Goal: Task Accomplishment & Management: Use online tool/utility

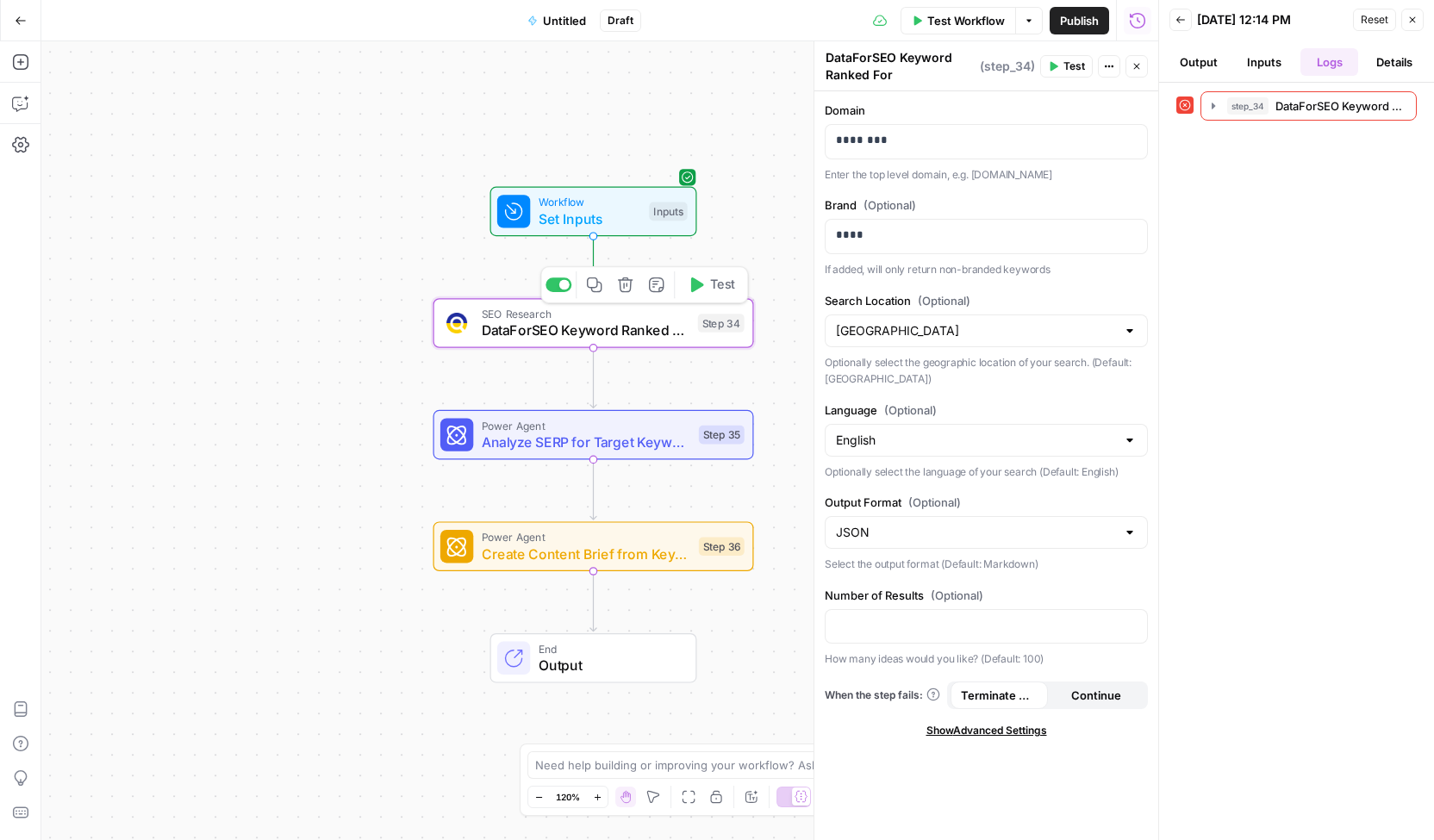
click at [700, 280] on icon "button" at bounding box center [697, 284] width 13 height 15
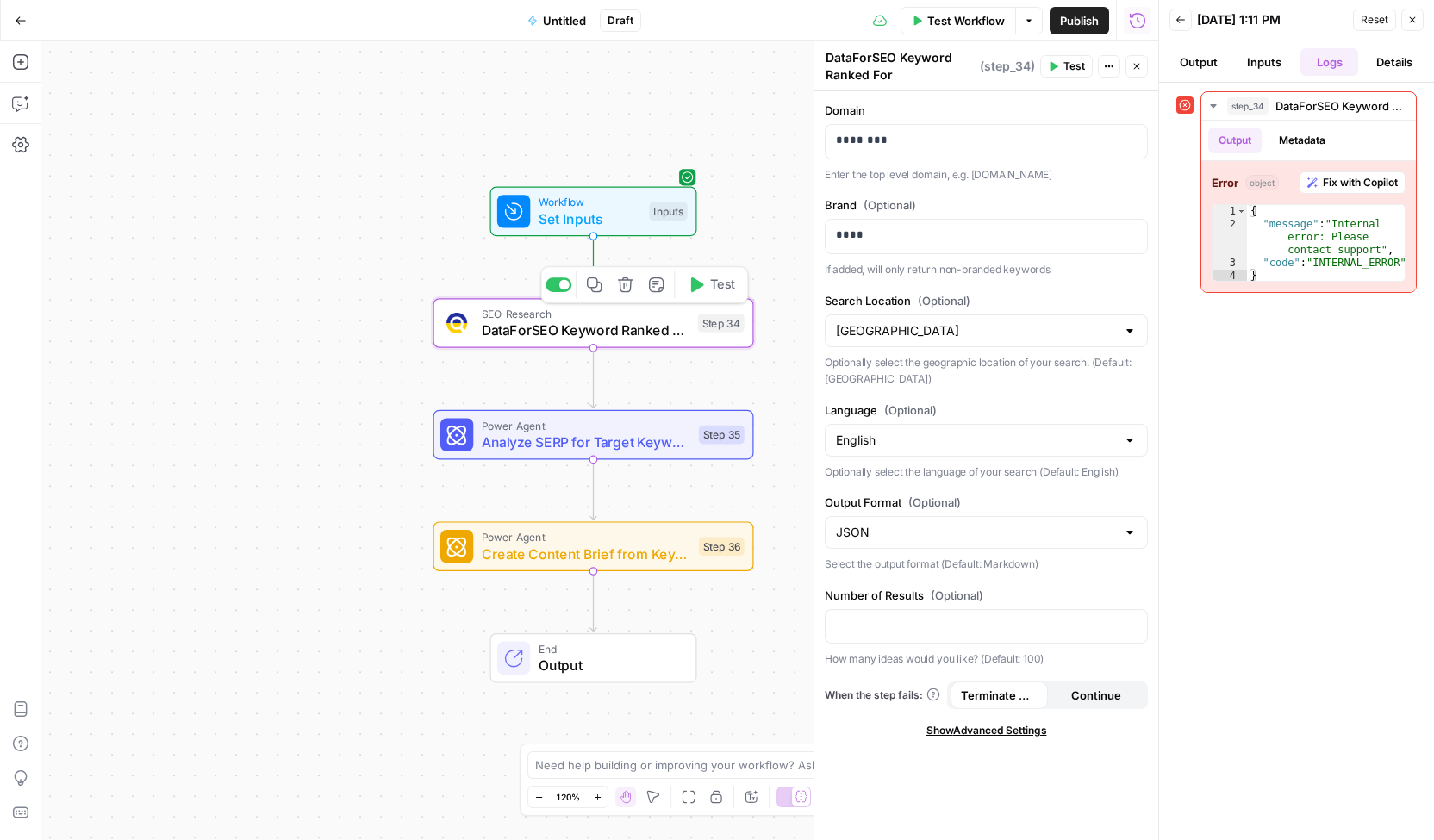
click at [626, 290] on icon "button" at bounding box center [625, 284] width 16 height 16
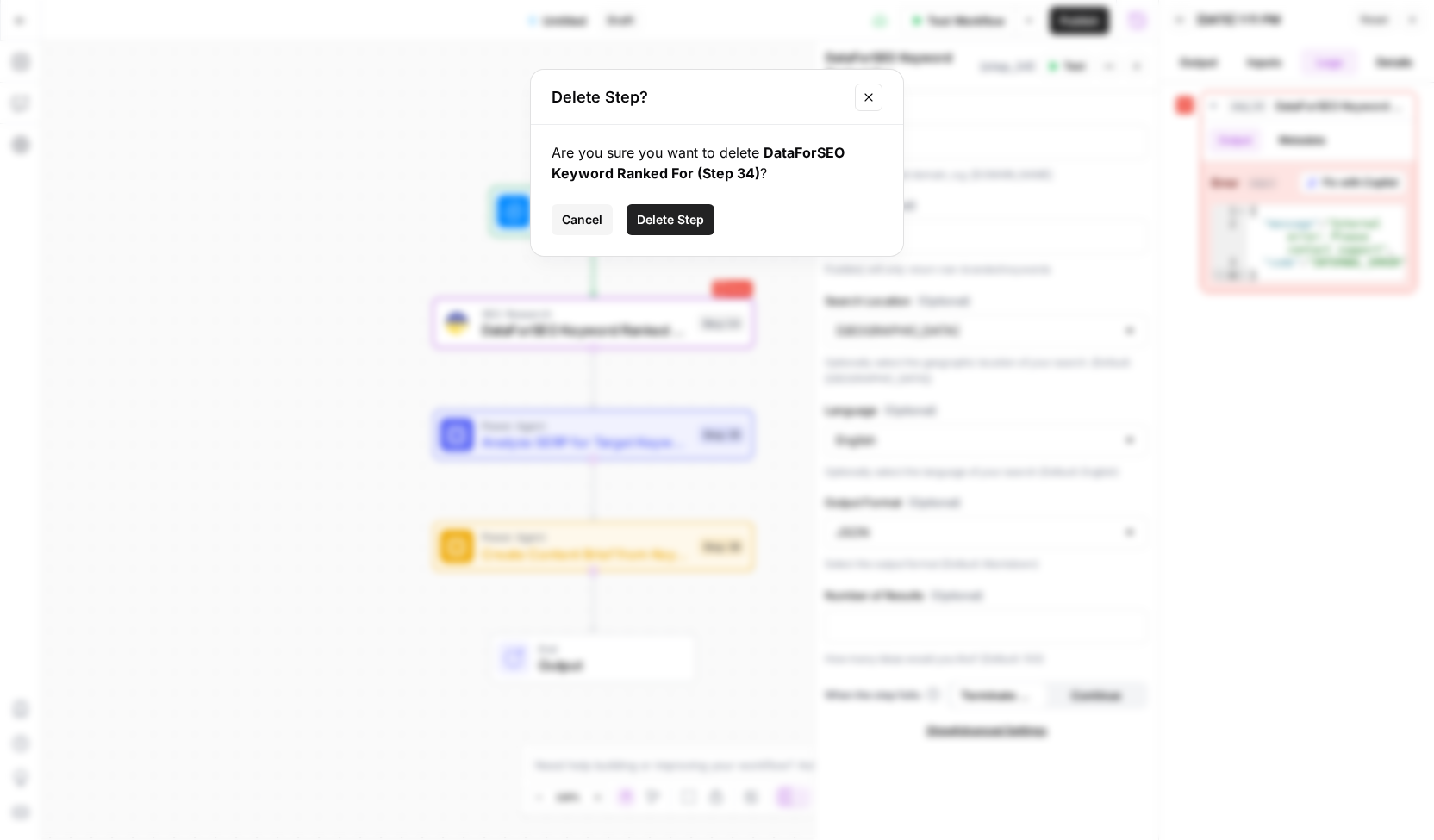
click at [695, 225] on span "Delete Step" at bounding box center [670, 219] width 67 height 17
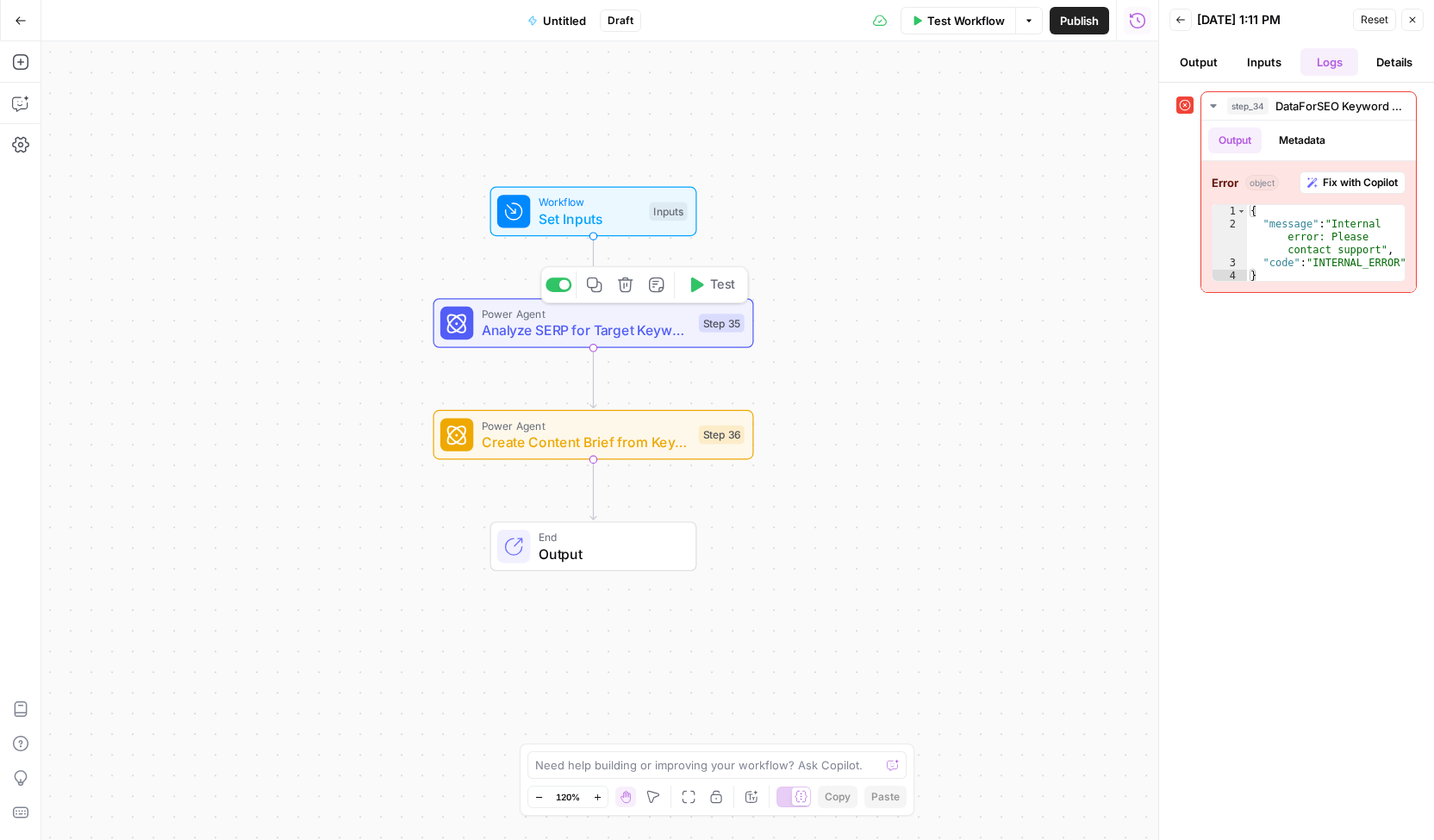
click at [571, 321] on span "Analyze SERP for Target Keyword" at bounding box center [586, 329] width 209 height 21
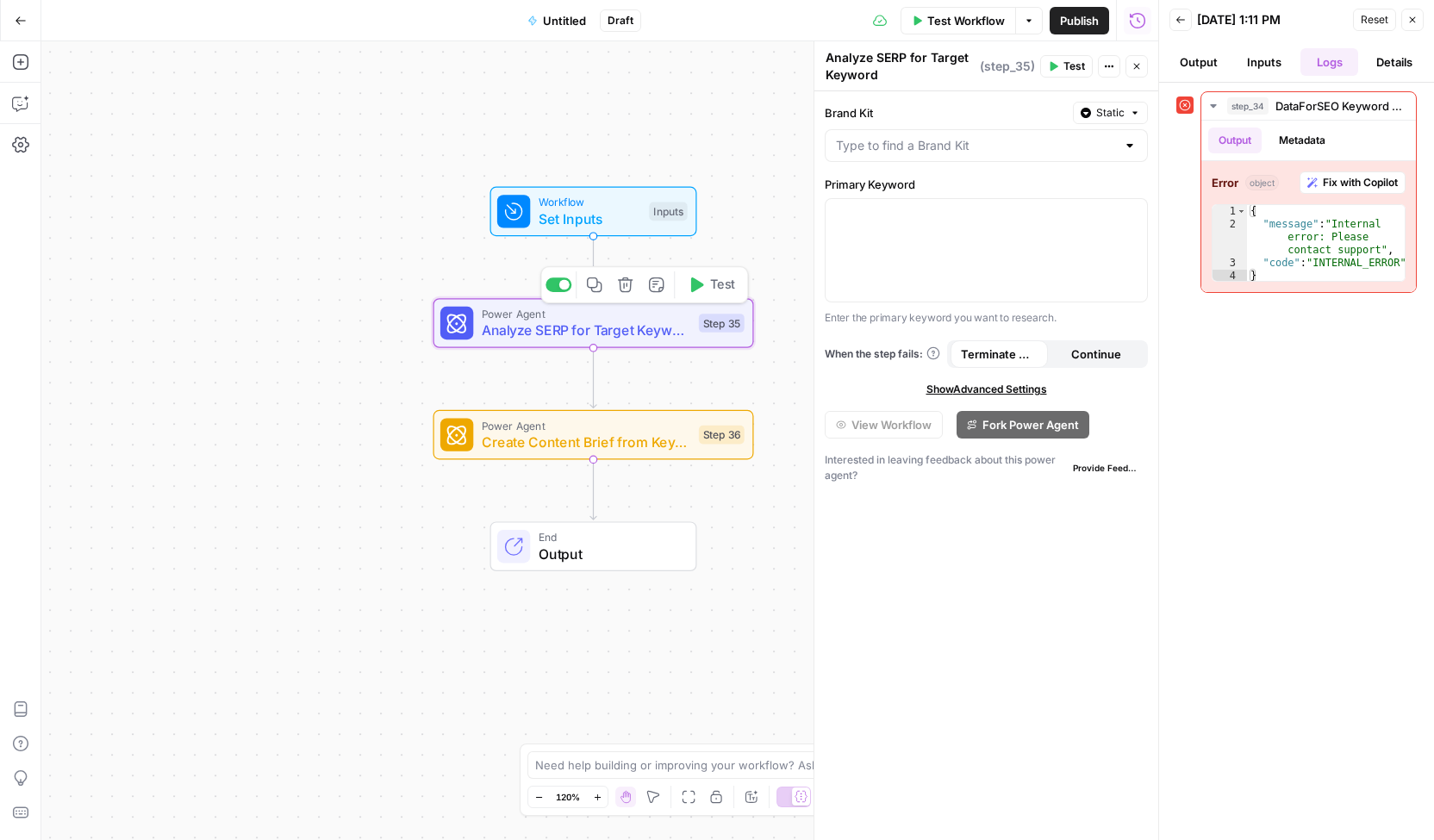
click at [339, 314] on div "Workflow Set Inputs Inputs Power Agent Analyze SERP for Target Keyword Step 35 …" at bounding box center [599, 440] width 1117 height 798
click at [26, 61] on icon "button" at bounding box center [20, 62] width 17 height 17
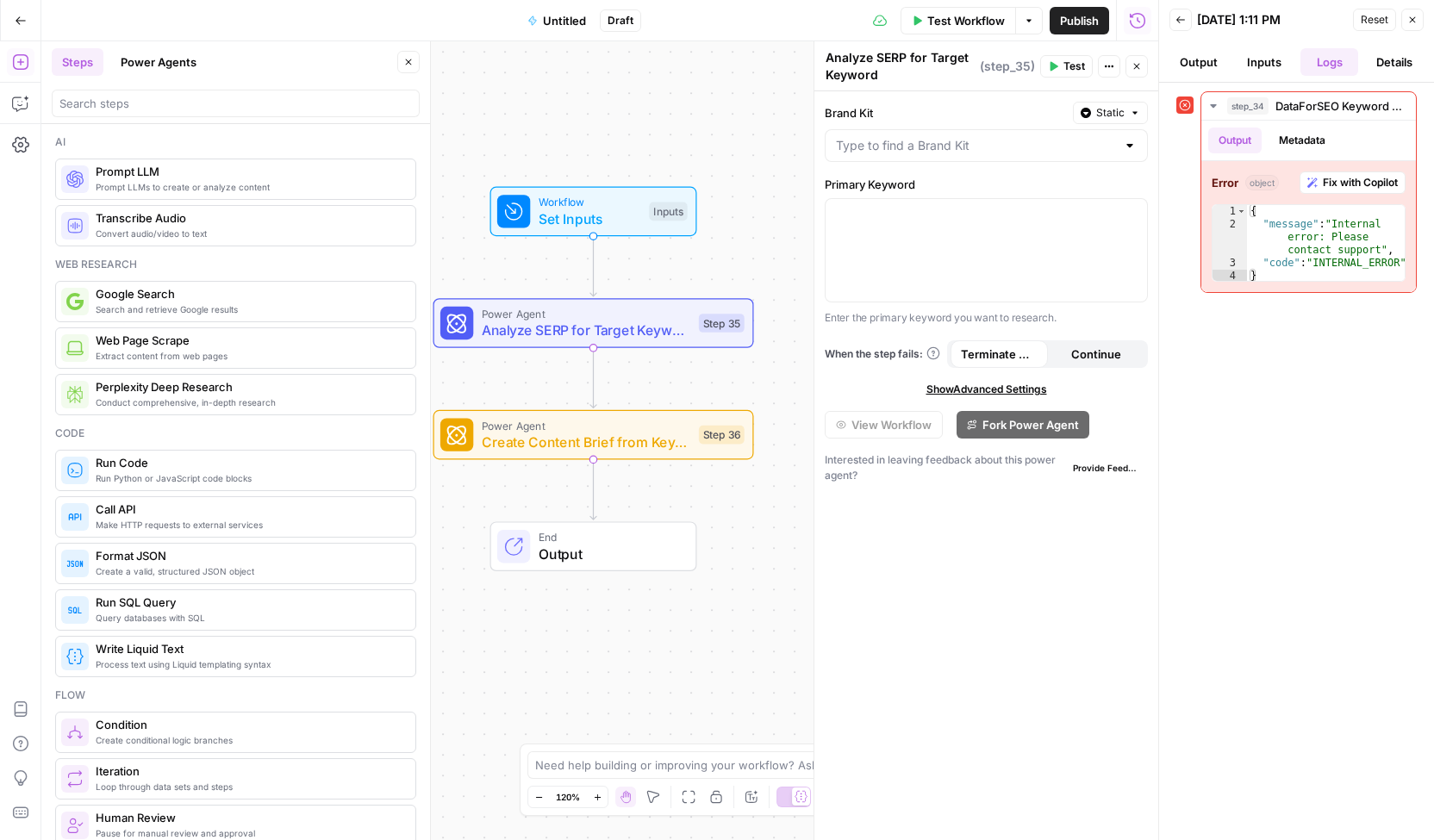
click at [167, 60] on button "Power Agents" at bounding box center [159, 62] width 97 height 28
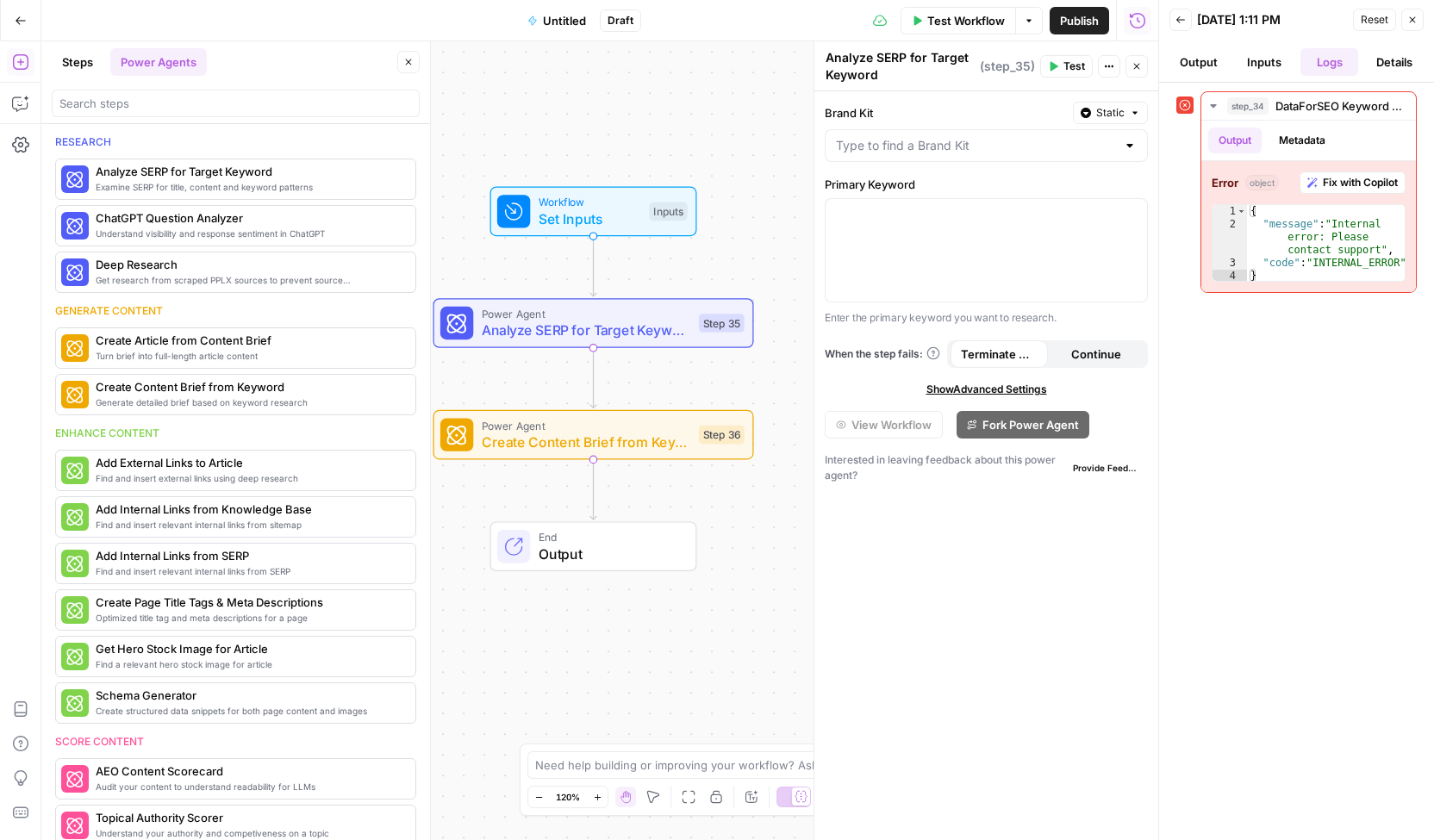
click at [73, 66] on button "Steps" at bounding box center [78, 62] width 52 height 28
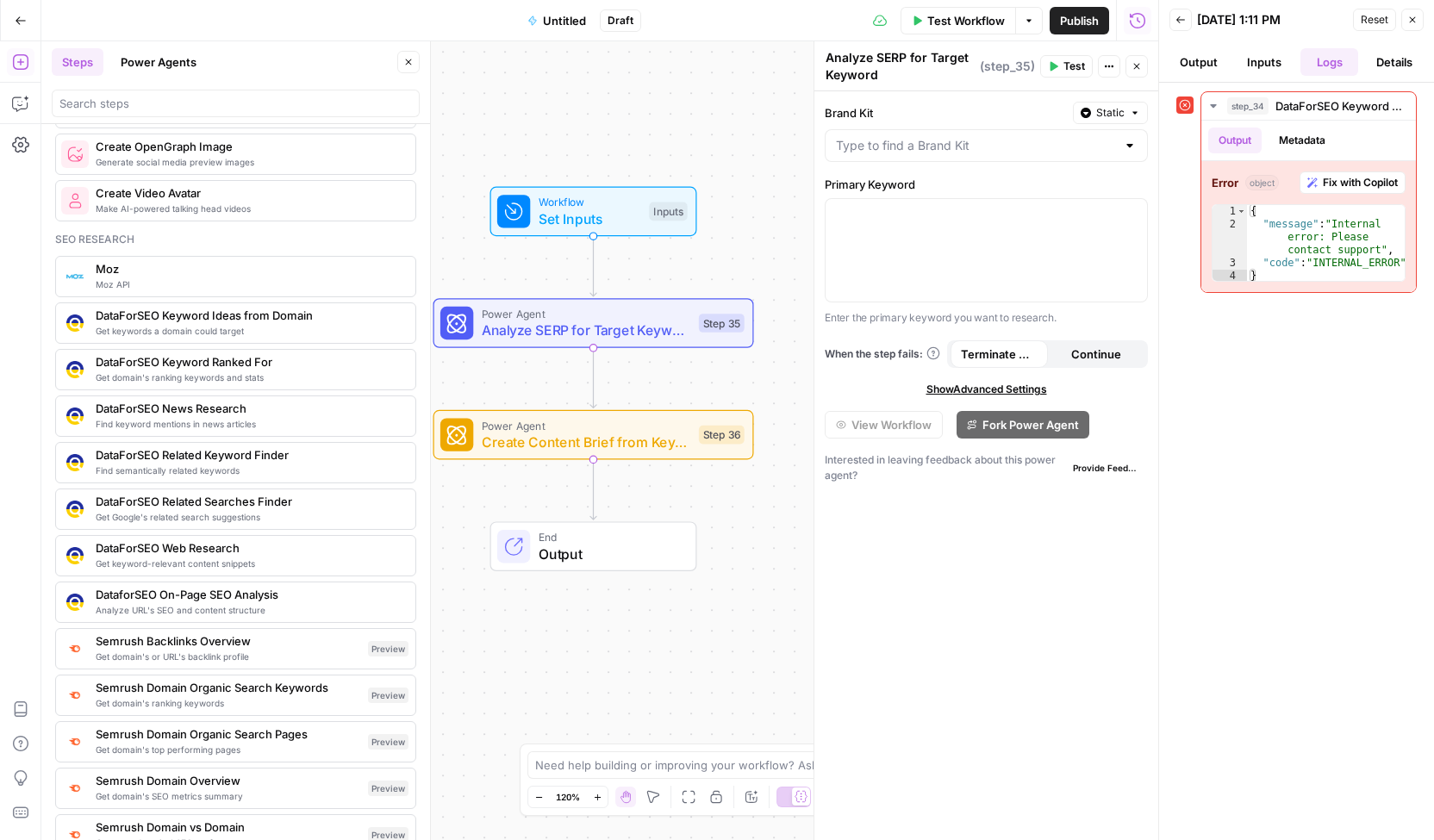
scroll to position [1458, 0]
click at [249, 677] on span "Semrush Domain Organic Search Keywords" at bounding box center [229, 685] width 265 height 17
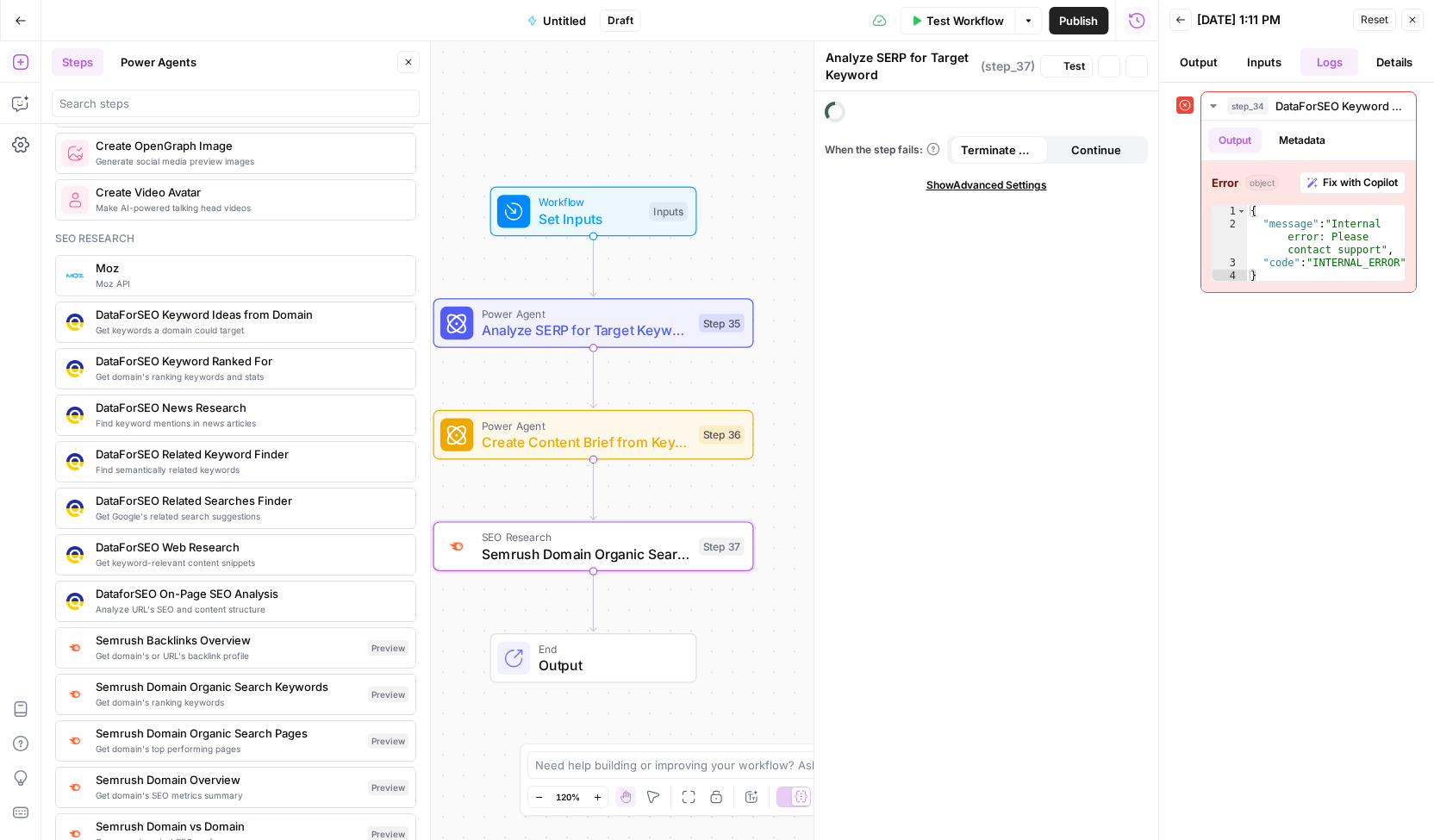
type textarea "Semrush Domain Organic Search Keywords"
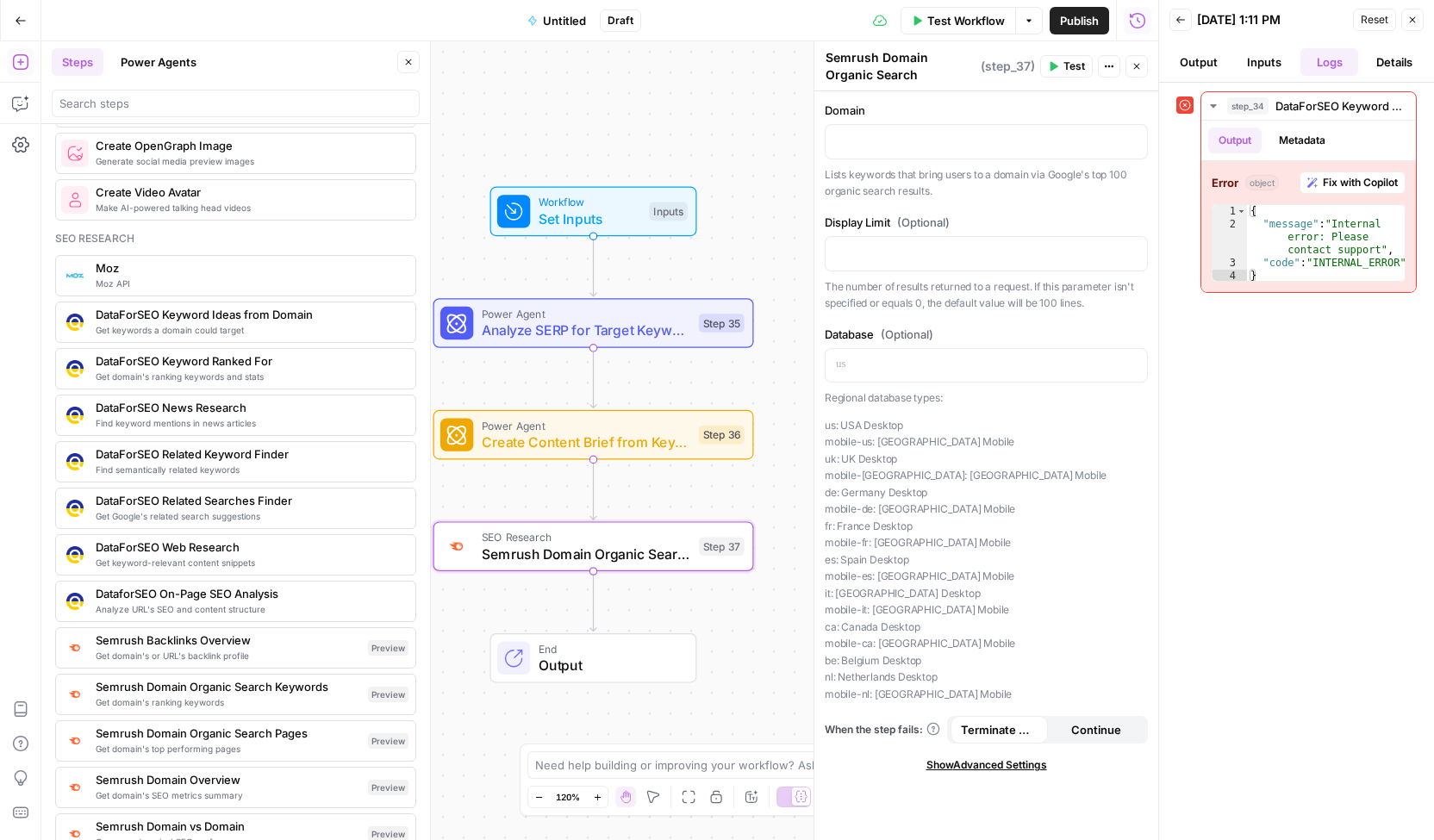
click at [249, 677] on span "Semrush Domain Organic Search Keywords" at bounding box center [229, 685] width 265 height 17
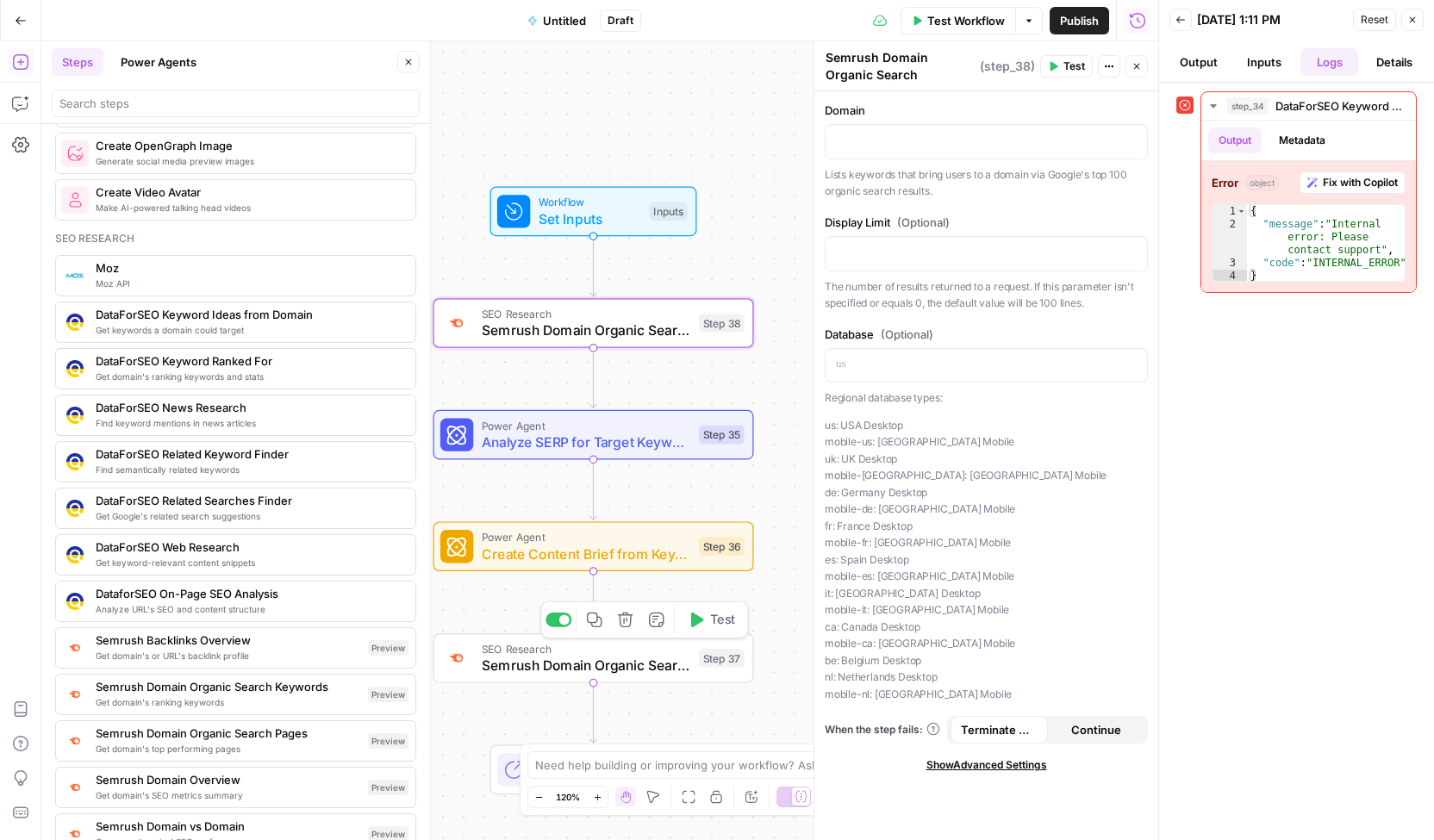
click at [628, 623] on icon "button" at bounding box center [625, 620] width 16 height 16
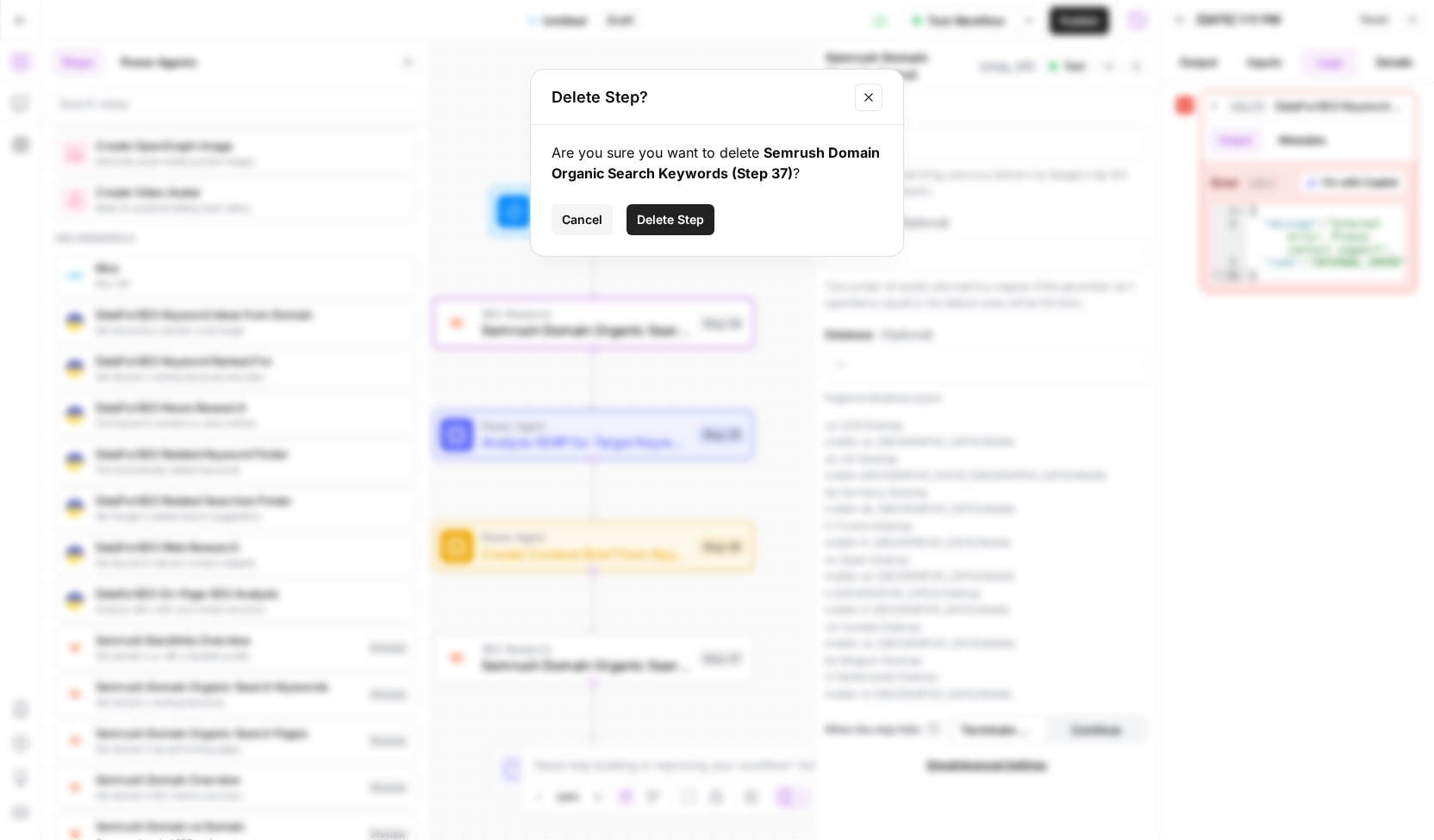
click at [667, 228] on button "Delete Step" at bounding box center [671, 219] width 88 height 31
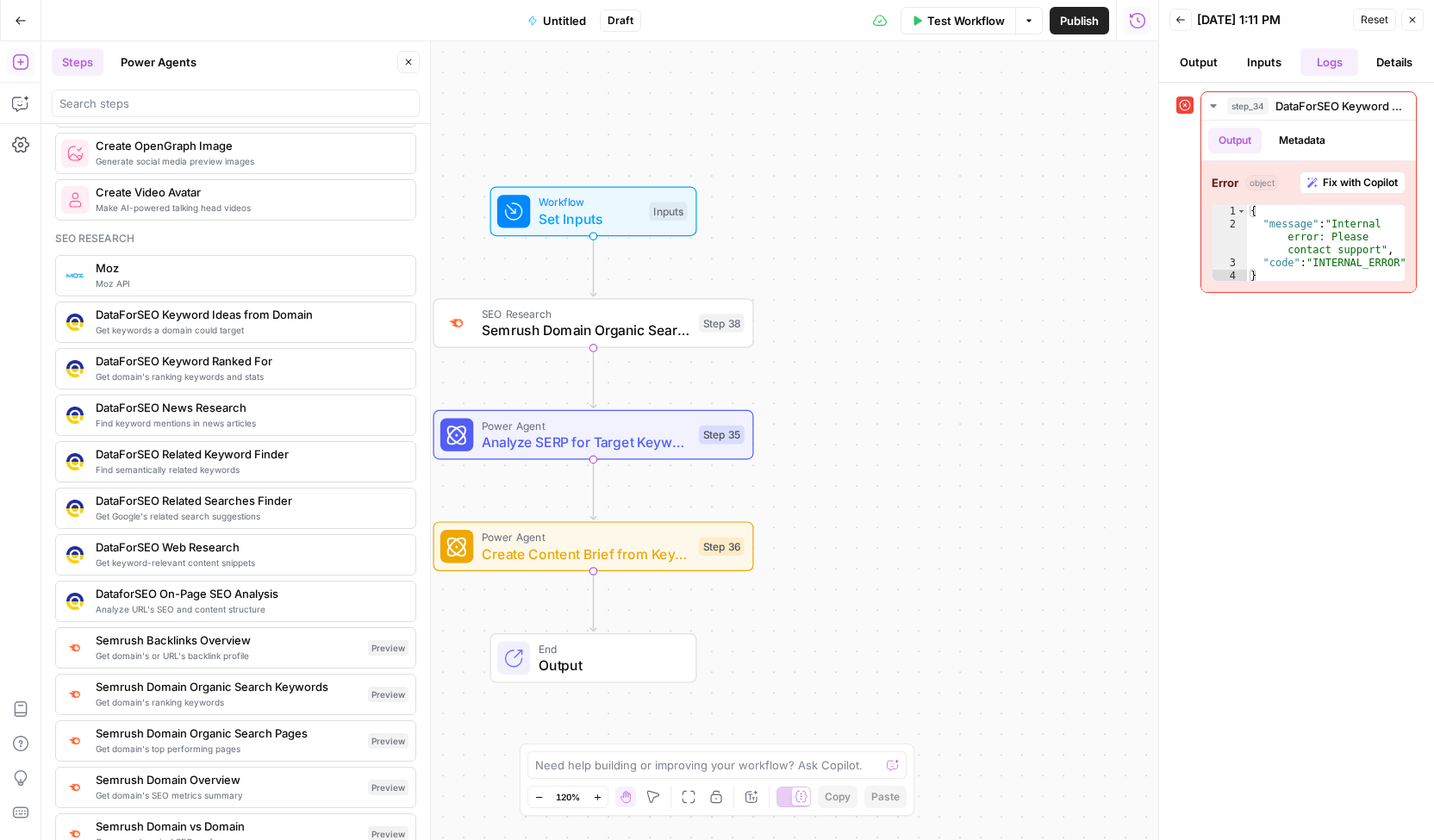
click at [956, 21] on span "Test Workflow" at bounding box center [966, 20] width 78 height 17
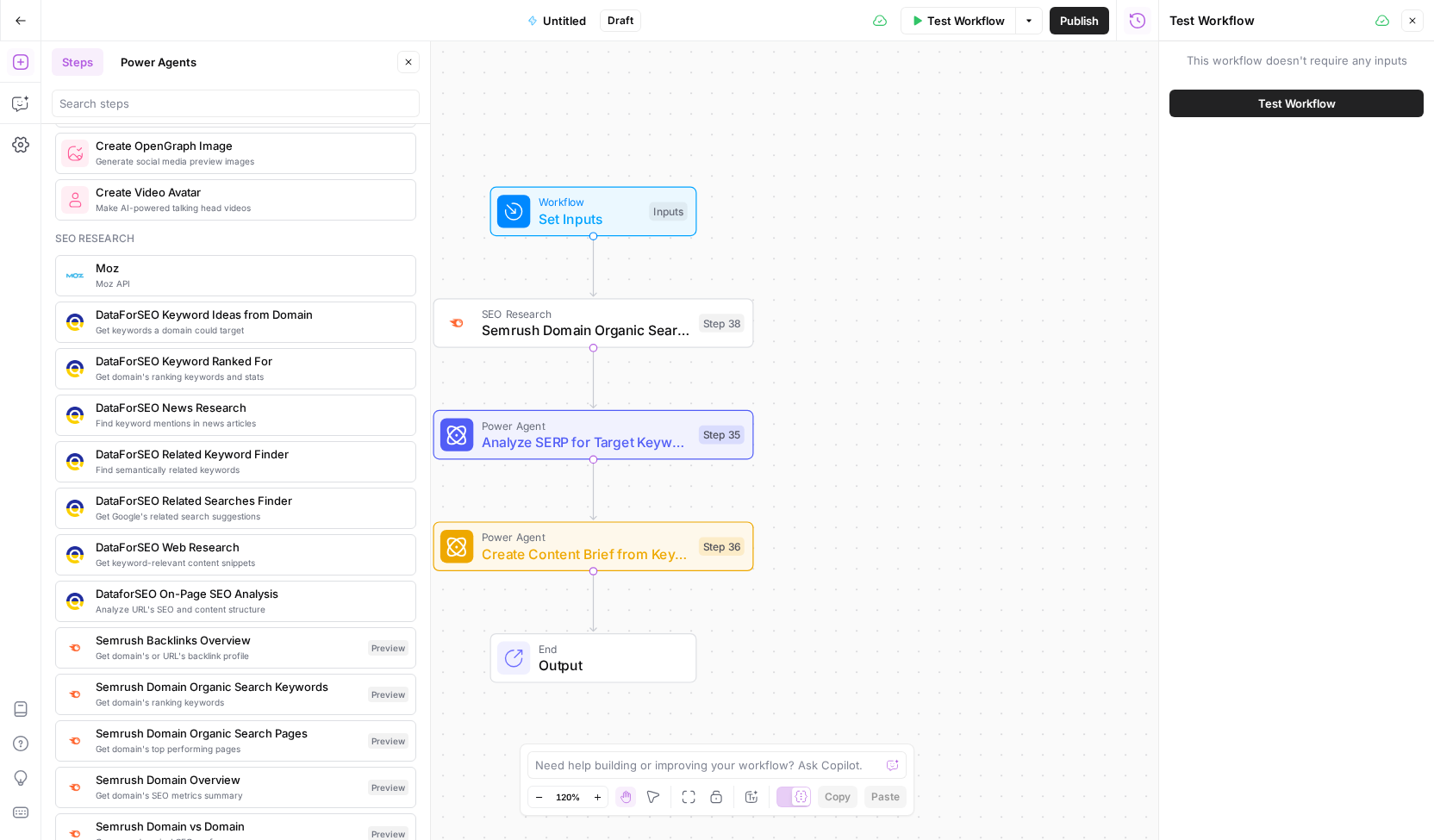
click at [1214, 109] on button "Test Workflow" at bounding box center [1296, 104] width 254 height 28
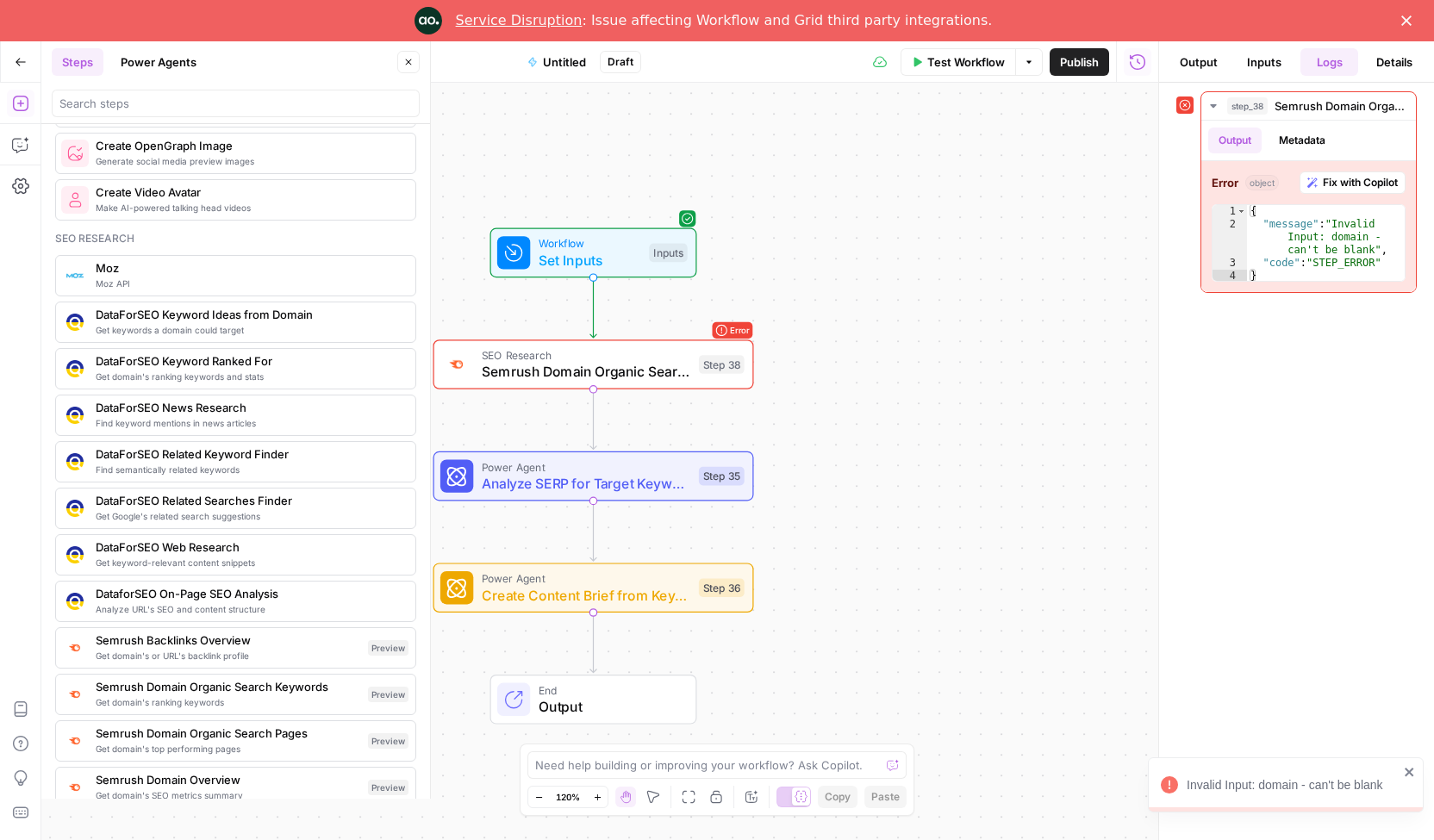
click at [653, 354] on span "SEO Research" at bounding box center [586, 355] width 209 height 16
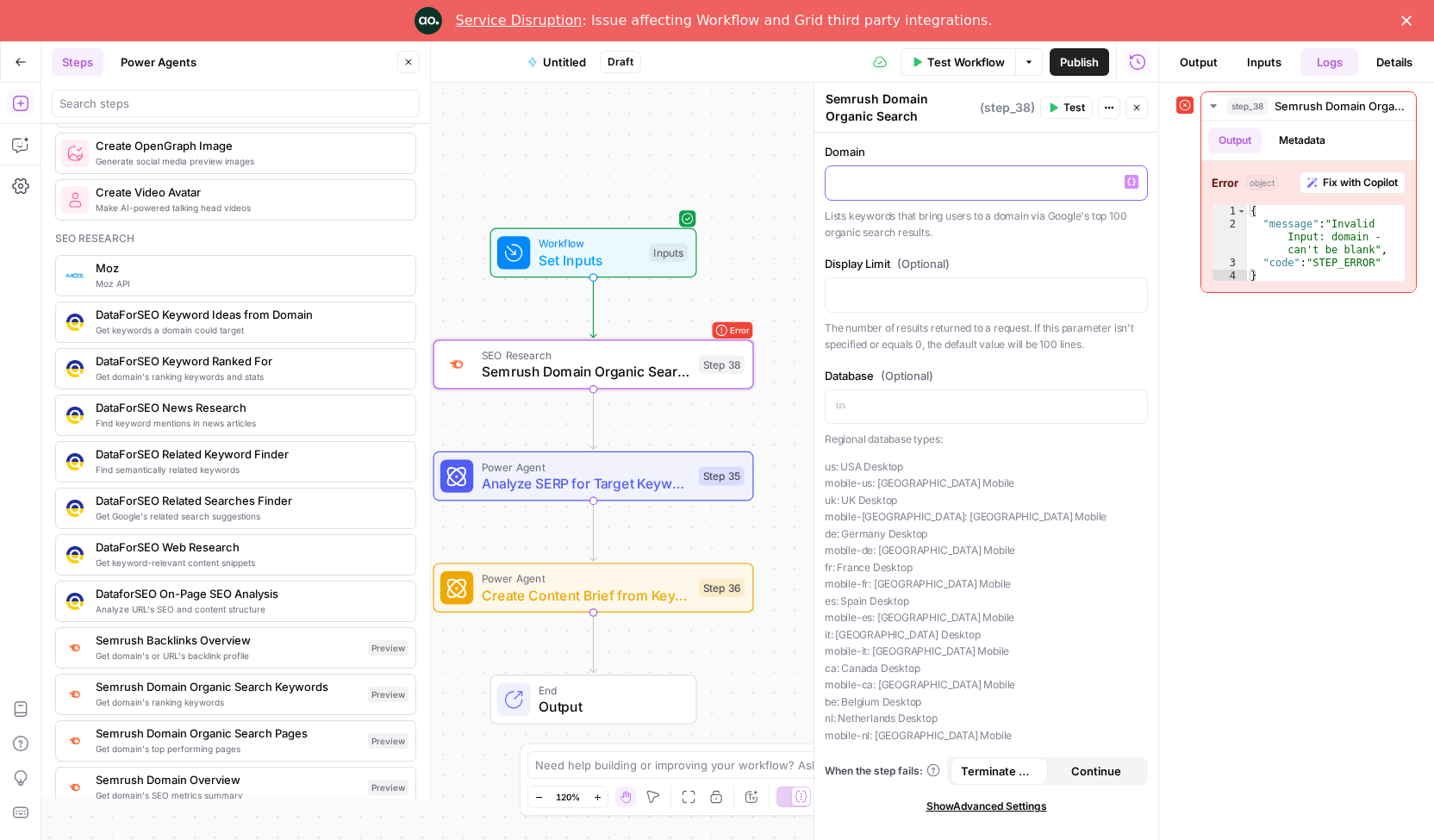
click at [908, 187] on p at bounding box center [985, 182] width 300 height 17
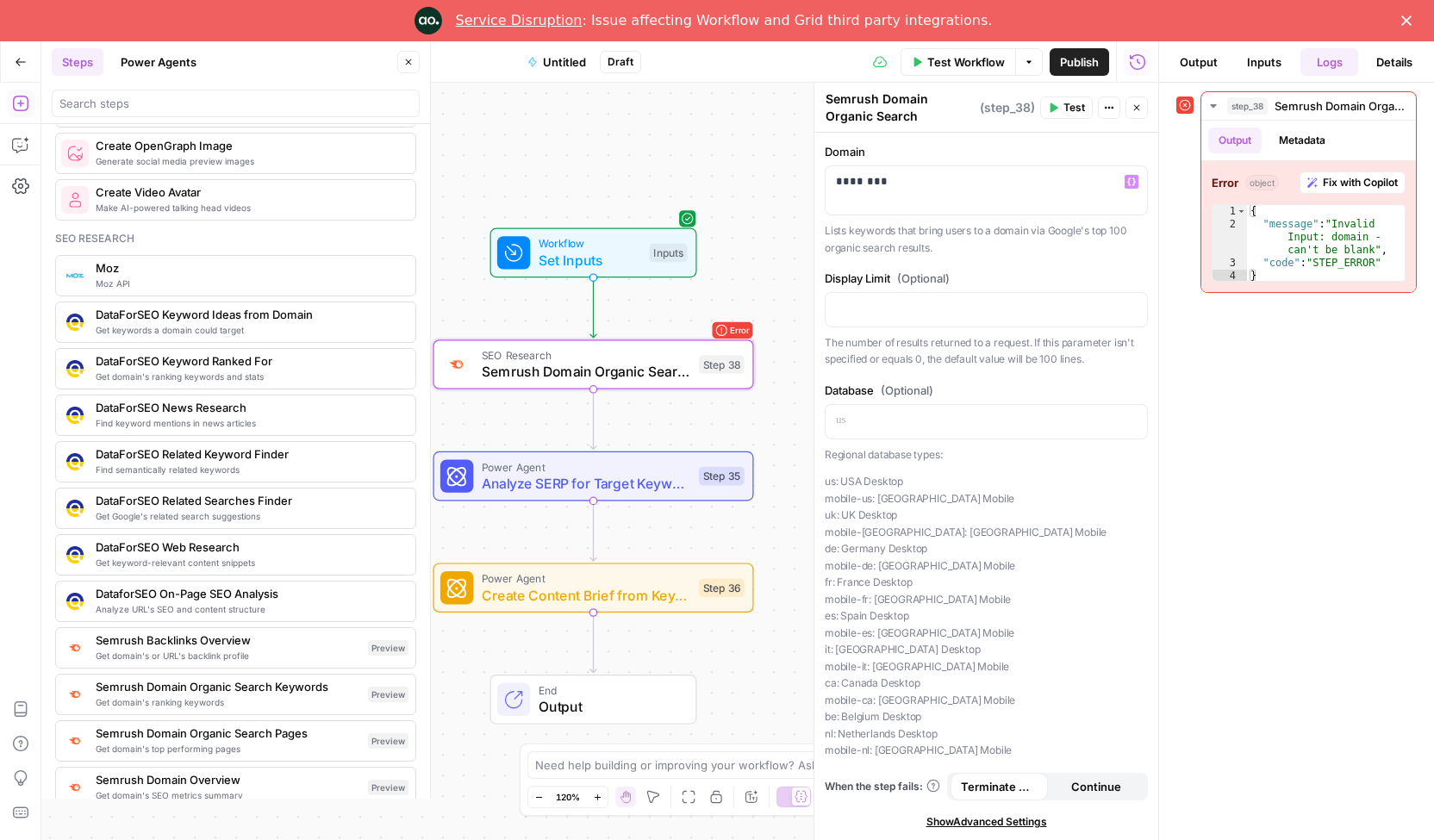
click at [770, 187] on div "Workflow Set Inputs Inputs Error SEO Research Semrush Domain Organic Search Key…" at bounding box center [599, 461] width 1117 height 757
click at [723, 161] on div "Workflow Set Inputs Inputs Error SEO Research Semrush Domain Organic Search Key…" at bounding box center [599, 461] width 1117 height 757
click at [1138, 113] on button "Close" at bounding box center [1137, 108] width 22 height 22
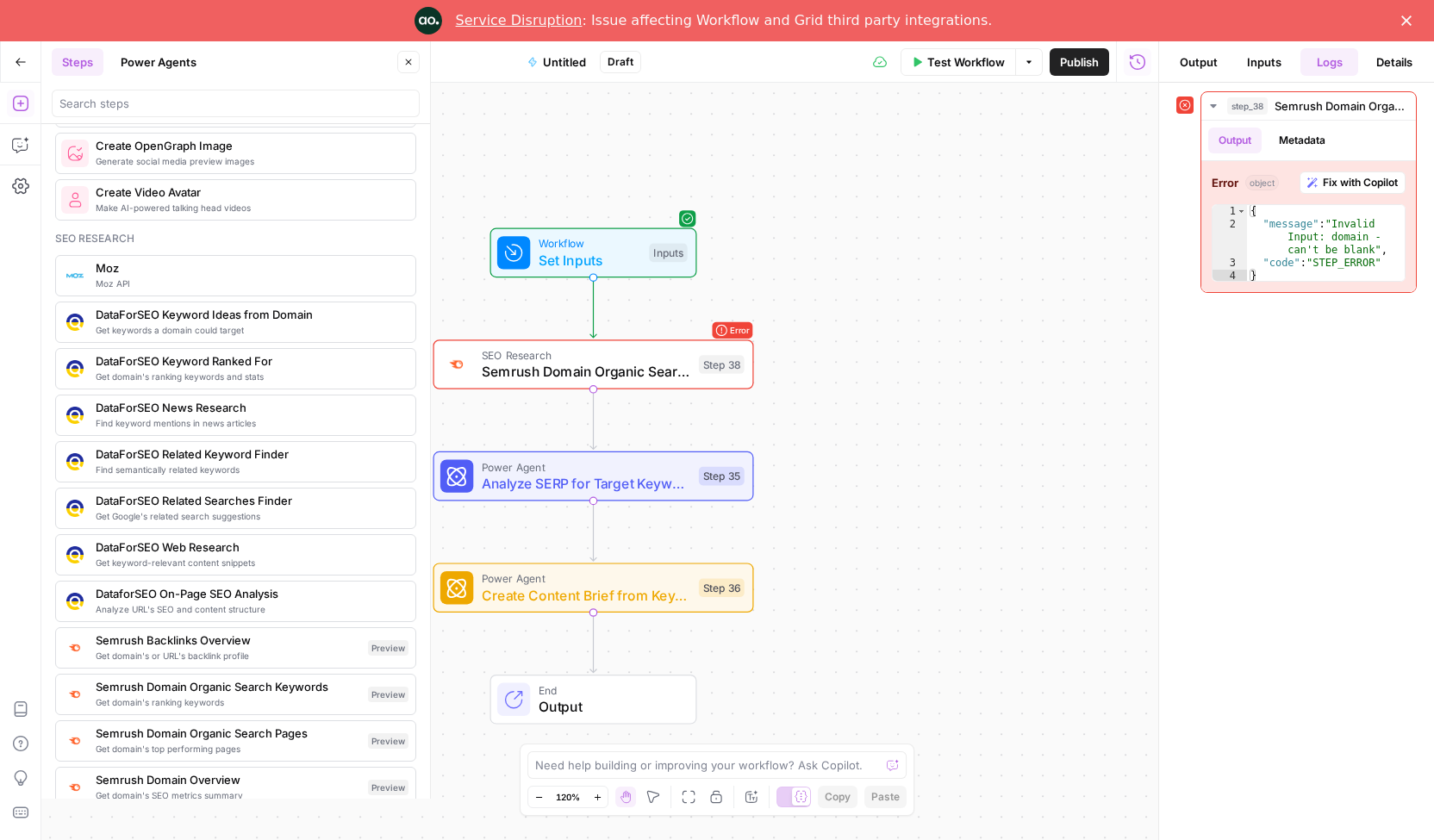
click at [930, 70] on button "Test Workflow" at bounding box center [958, 62] width 116 height 28
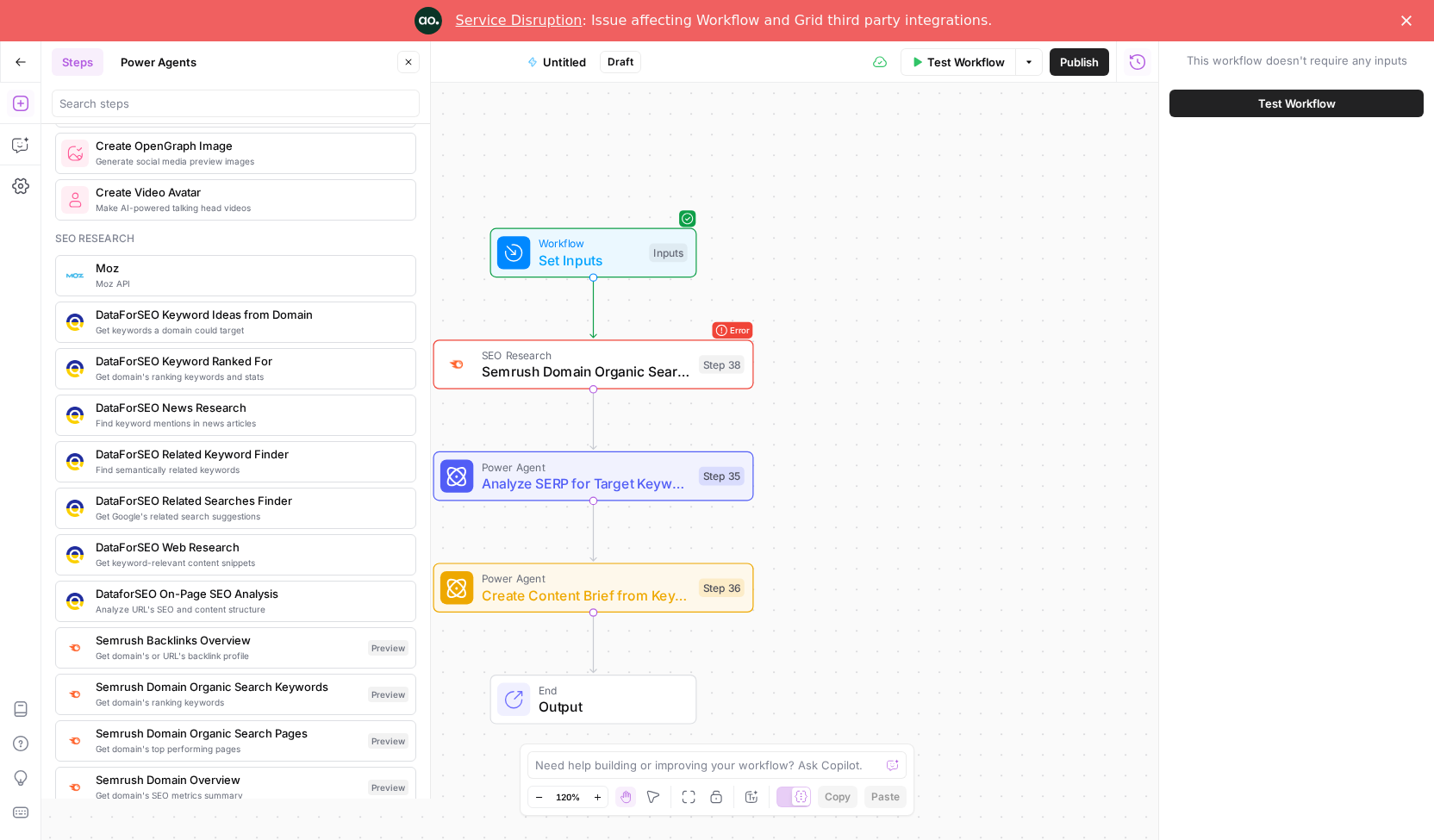
click at [1230, 111] on button "Test Workflow" at bounding box center [1296, 104] width 254 height 28
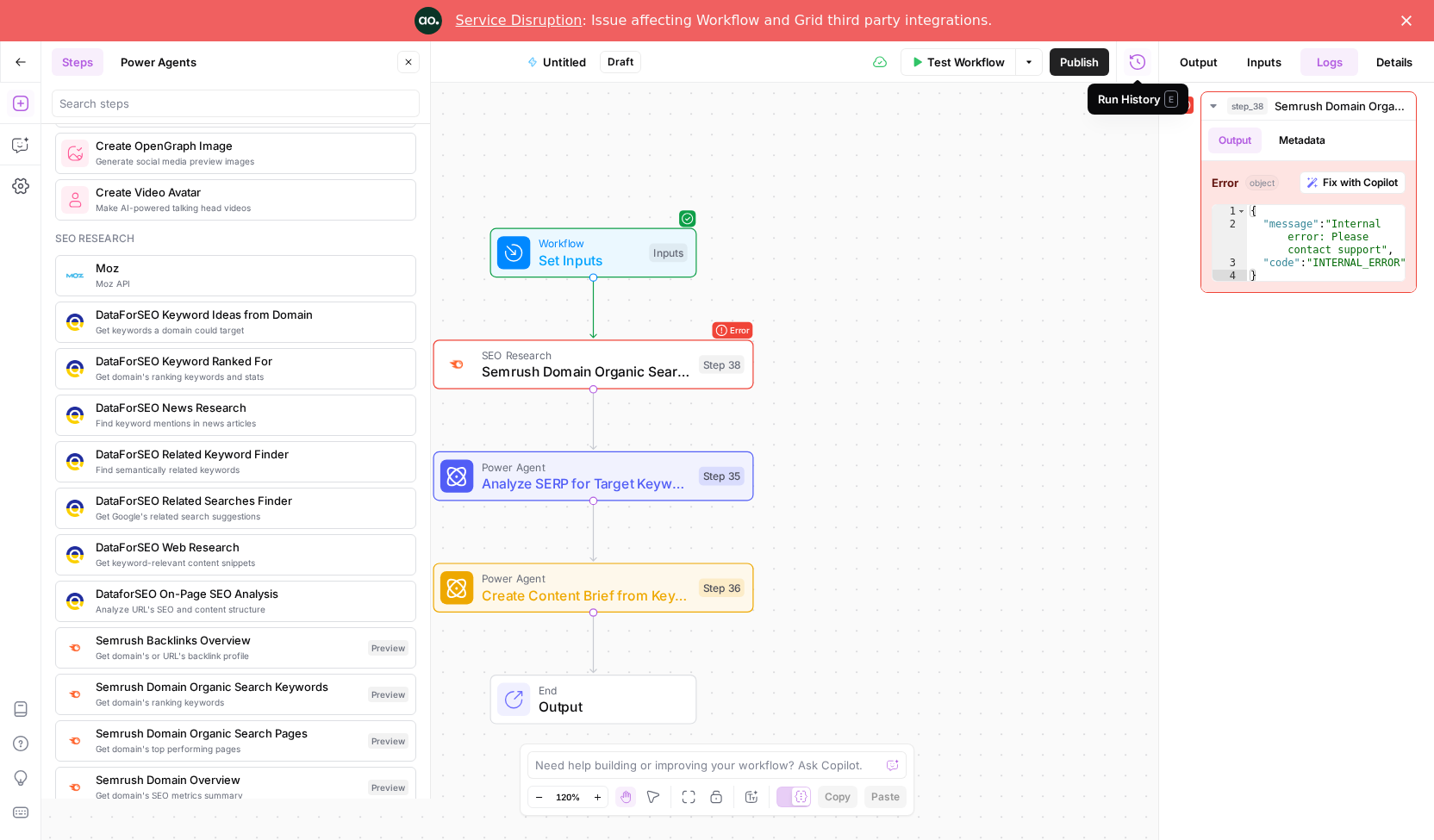
click at [1409, 18] on icon "Close" at bounding box center [1406, 21] width 10 height 10
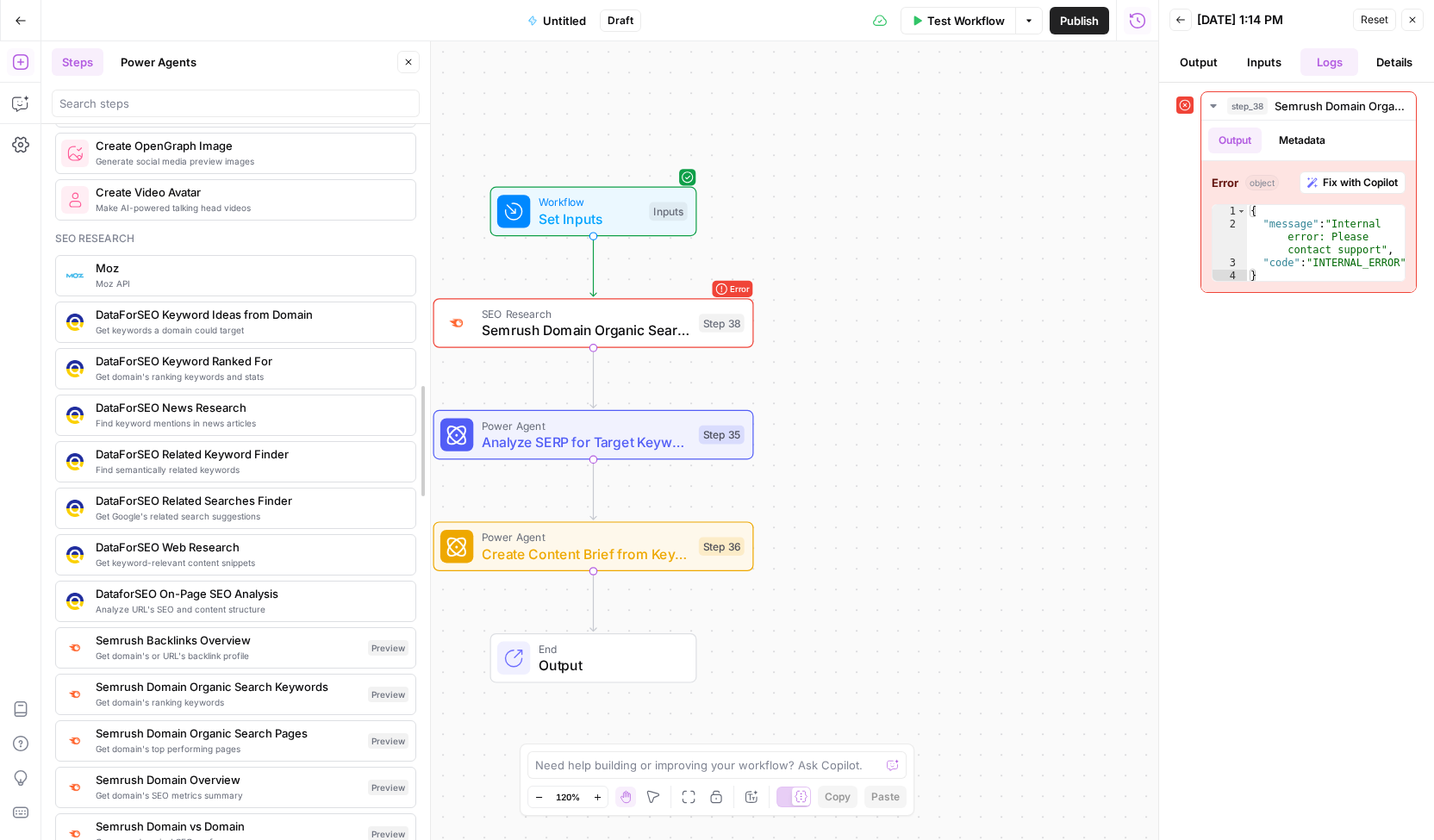
drag, startPoint x: 422, startPoint y: 502, endPoint x: 422, endPoint y: 533, distance: 31.0
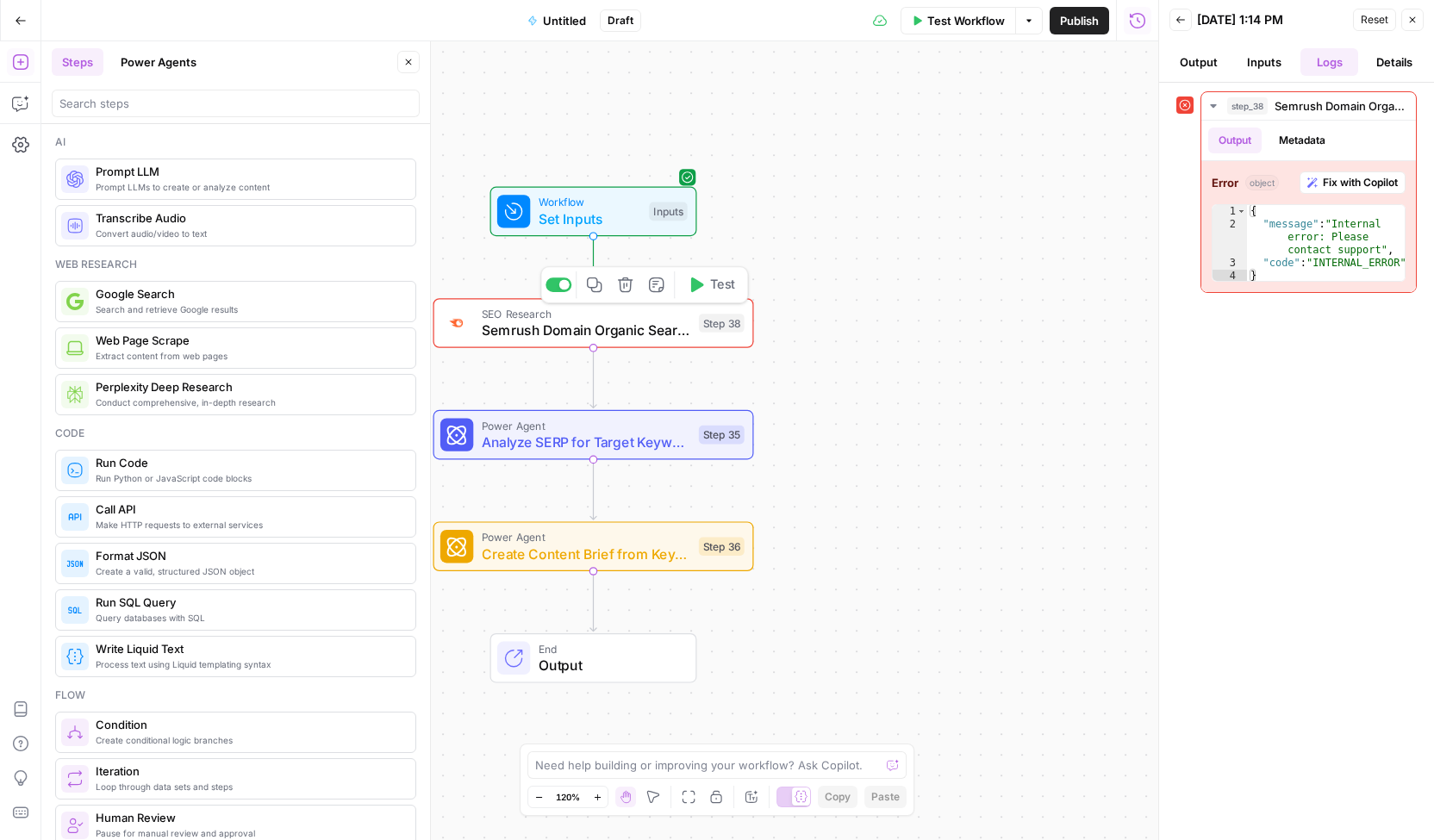
click at [709, 284] on button "Test" at bounding box center [711, 284] width 64 height 27
click at [629, 292] on icon "button" at bounding box center [625, 284] width 15 height 15
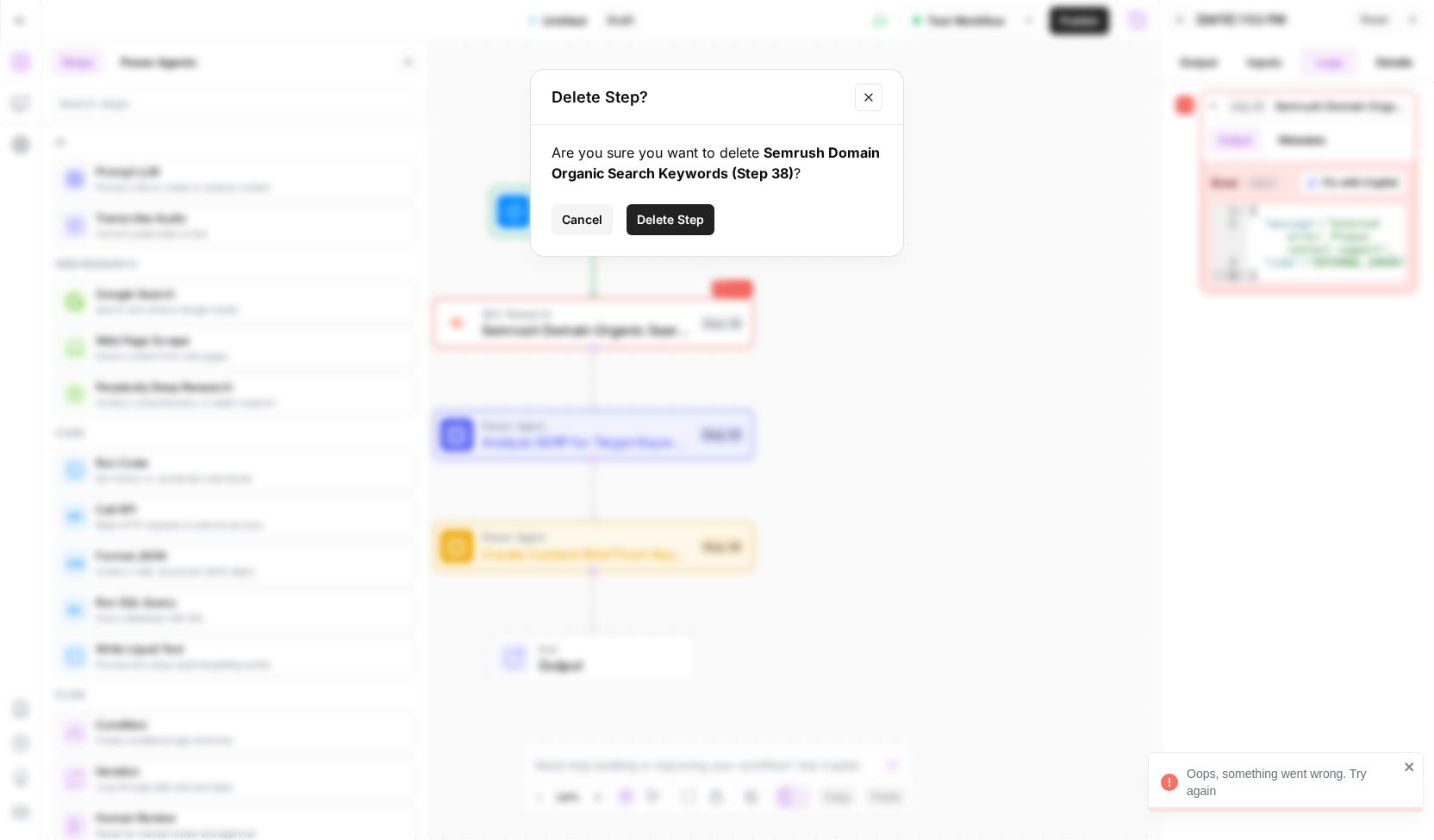
click at [678, 225] on span "Delete Step" at bounding box center [670, 219] width 67 height 17
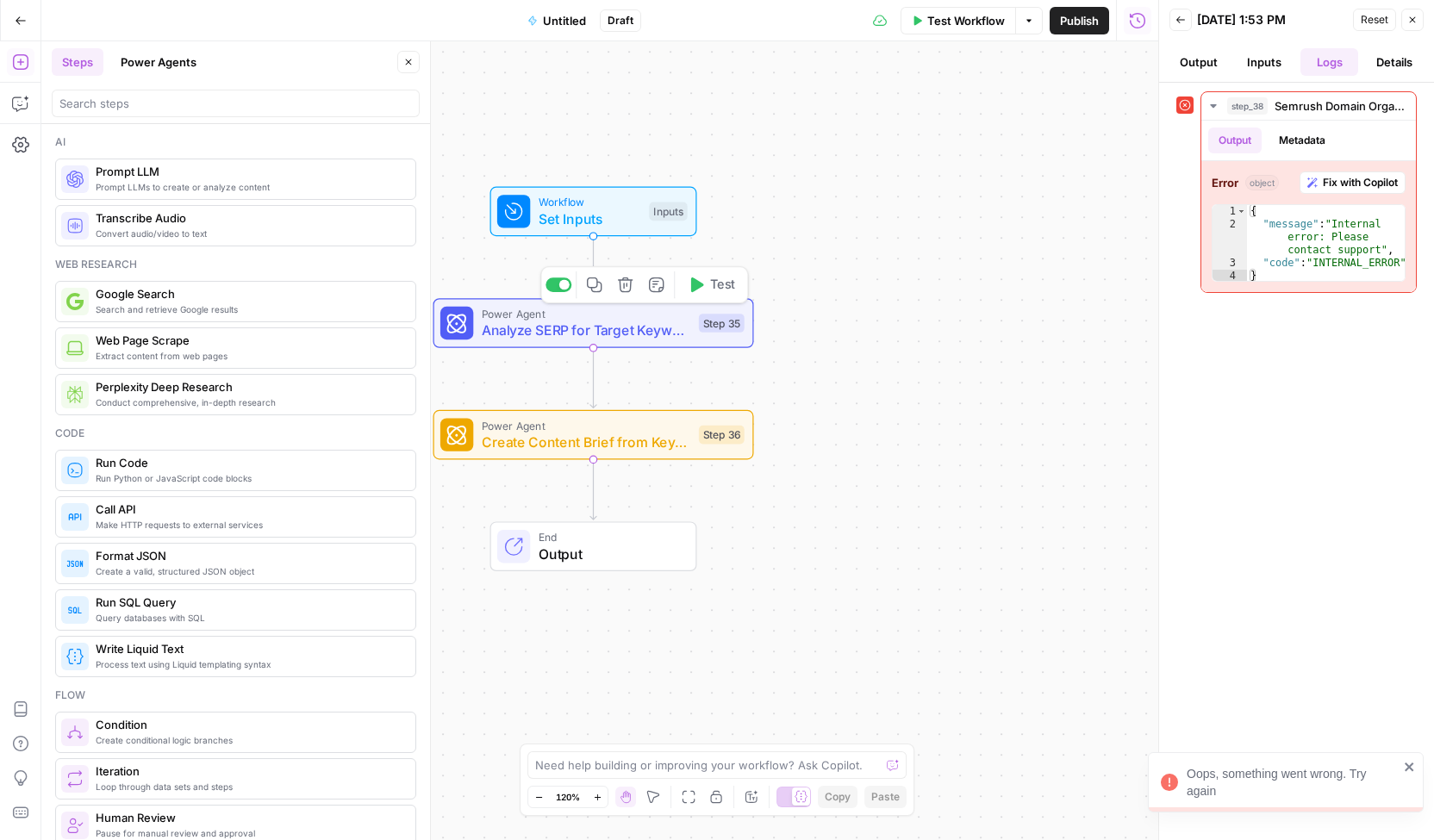
click at [625, 295] on button "Delete step" at bounding box center [625, 284] width 27 height 27
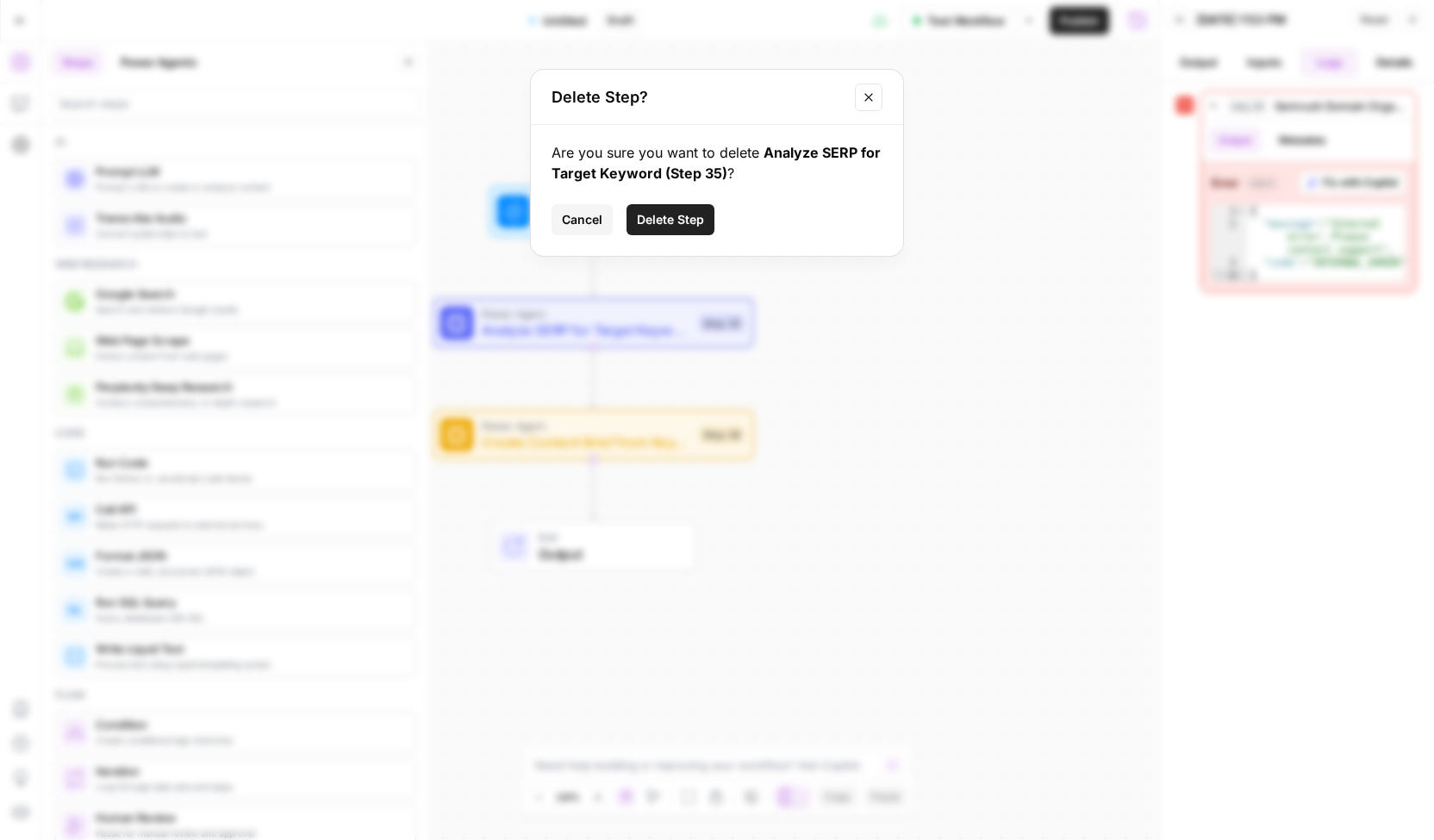
click at [750, 293] on div "Delete Step? Are you sure you want to delete Analyze SERP for Target Keyword (S…" at bounding box center [717, 420] width 1434 height 840
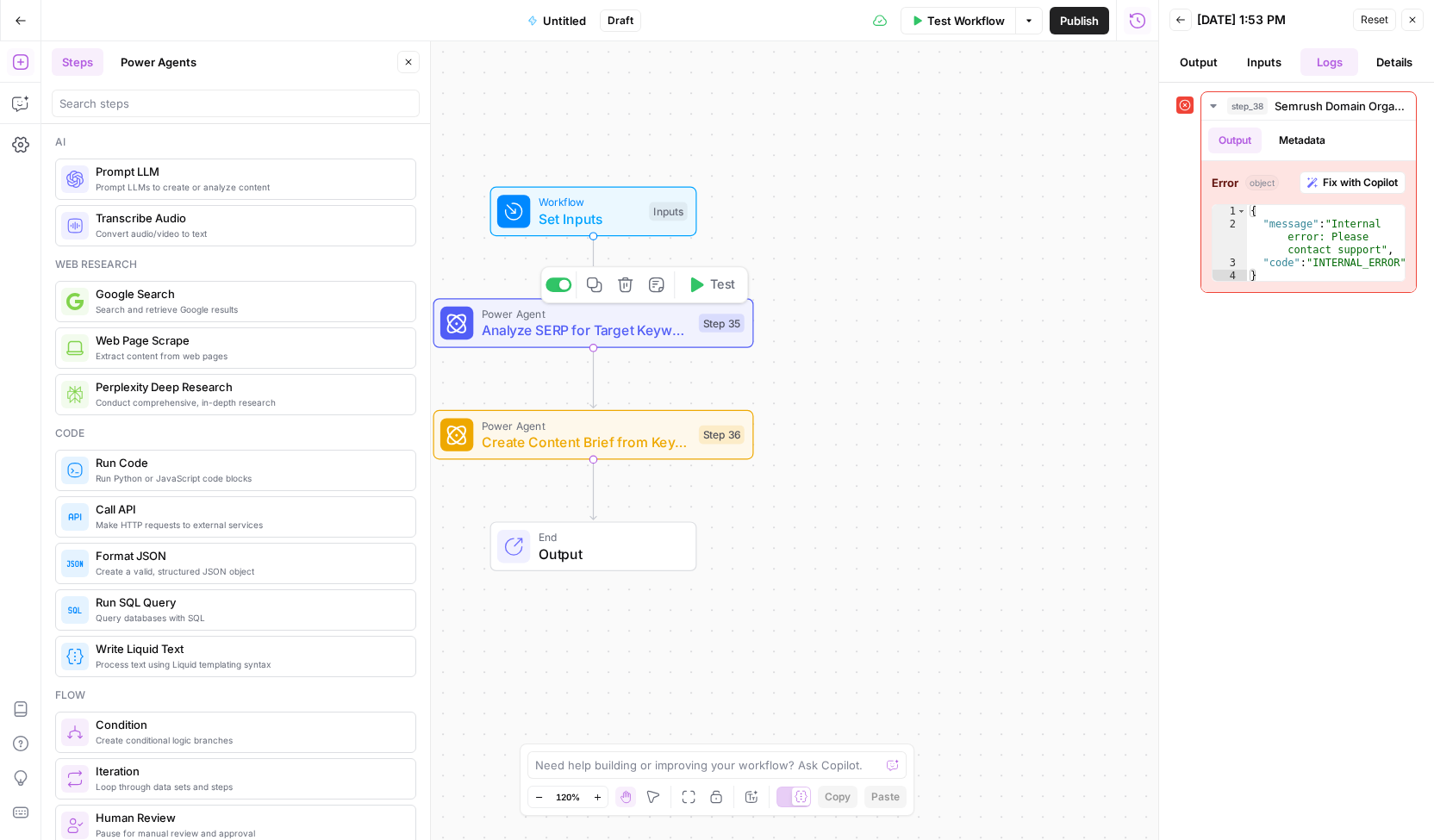
click at [714, 290] on span "Test" at bounding box center [721, 284] width 25 height 19
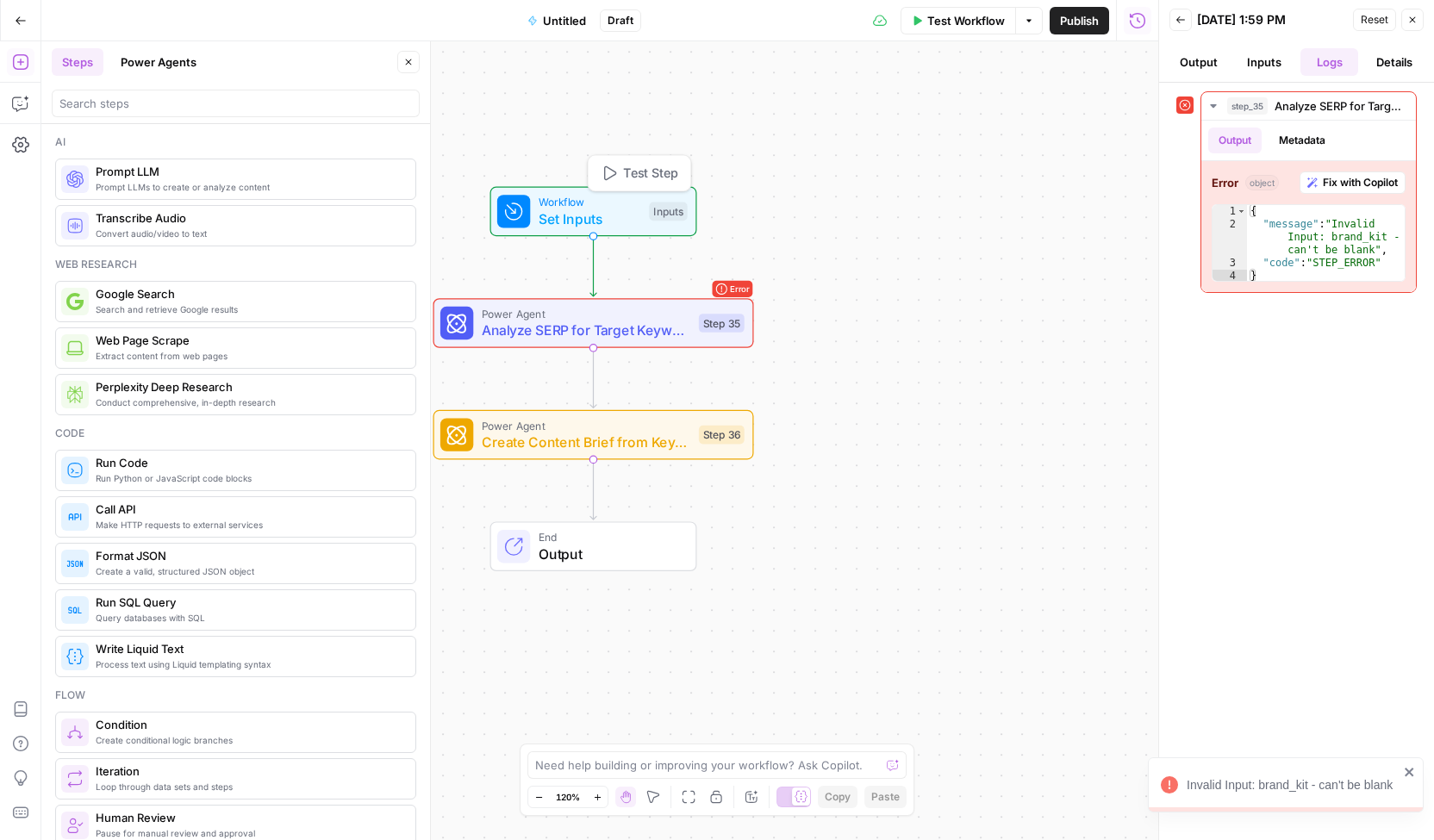
click at [634, 221] on span "Set Inputs" at bounding box center [590, 218] width 103 height 21
click at [1016, 122] on button "Add Field" at bounding box center [972, 118] width 287 height 28
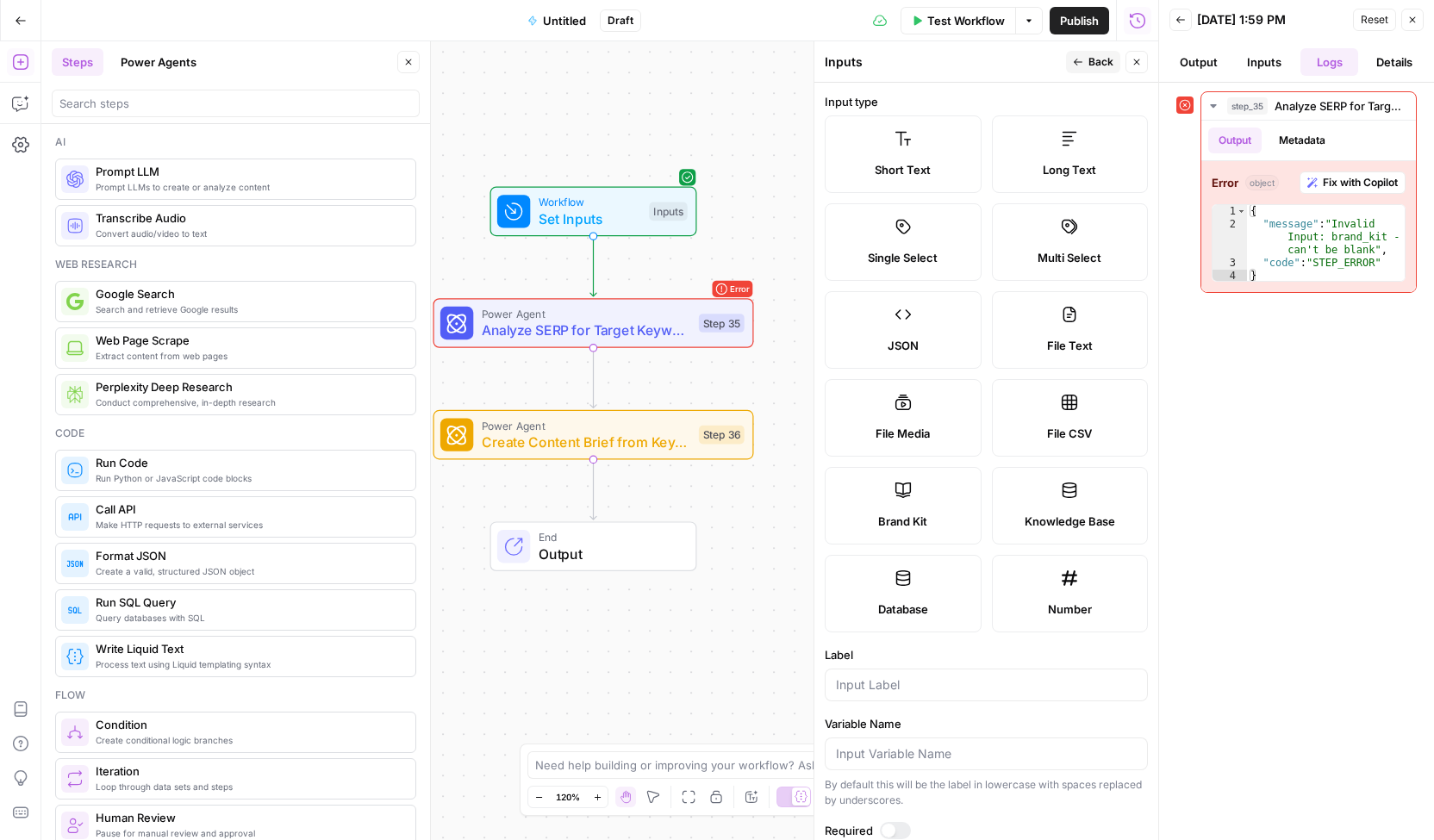
click at [1061, 489] on icon at bounding box center [1069, 490] width 17 height 17
click at [759, 491] on div "Workflow Set Inputs Inputs Error Power Agent Analyze SERP for Target Keyword St…" at bounding box center [599, 440] width 1117 height 798
click at [1092, 57] on span "Back" at bounding box center [1100, 62] width 25 height 16
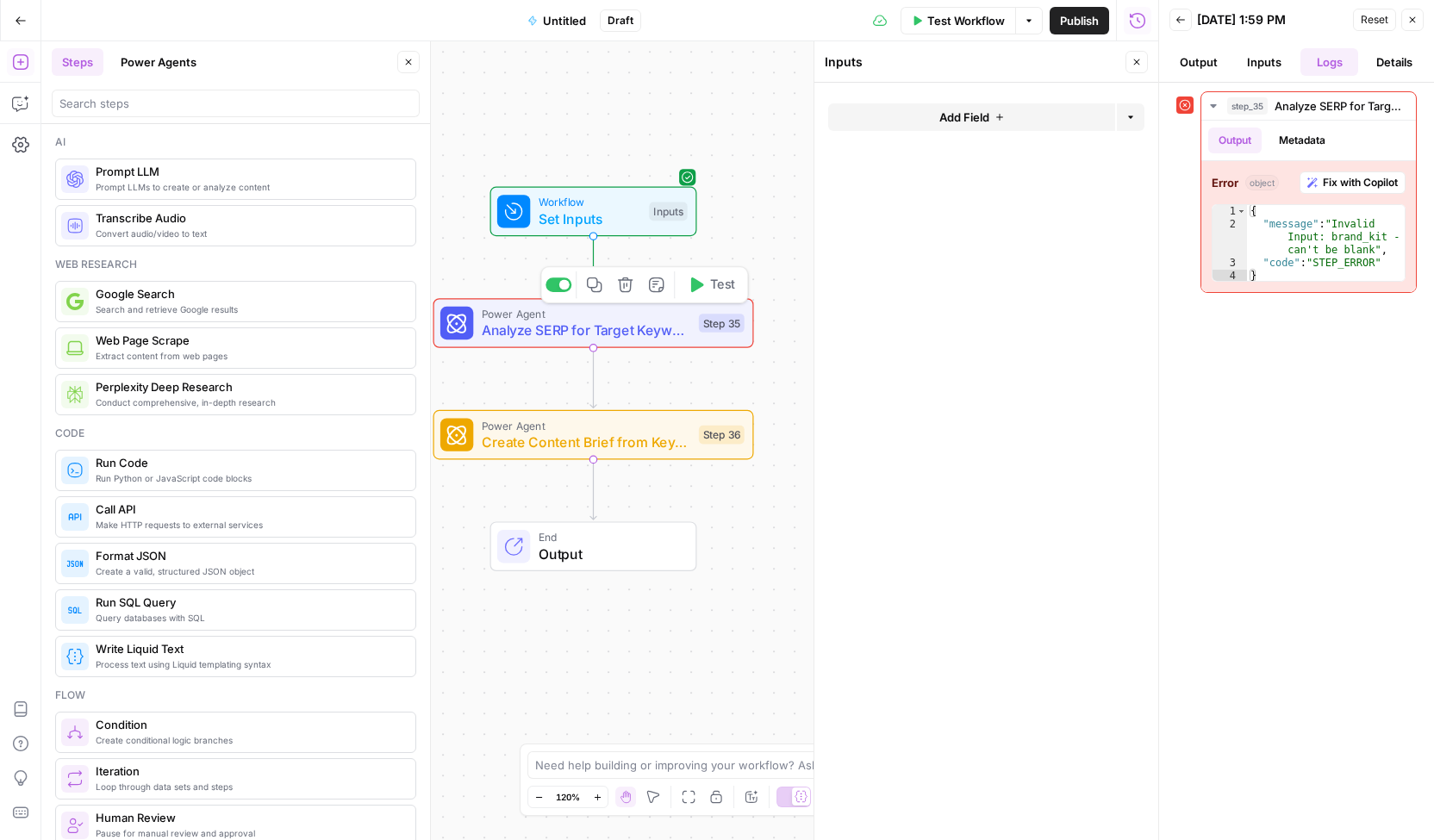
click at [711, 310] on div "Power Agent Analyze SERP for Target Keyword Step 35 Copy step Delete step Add N…" at bounding box center [592, 322] width 304 height 35
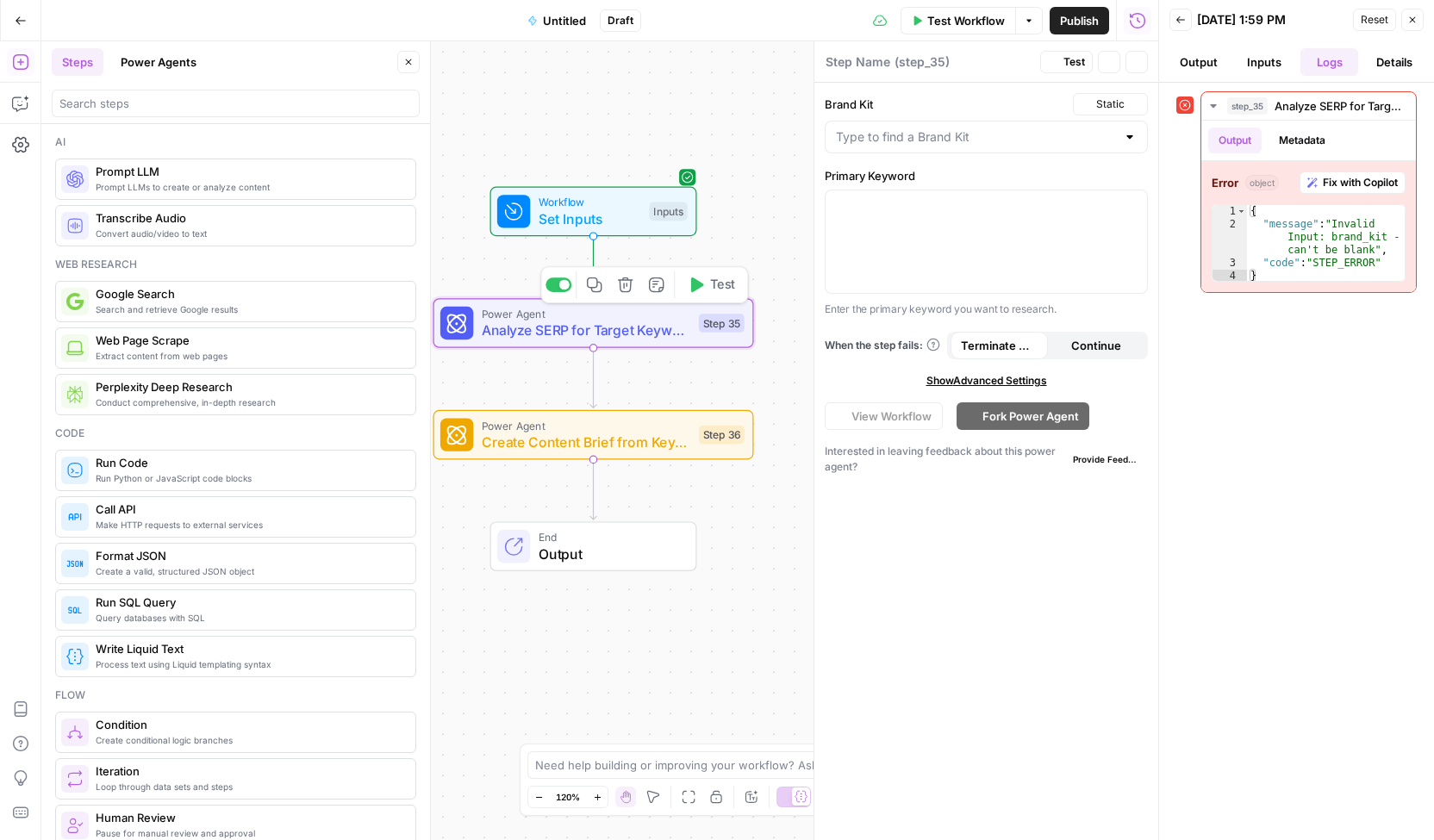
type textarea "Analyze SERP for Target Keyword"
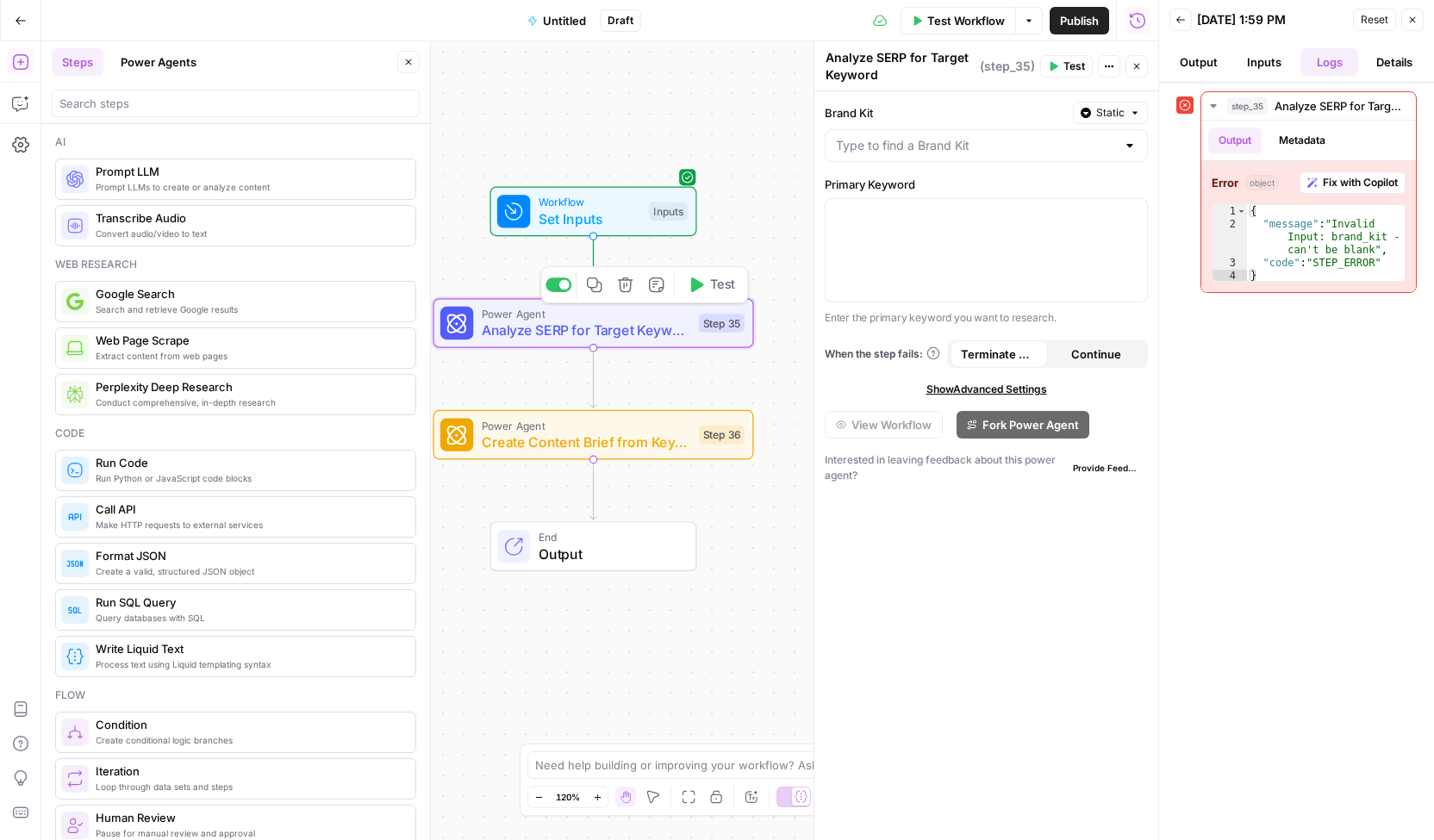
click at [707, 295] on button "Test" at bounding box center [711, 284] width 64 height 27
click at [1022, 142] on input "Brand Kit" at bounding box center [975, 145] width 280 height 17
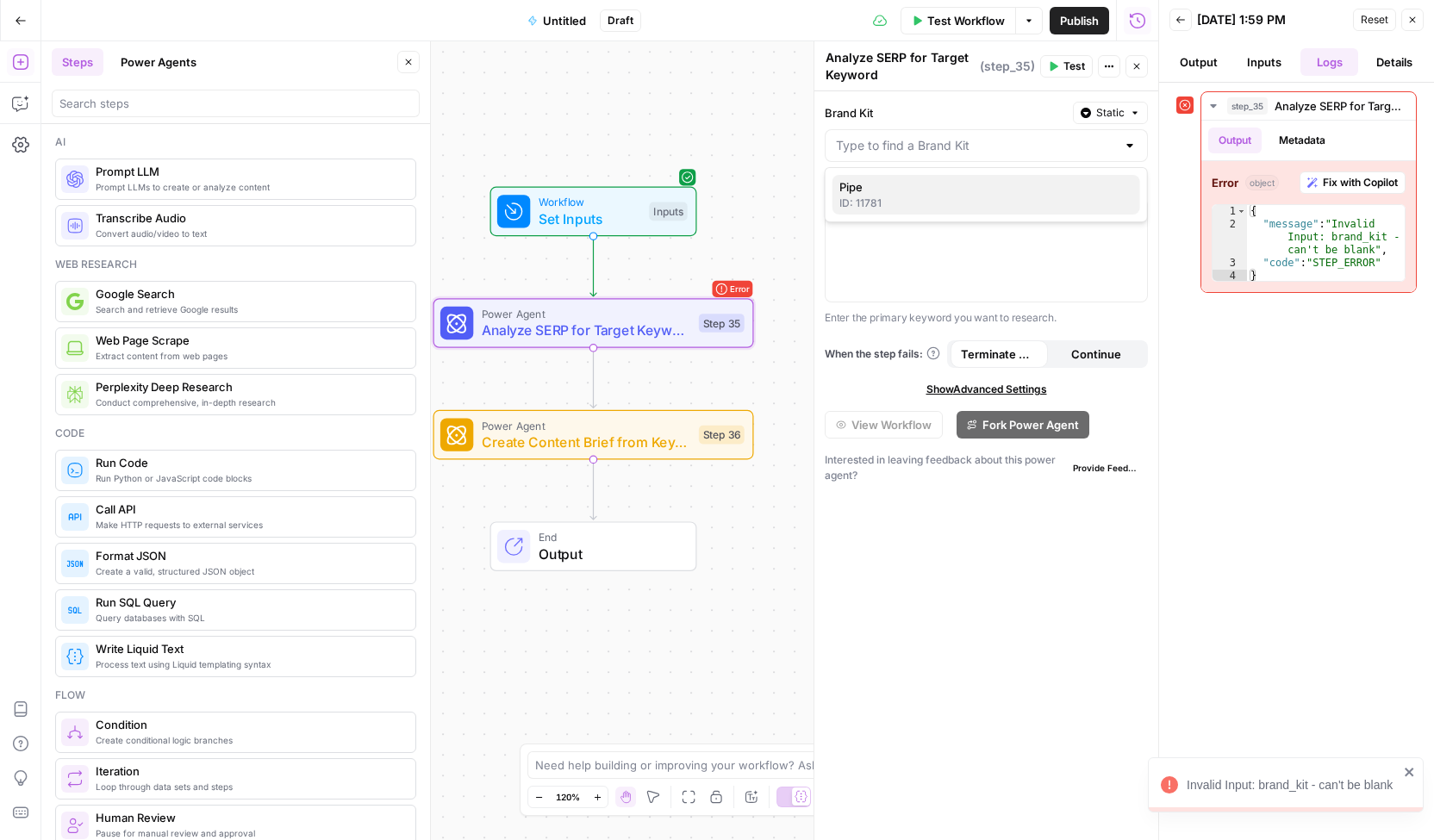
click at [979, 194] on span "Pipe" at bounding box center [983, 187] width 287 height 17
type input "Pipe"
click at [777, 241] on div "Workflow Set Inputs Inputs Error Power Agent Analyze SERP for Target Keyword St…" at bounding box center [599, 440] width 1117 height 798
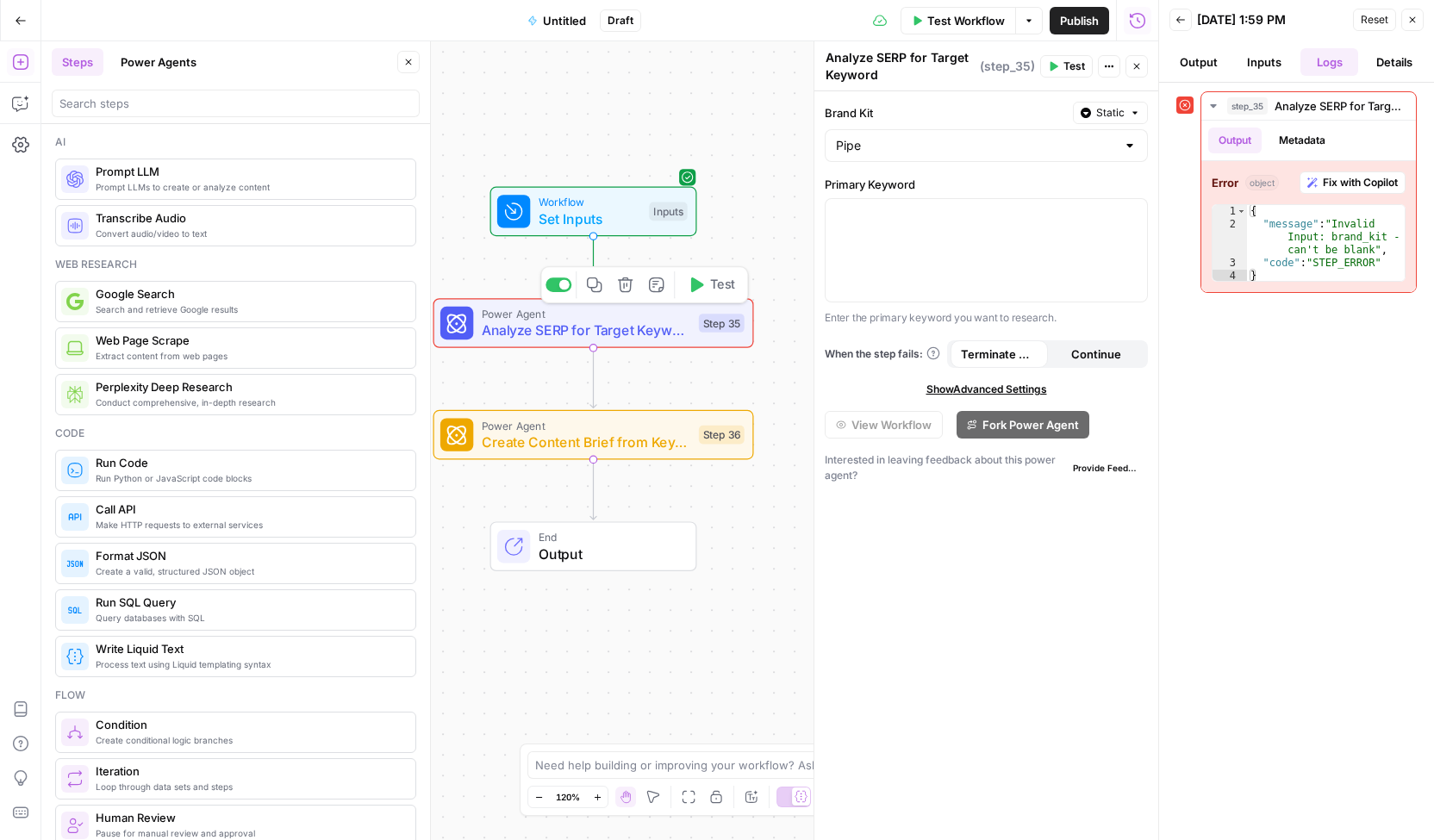
click at [732, 294] on button "Test" at bounding box center [711, 284] width 64 height 27
click at [993, 223] on div at bounding box center [986, 249] width 321 height 103
click at [777, 347] on div "Workflow Set Inputs Inputs Error Power Agent Analyze SERP for Target Keyword St…" at bounding box center [599, 440] width 1117 height 798
click at [1140, 69] on icon "button" at bounding box center [1137, 66] width 10 height 10
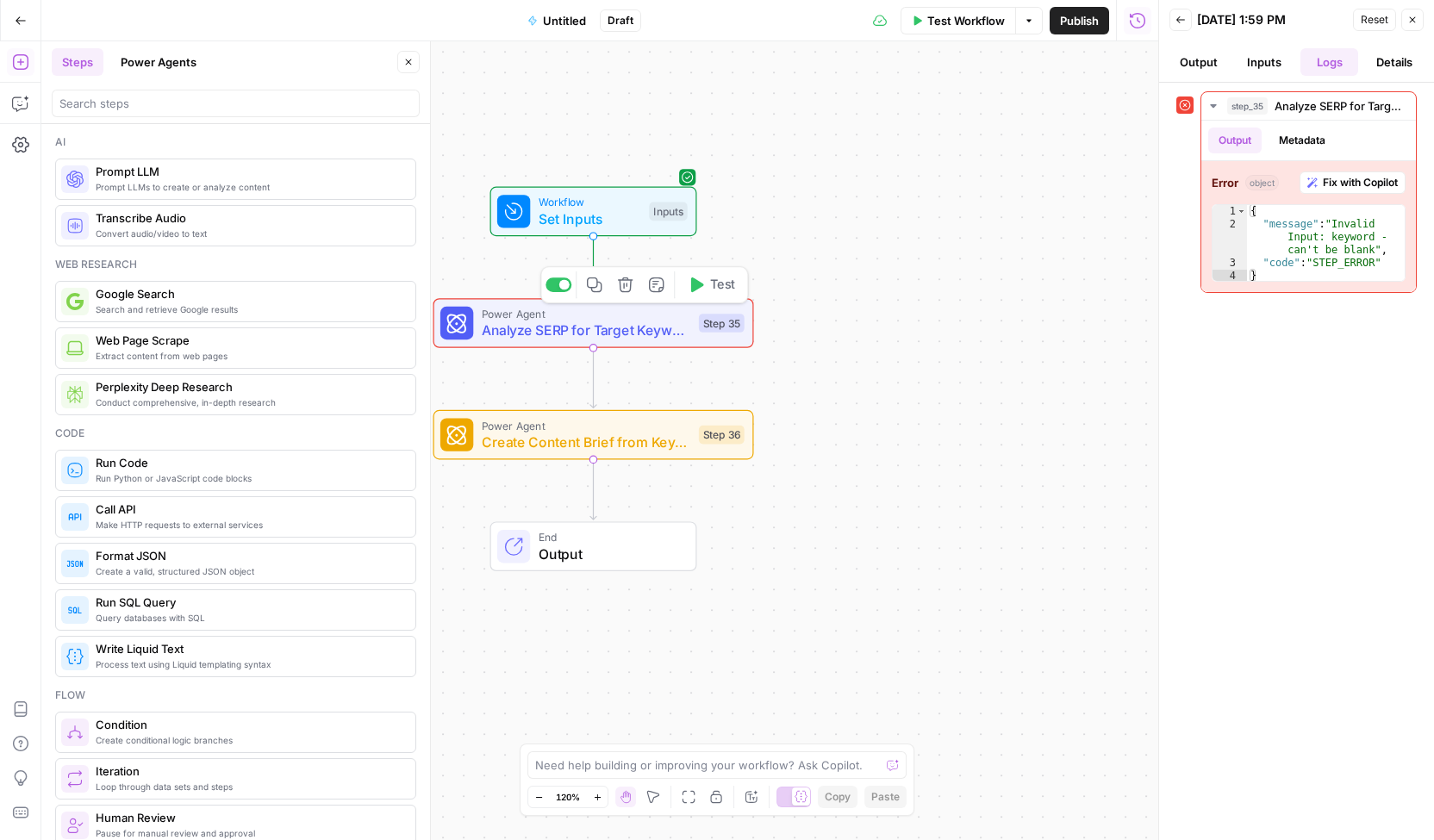
click at [699, 295] on button "Test" at bounding box center [711, 284] width 64 height 27
click at [23, 65] on icon "button" at bounding box center [20, 62] width 17 height 17
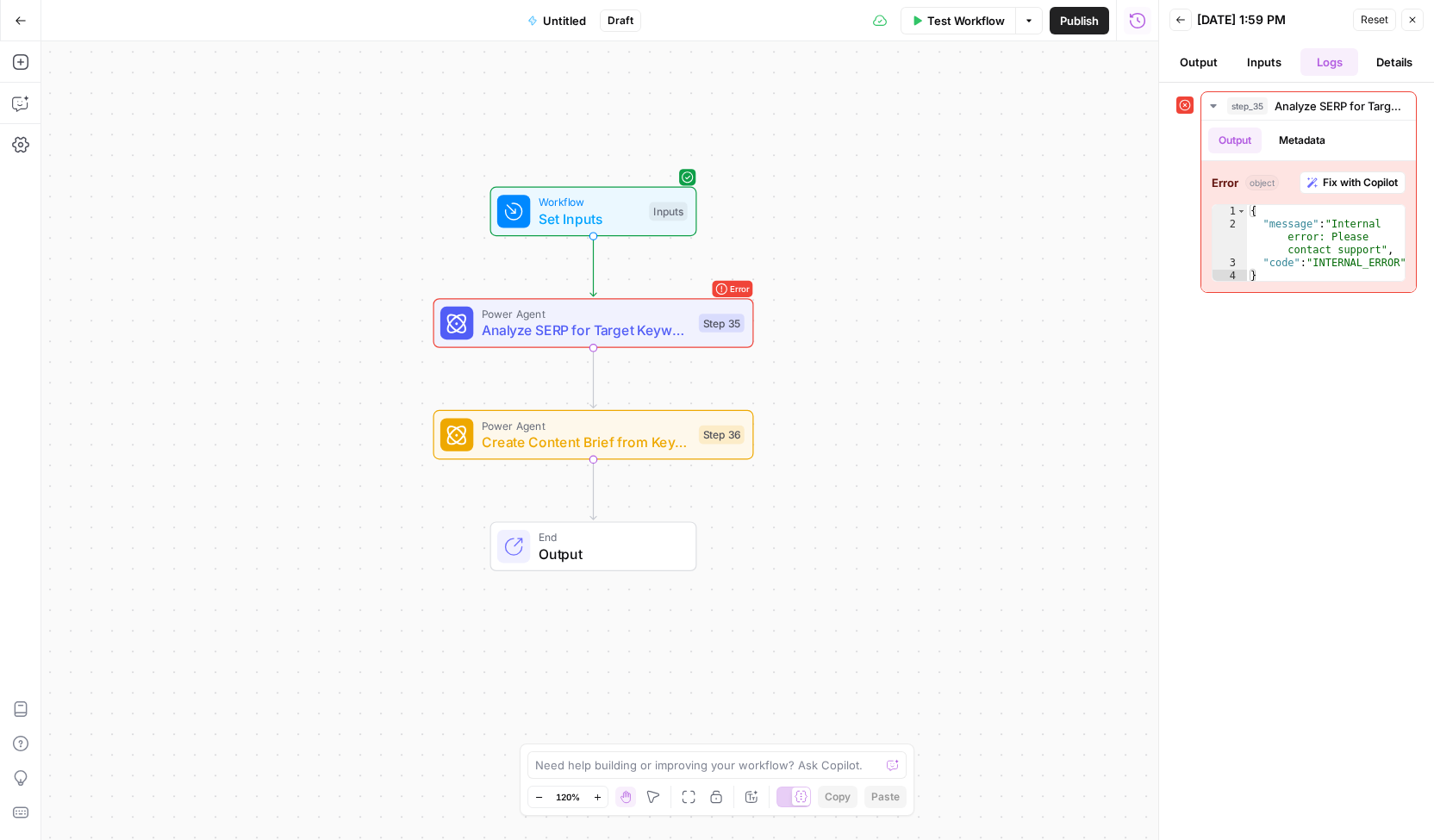
click at [311, 82] on div "Workflow Set Inputs Inputs Error Power Agent Analyze SERP for Target Keyword St…" at bounding box center [599, 440] width 1117 height 798
click at [23, 22] on icon "button" at bounding box center [21, 21] width 12 height 12
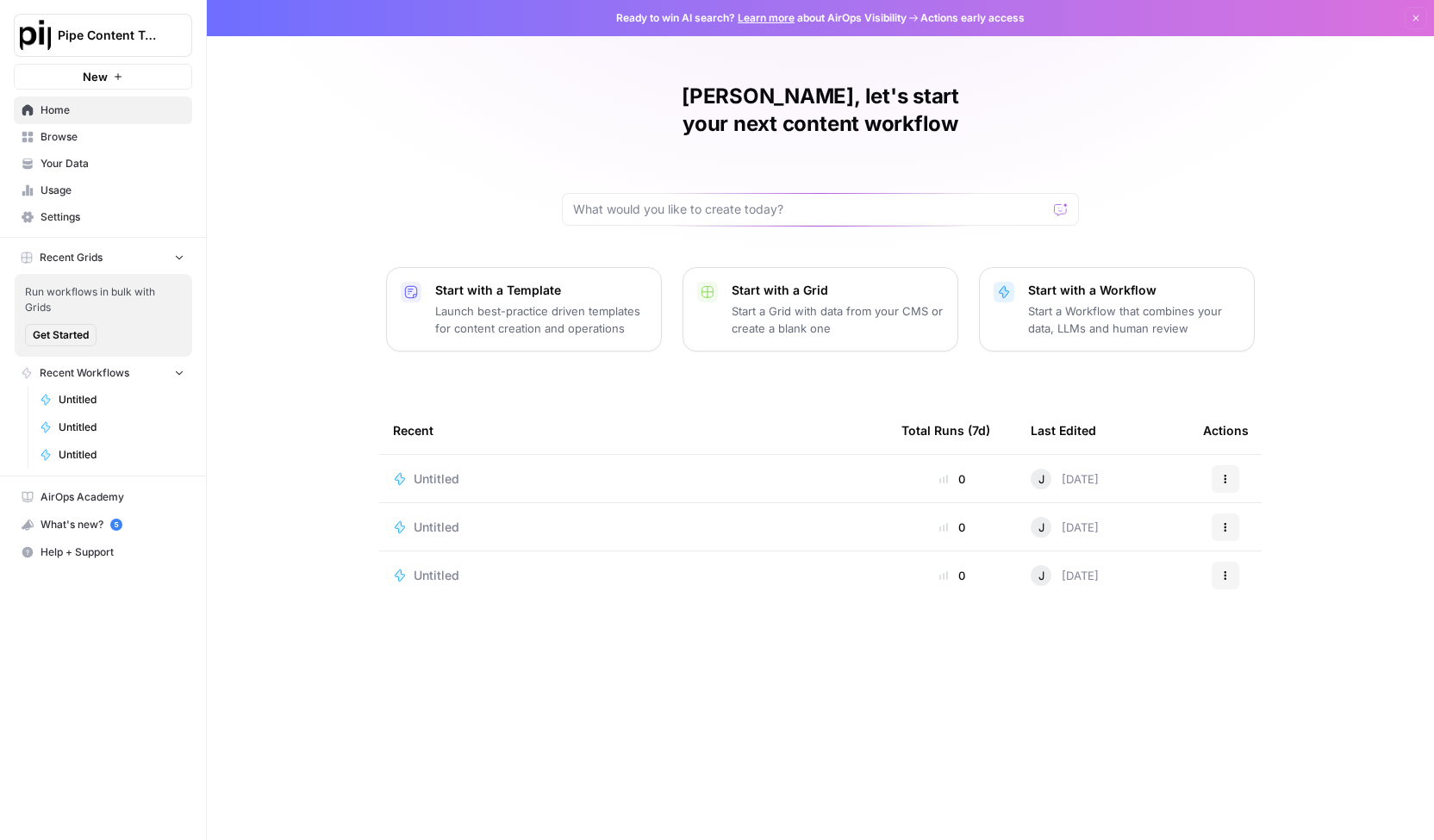
click at [66, 194] on span "Usage" at bounding box center [113, 191] width 144 height 16
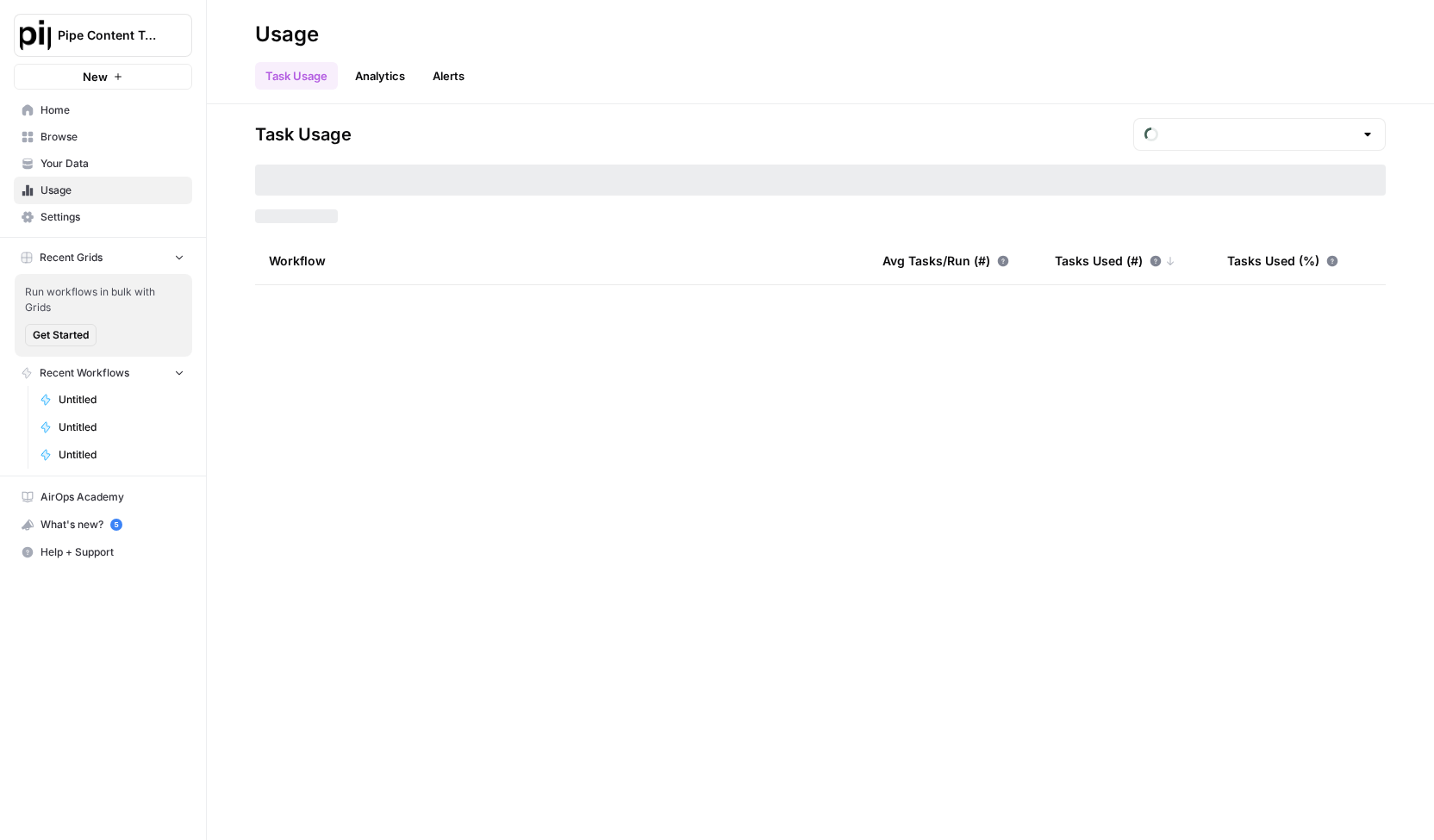
type input "August Included Tasks"
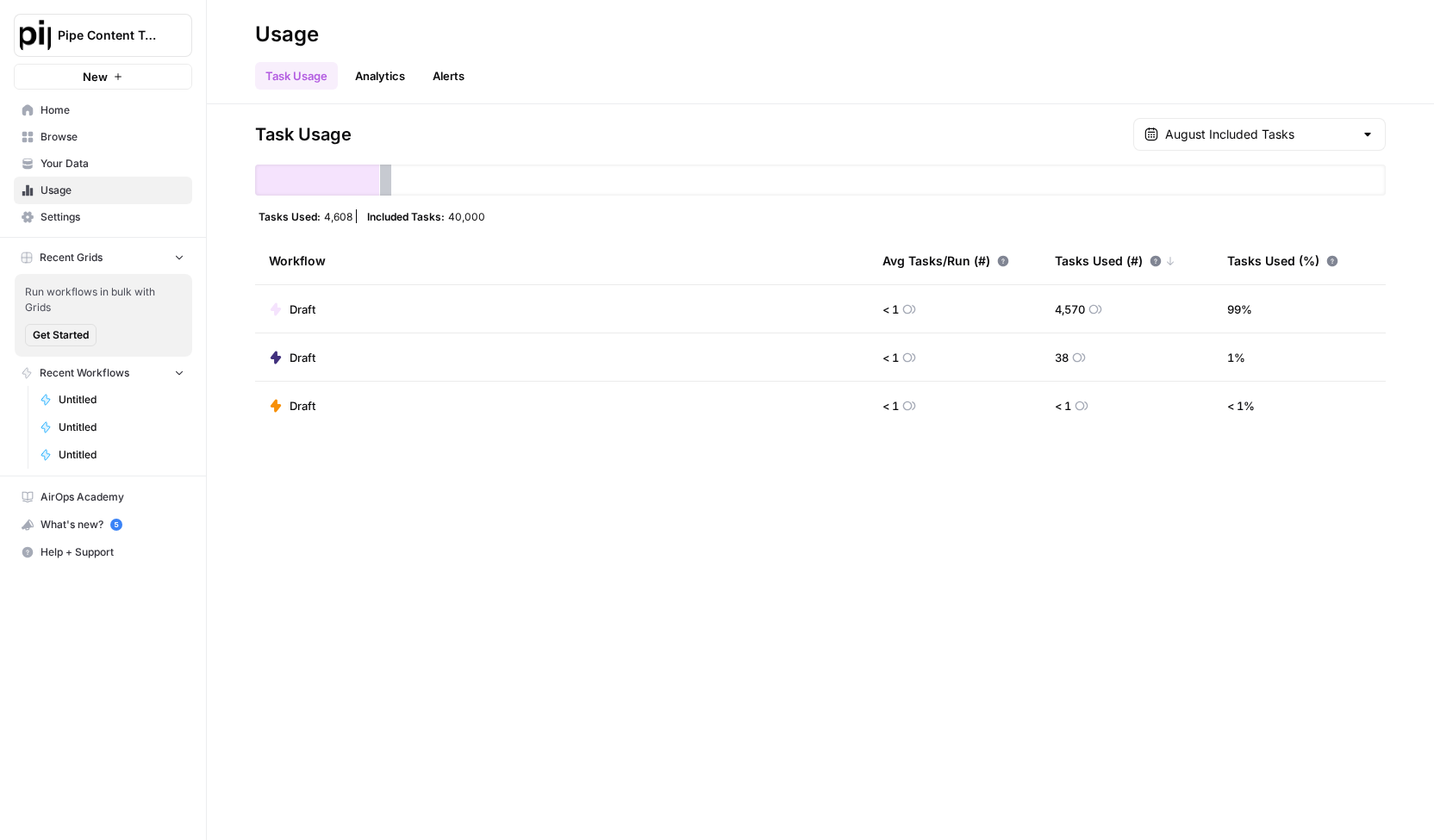
click at [1327, 257] on icon at bounding box center [1332, 260] width 11 height 11
click at [1328, 259] on icon at bounding box center [1332, 260] width 11 height 11
click at [381, 74] on link "Analytics" at bounding box center [379, 76] width 71 height 28
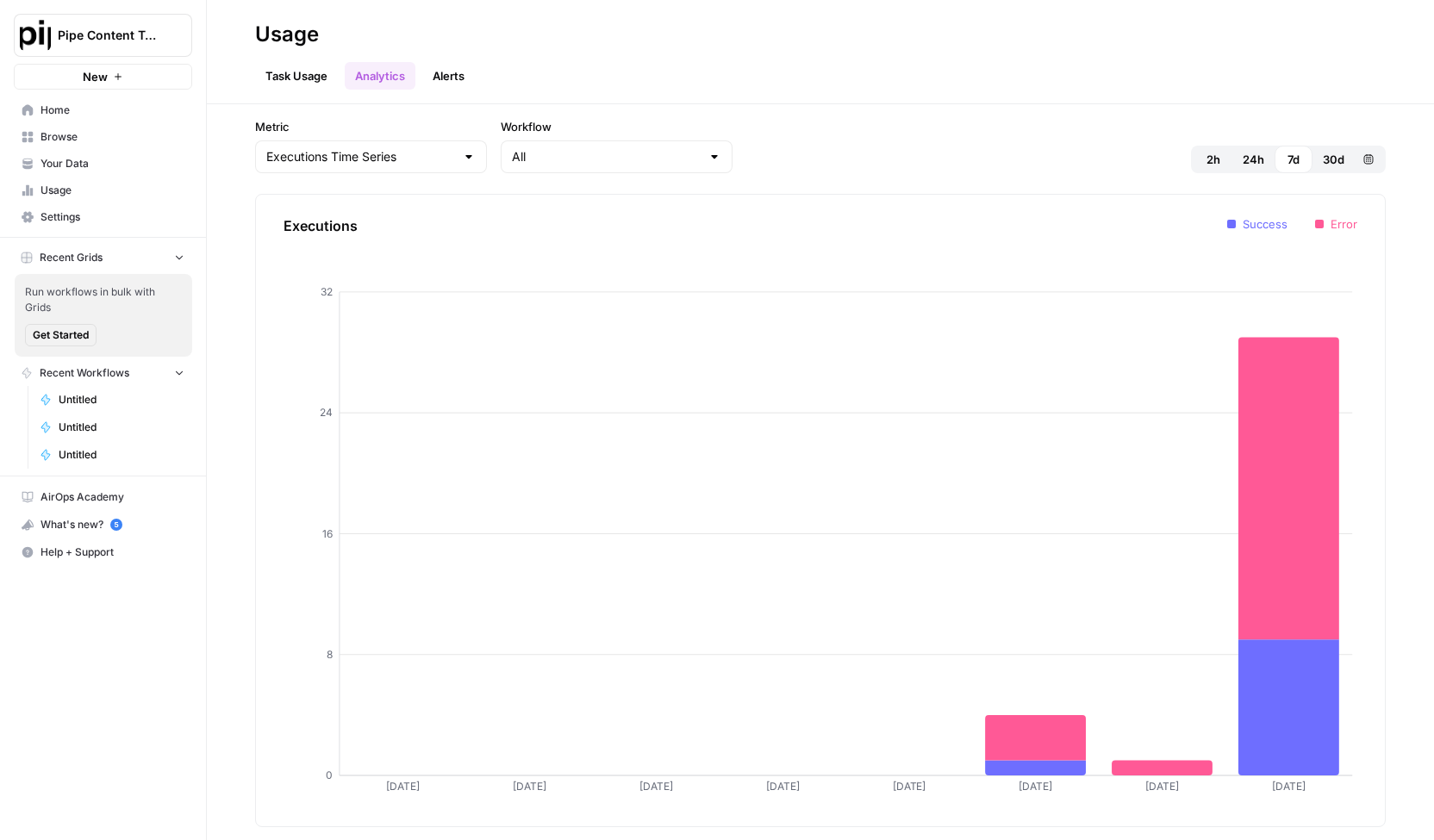
click at [89, 399] on span "Untitled" at bounding box center [122, 400] width 126 height 16
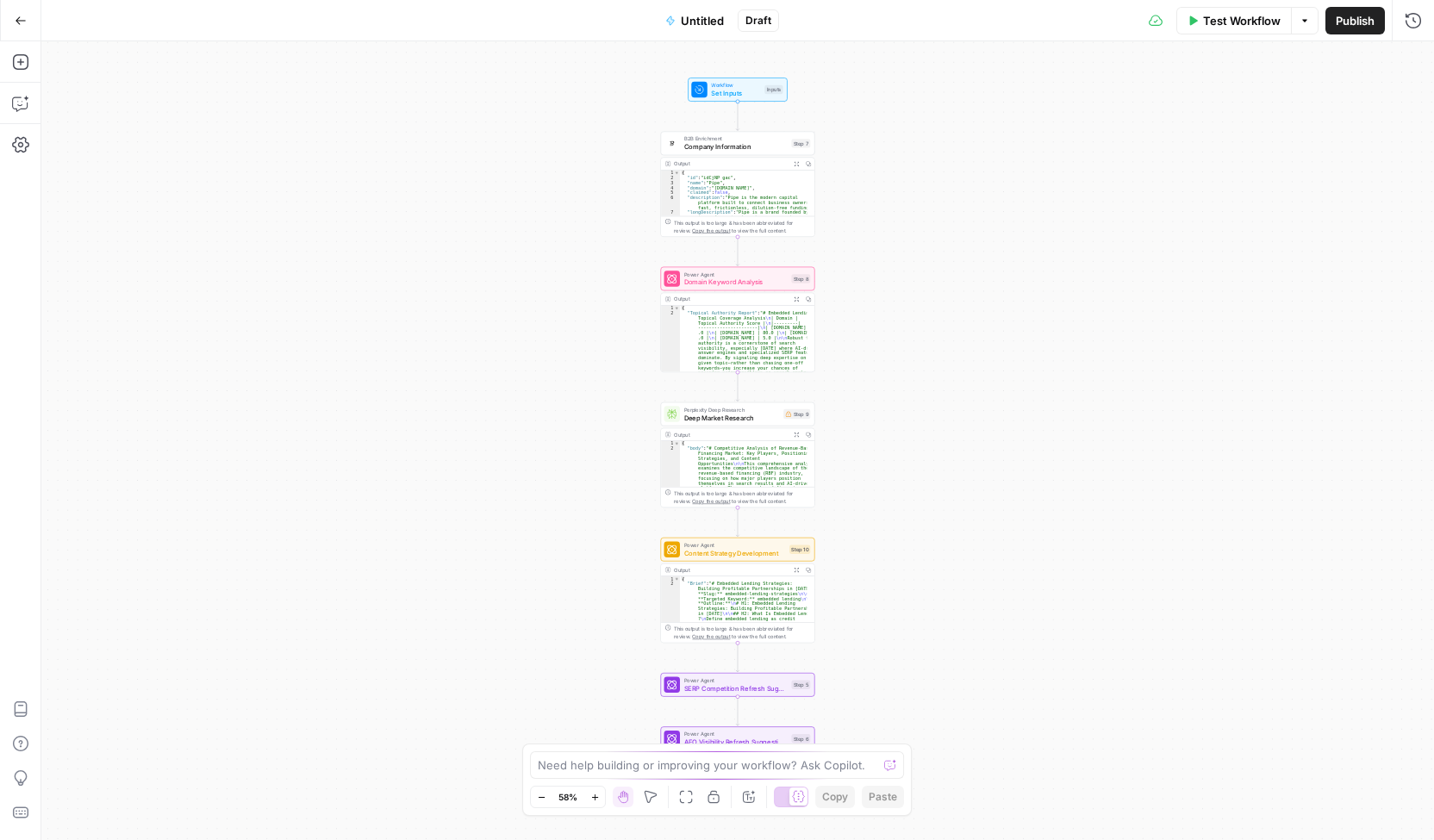
click at [17, 32] on button "Go Back" at bounding box center [20, 20] width 31 height 31
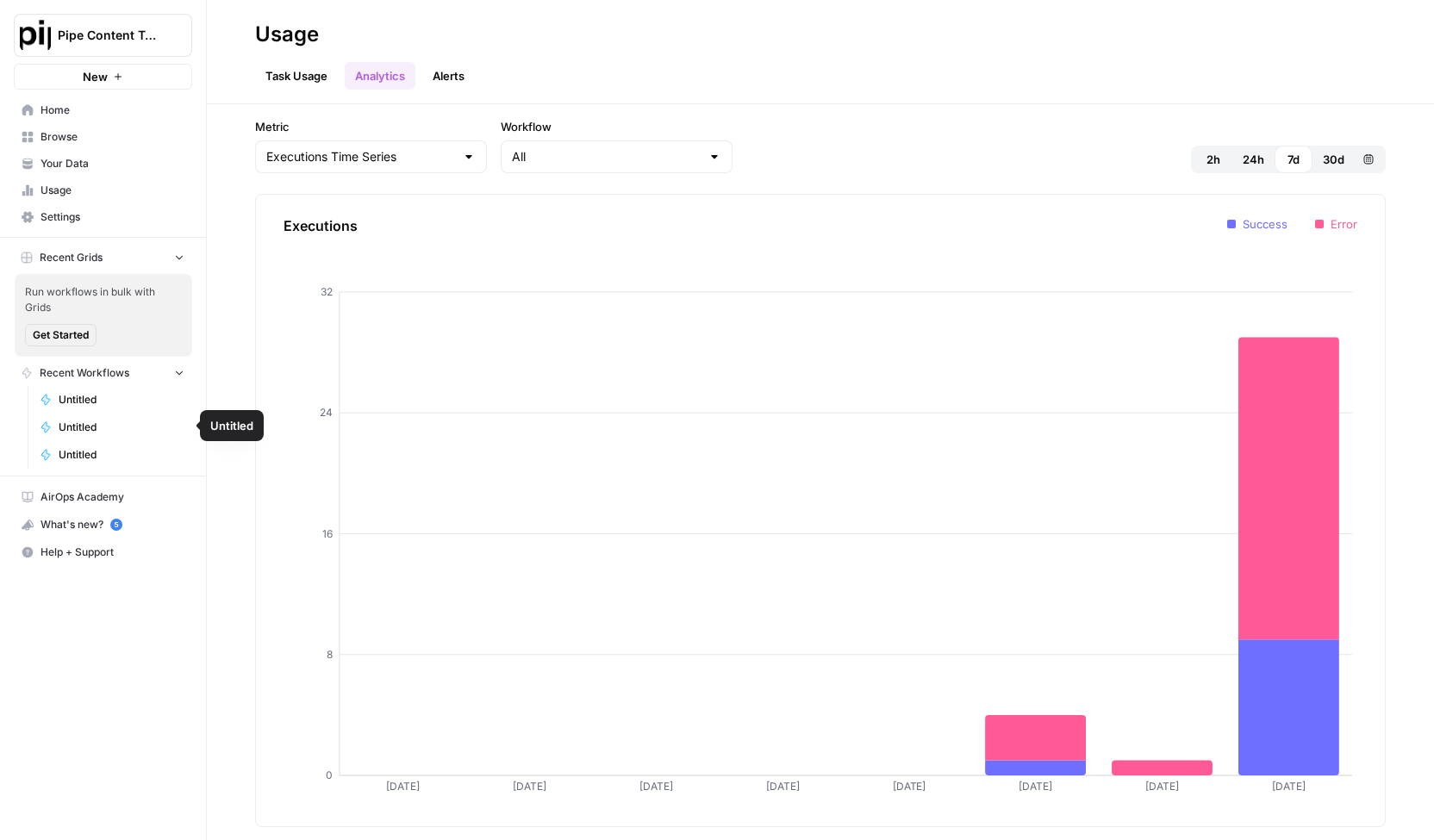
click at [70, 451] on span "Untitled" at bounding box center [122, 455] width 126 height 16
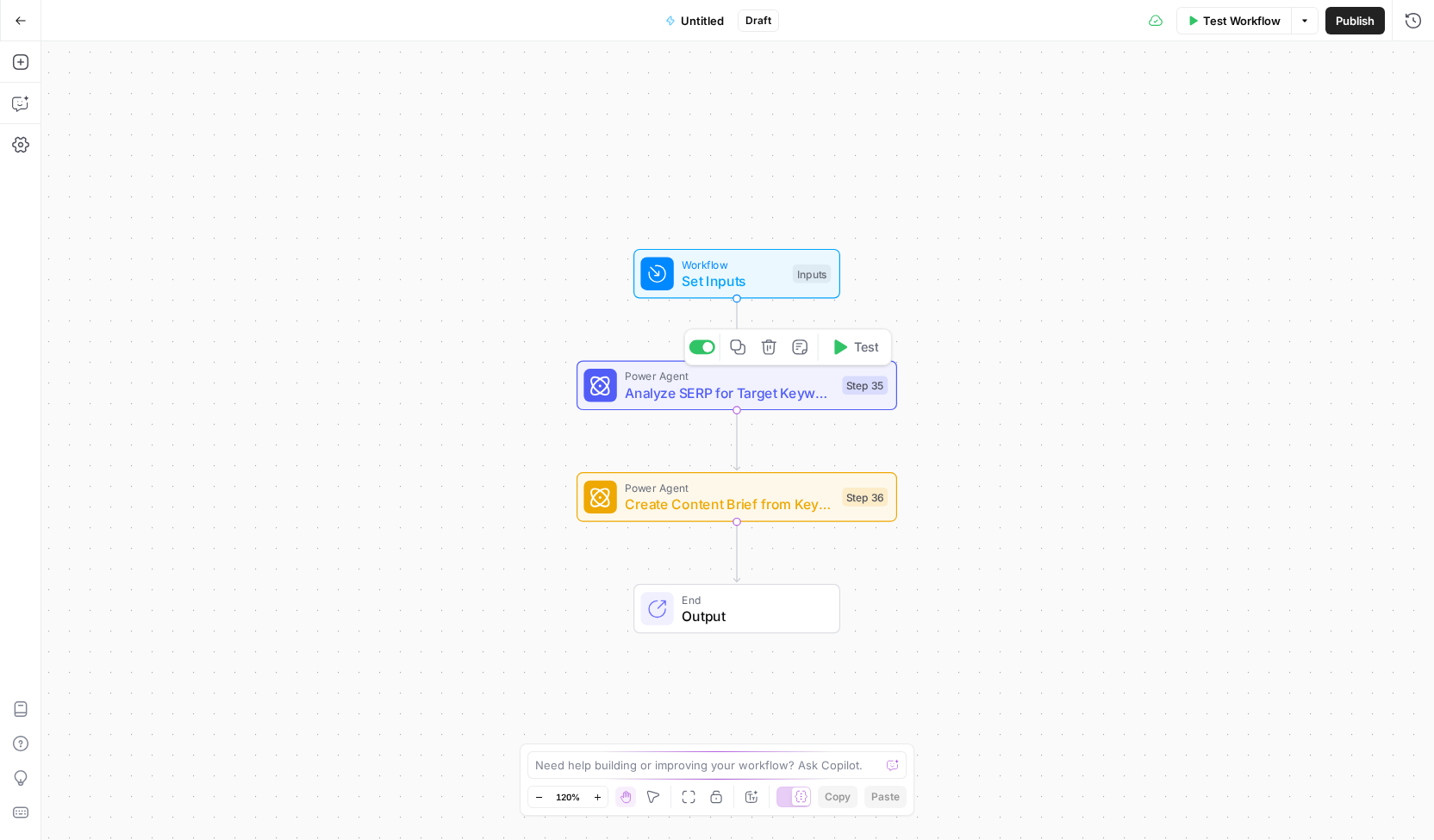
click at [773, 359] on button "Delete step" at bounding box center [768, 346] width 27 height 27
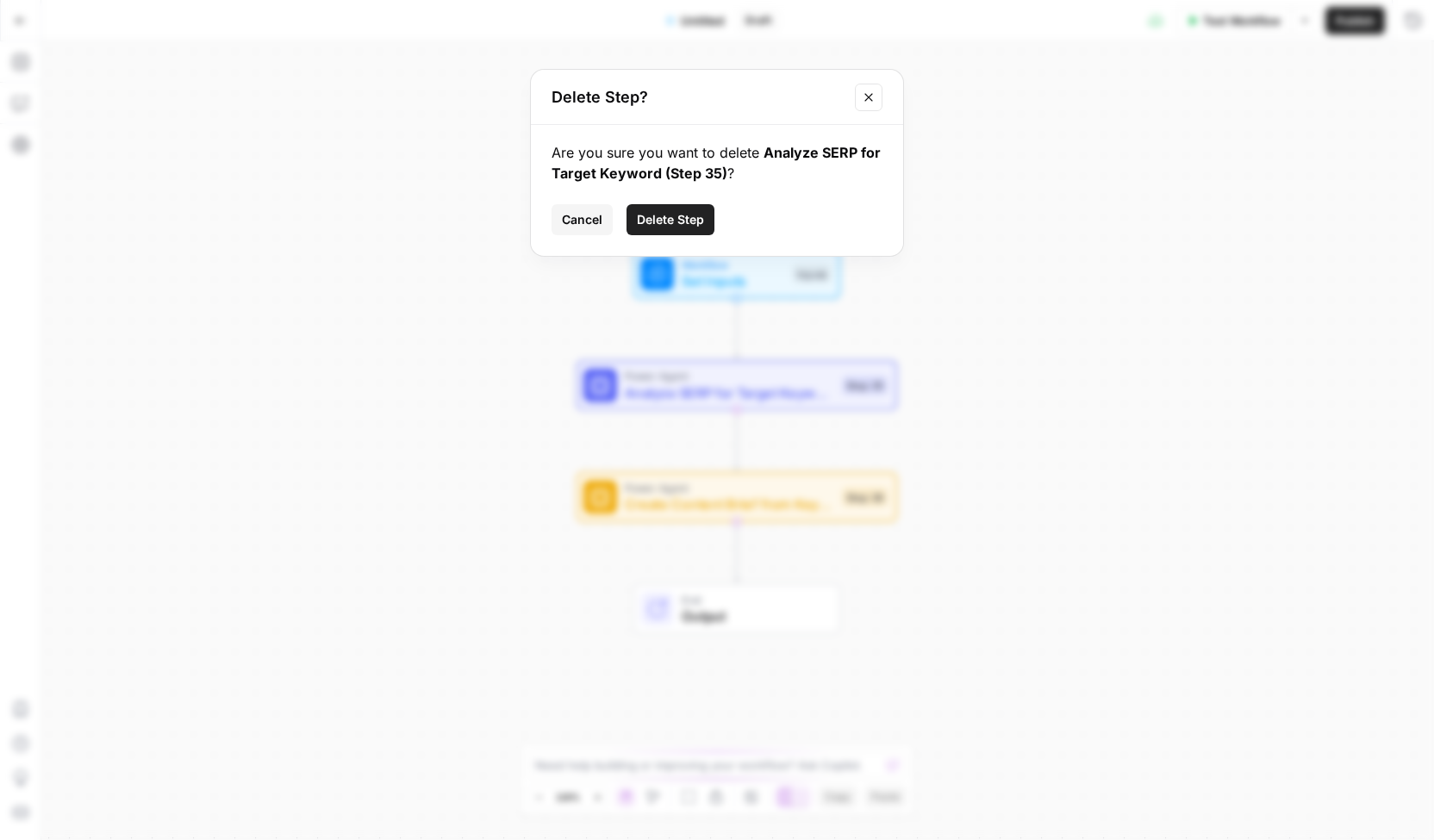
click at [681, 217] on span "Delete Step" at bounding box center [670, 219] width 67 height 17
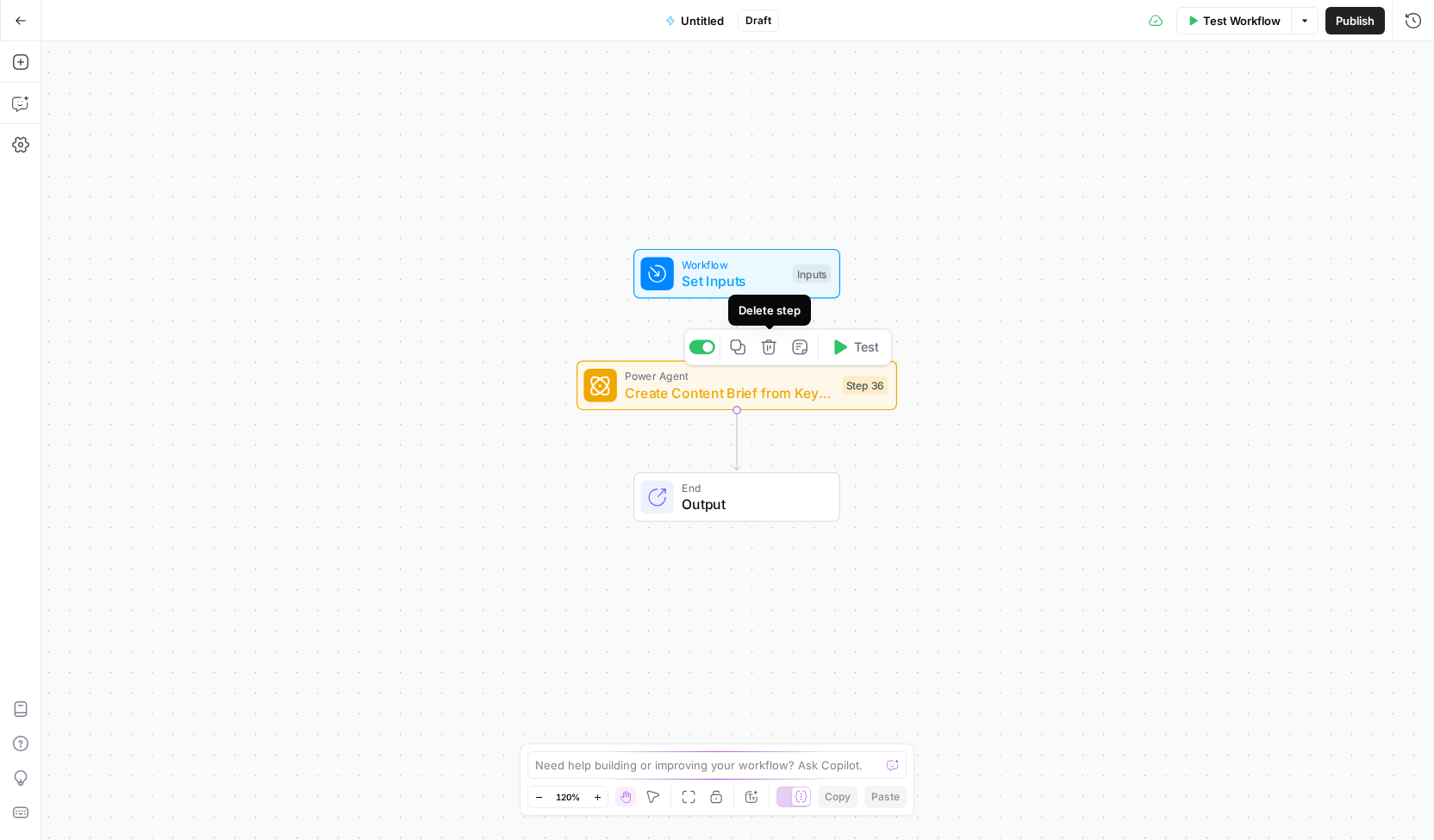
click at [953, 273] on div "Workflow Set Inputs Inputs Power Agent Create Content Brief from Keyword Step 3…" at bounding box center [736, 440] width 1392 height 798
click at [28, 75] on button "Add Steps" at bounding box center [21, 62] width 28 height 28
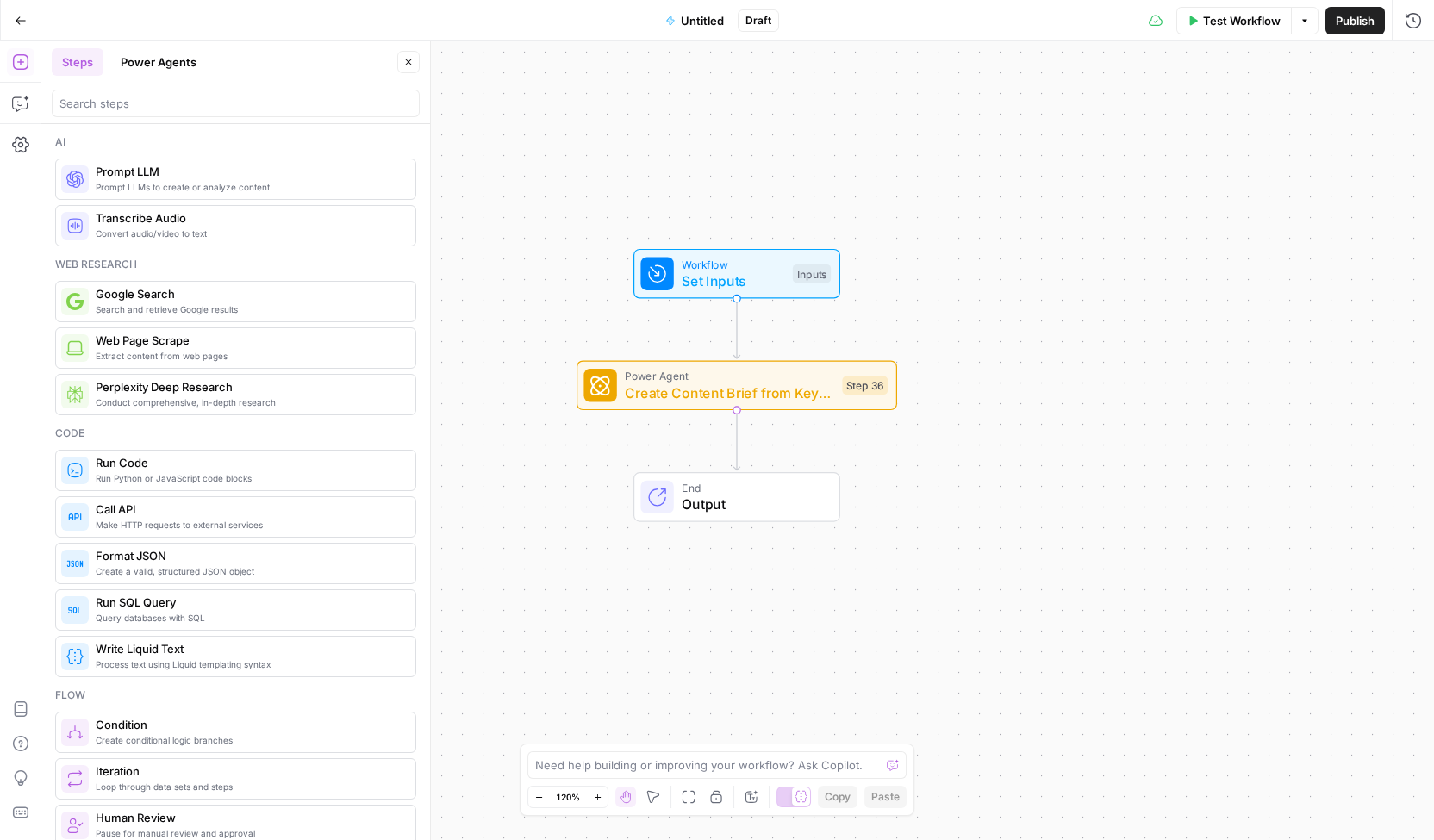
click at [164, 63] on button "Power Agents" at bounding box center [159, 62] width 97 height 28
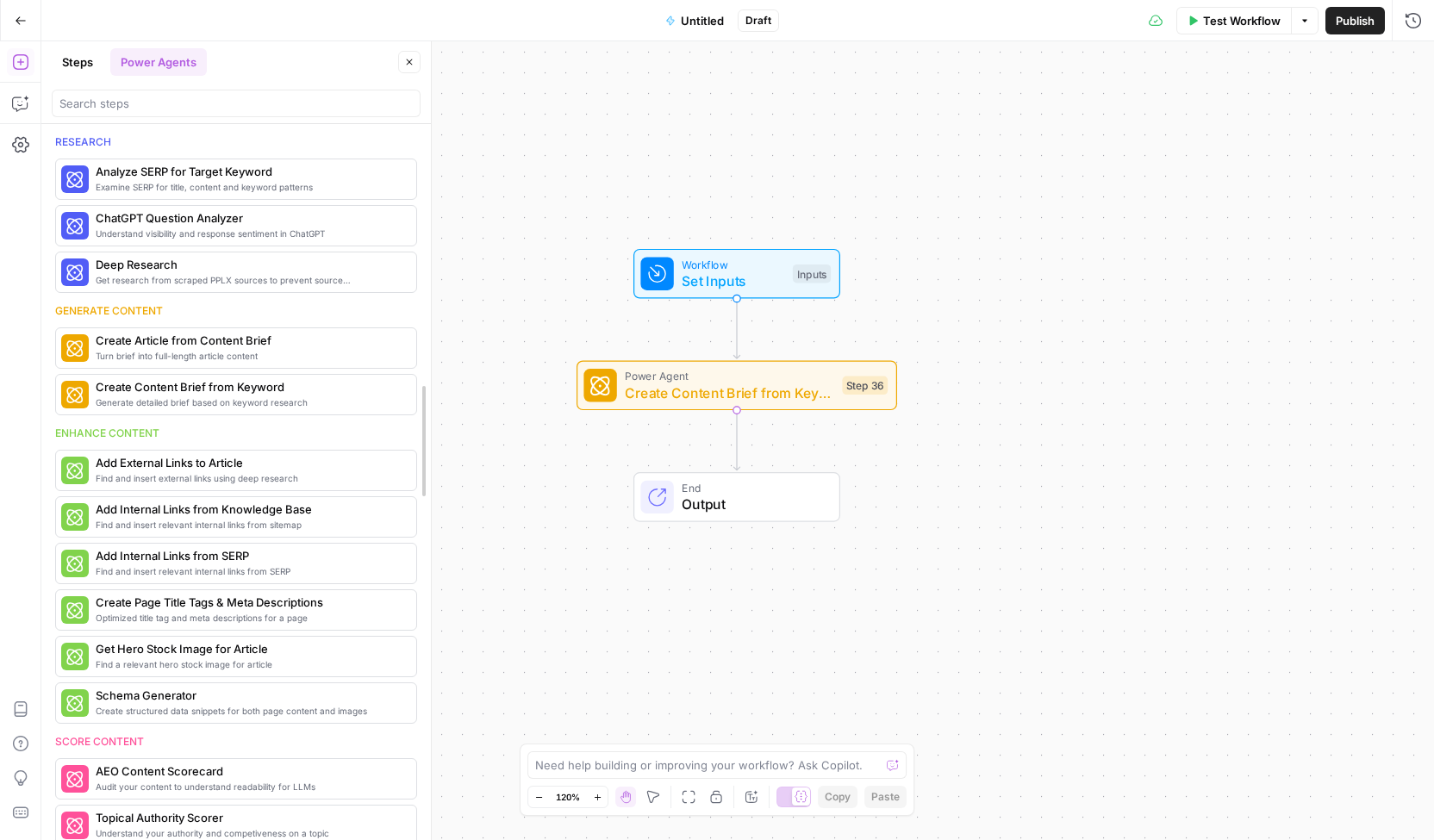
drag, startPoint x: 423, startPoint y: 274, endPoint x: 424, endPoint y: 356, distance: 82.0
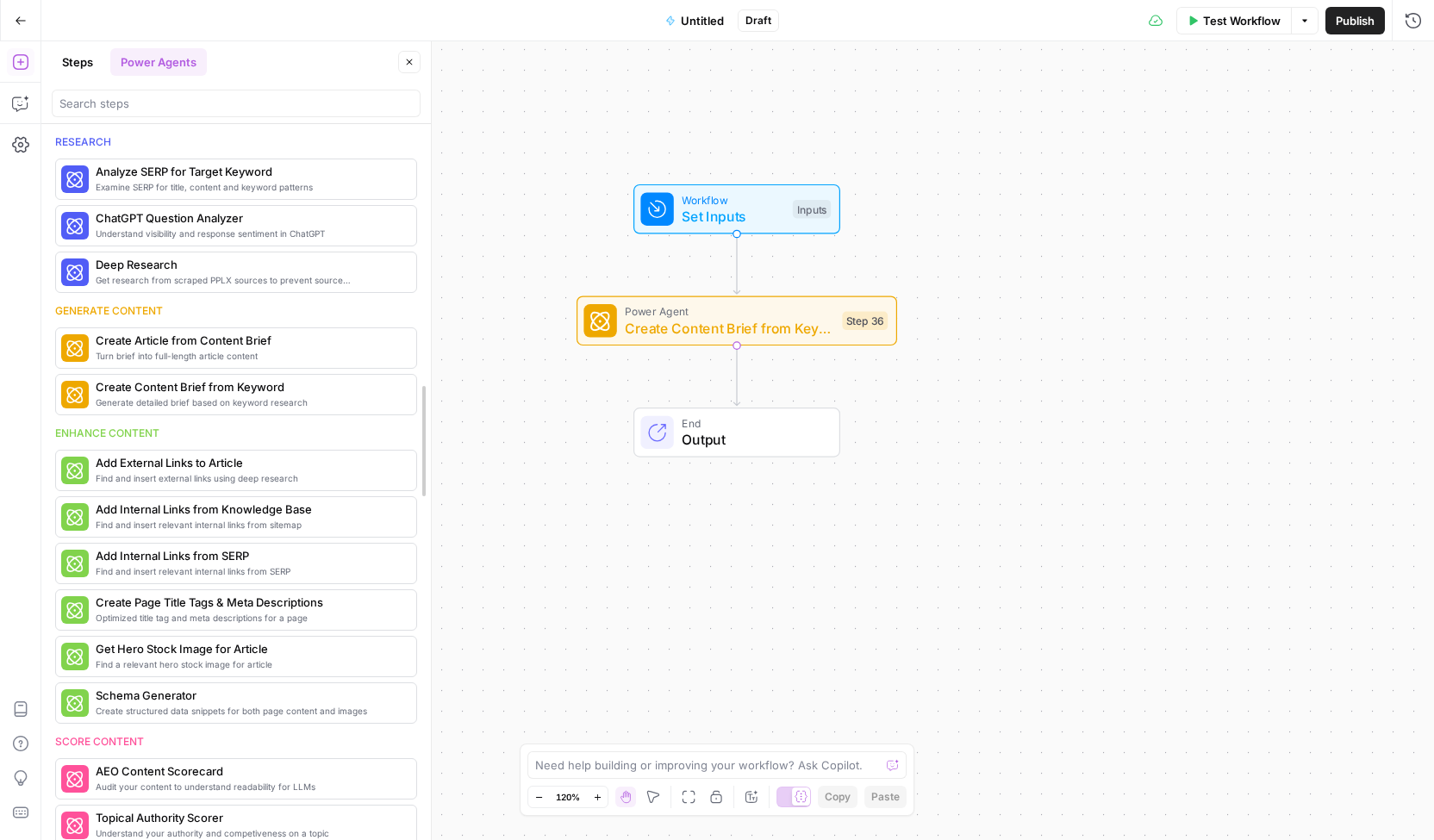
drag, startPoint x: 423, startPoint y: 362, endPoint x: 422, endPoint y: 419, distance: 57.0
click at [203, 768] on span "AEO Content Scorecard" at bounding box center [211, 770] width 230 height 17
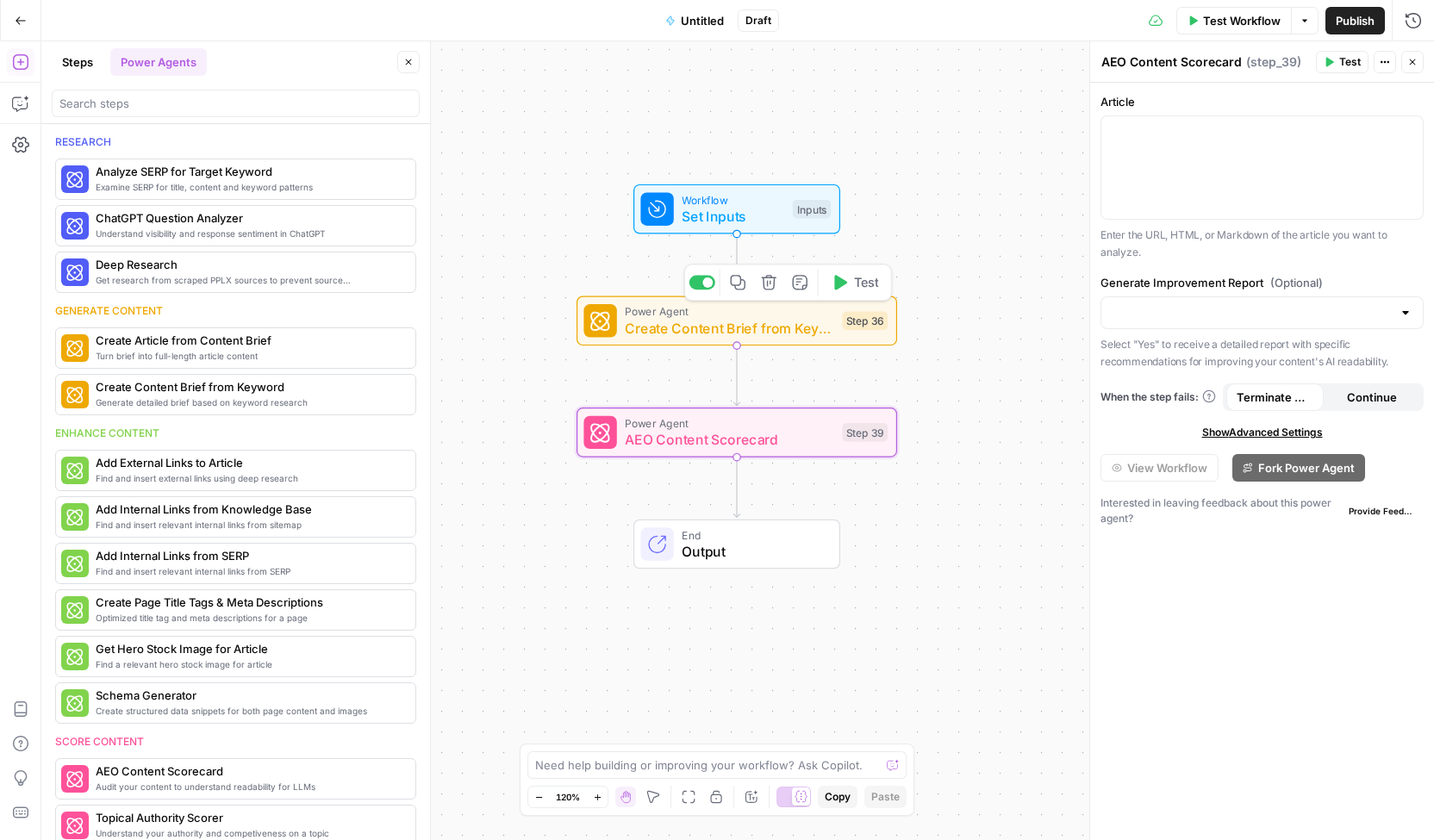
click at [772, 292] on button "Delete step" at bounding box center [768, 281] width 27 height 27
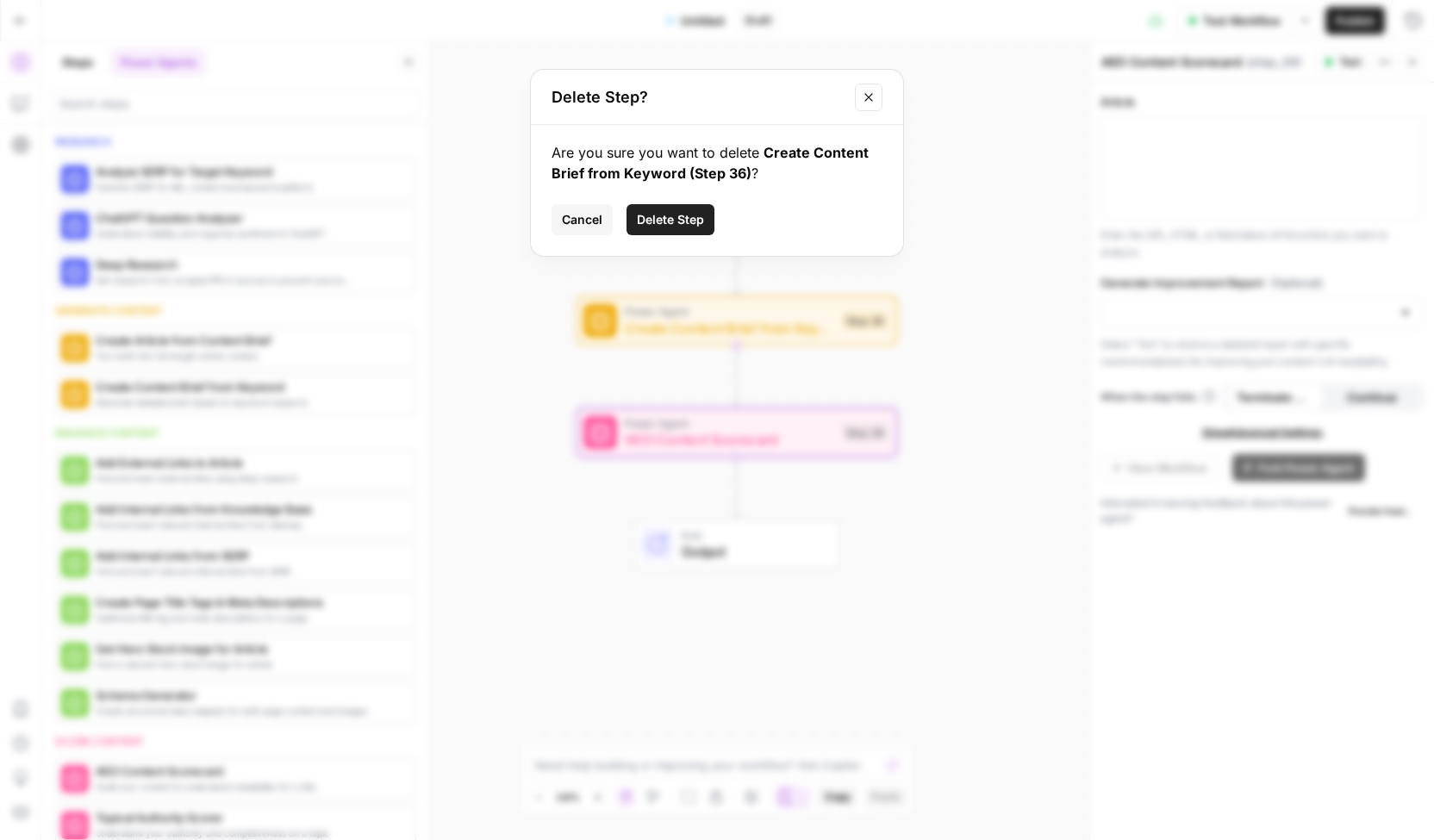
click at [683, 226] on span "Delete Step" at bounding box center [670, 219] width 67 height 17
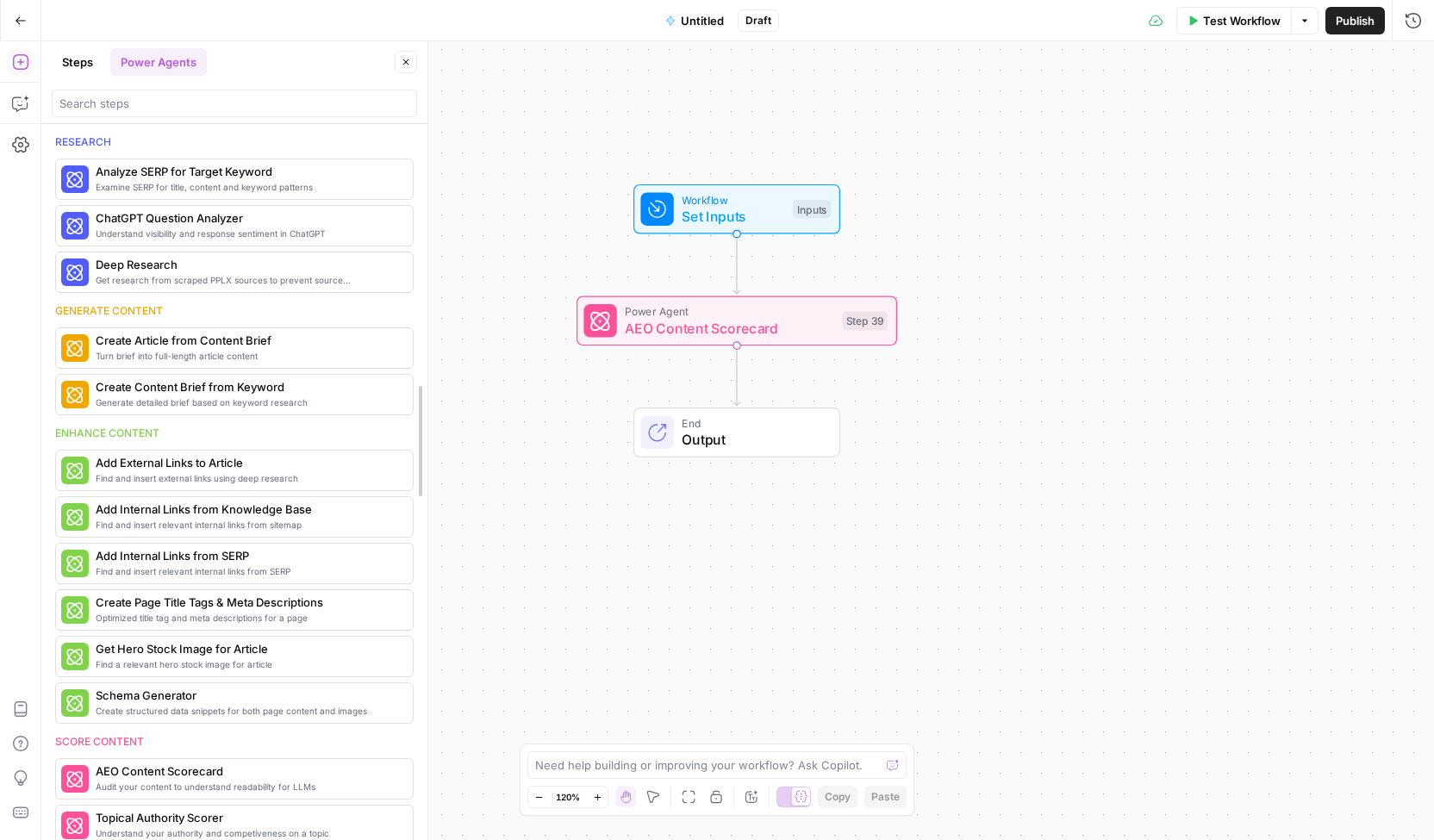
drag, startPoint x: 426, startPoint y: 492, endPoint x: 423, endPoint y: 535, distance: 43.1
click at [258, 814] on span "Topical Authority Scorer" at bounding box center [209, 817] width 227 height 17
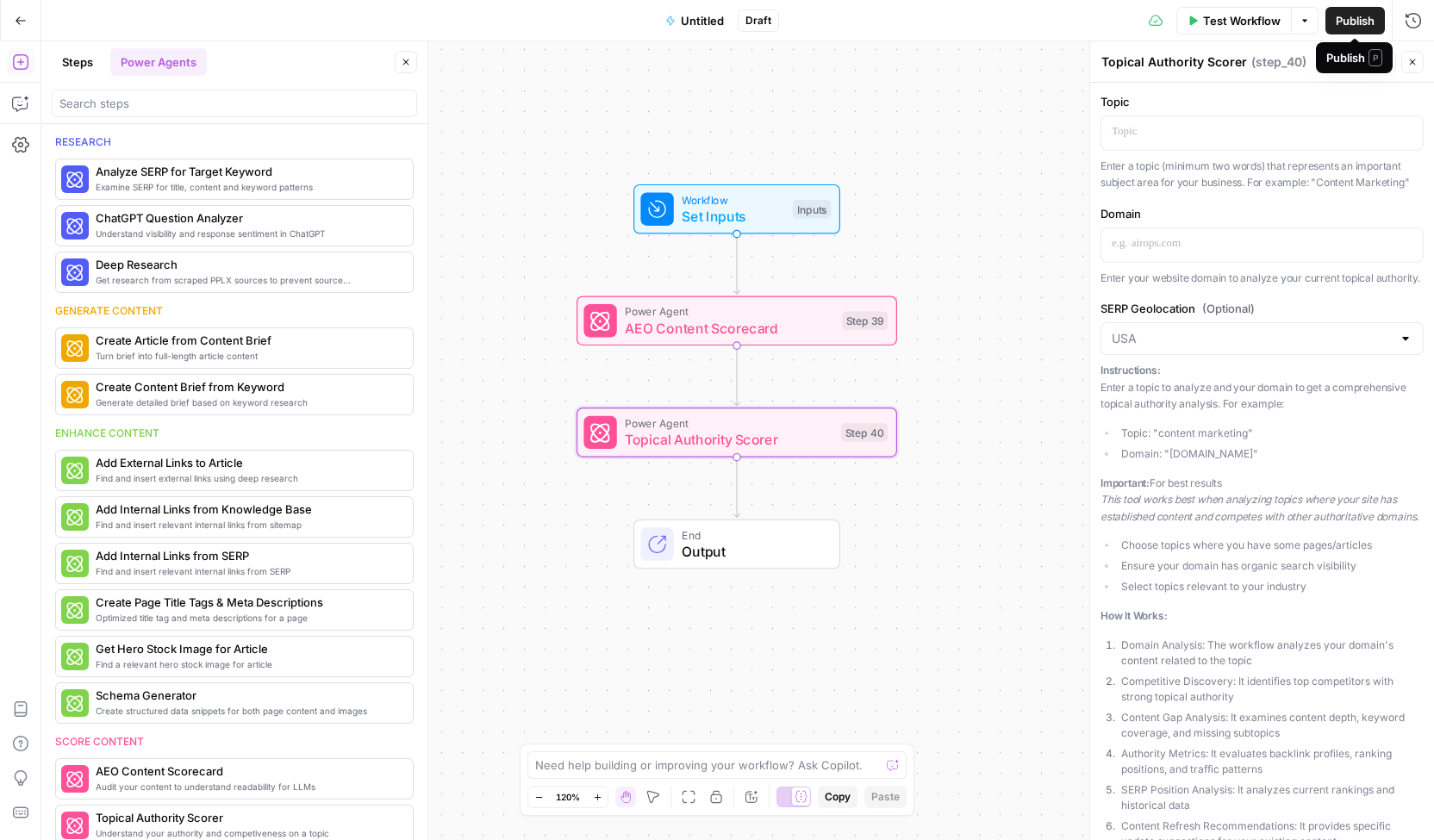
click at [1213, 27] on span "Test Workflow" at bounding box center [1241, 20] width 78 height 17
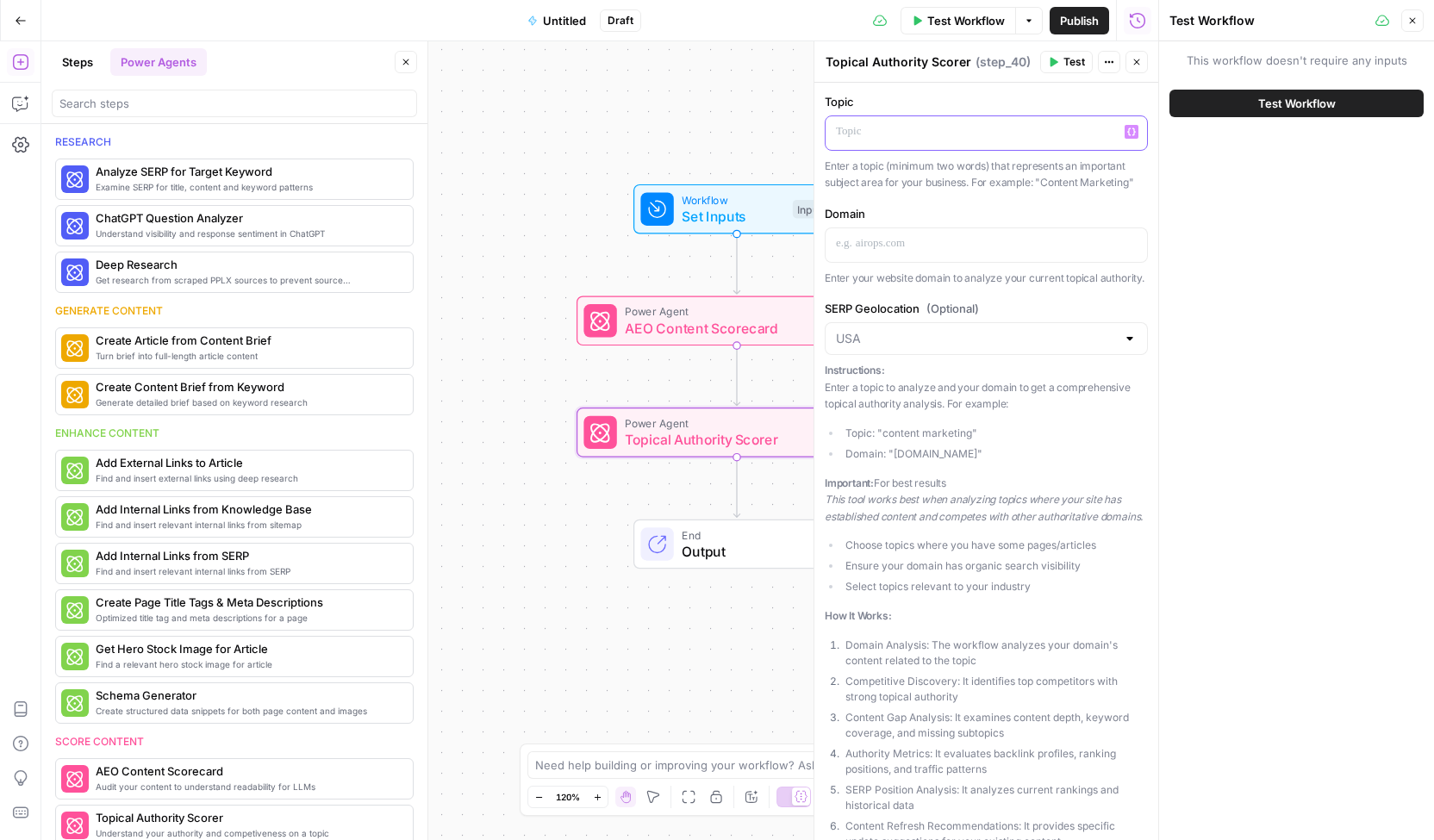
click at [993, 129] on p at bounding box center [985, 131] width 300 height 17
click at [968, 243] on p at bounding box center [985, 243] width 300 height 17
click at [1069, 73] on button "Test" at bounding box center [1066, 62] width 53 height 22
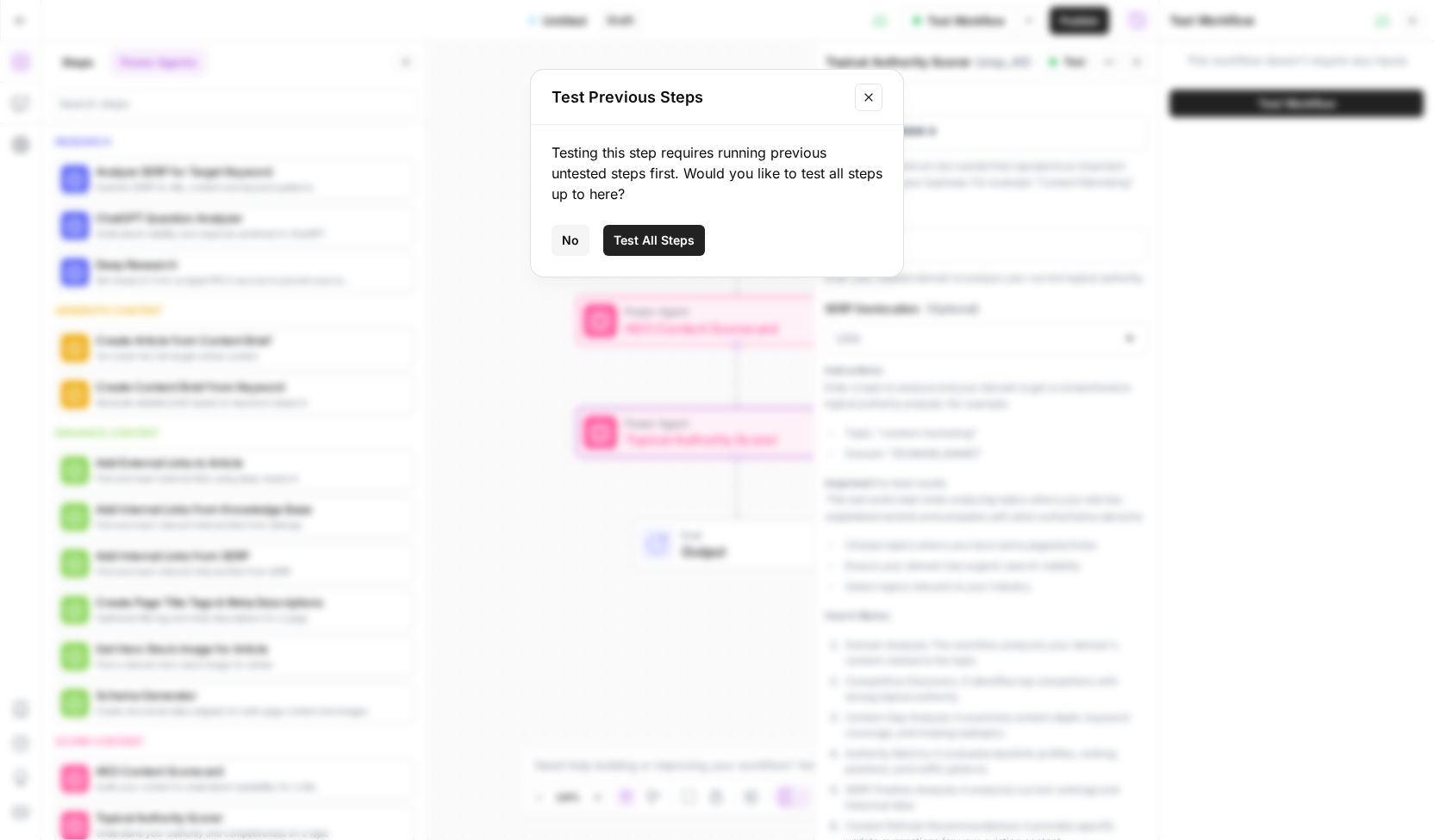
click at [693, 234] on button "Test All Steps" at bounding box center [654, 239] width 102 height 31
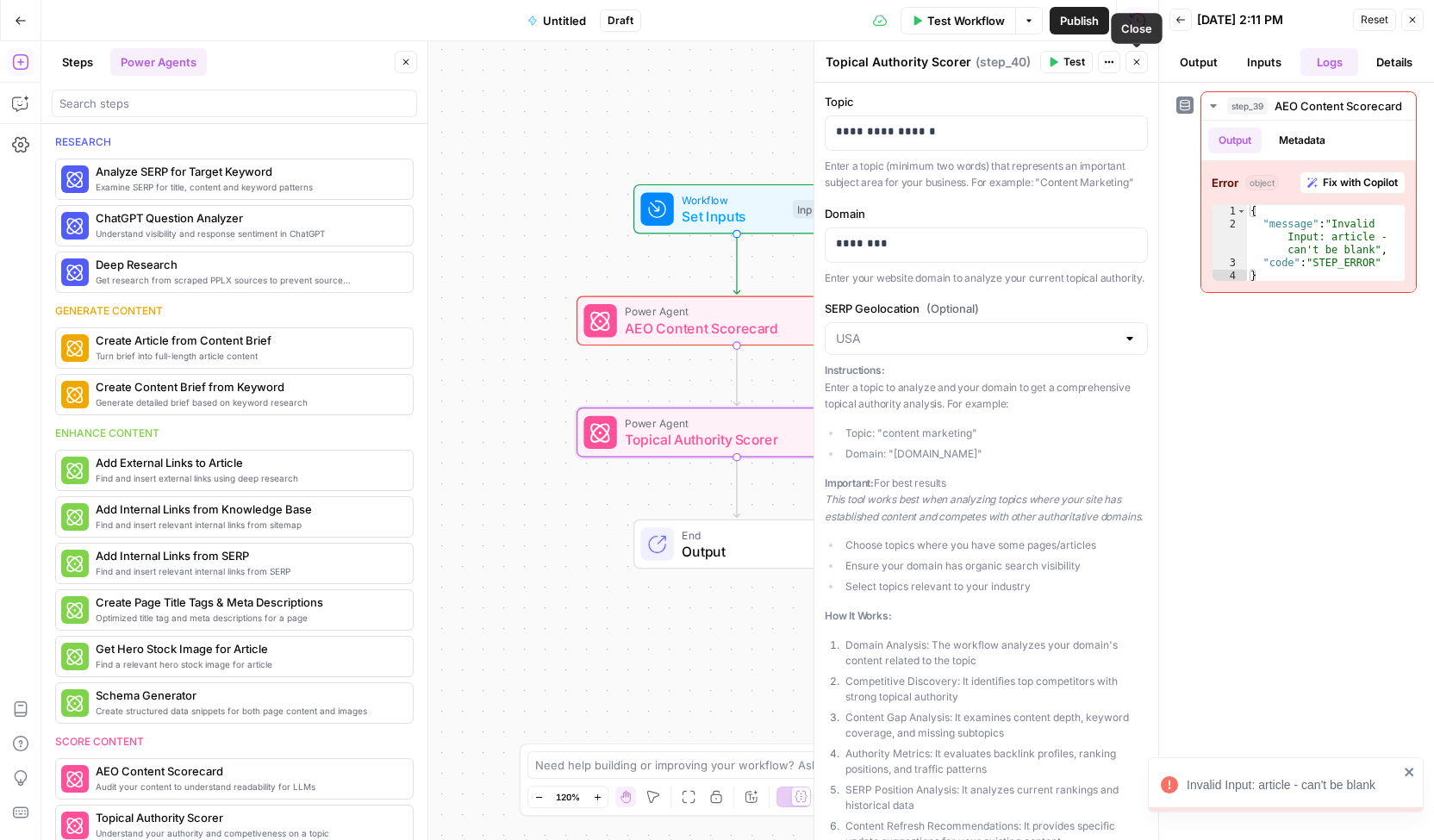
click at [1139, 62] on icon "button" at bounding box center [1137, 62] width 10 height 10
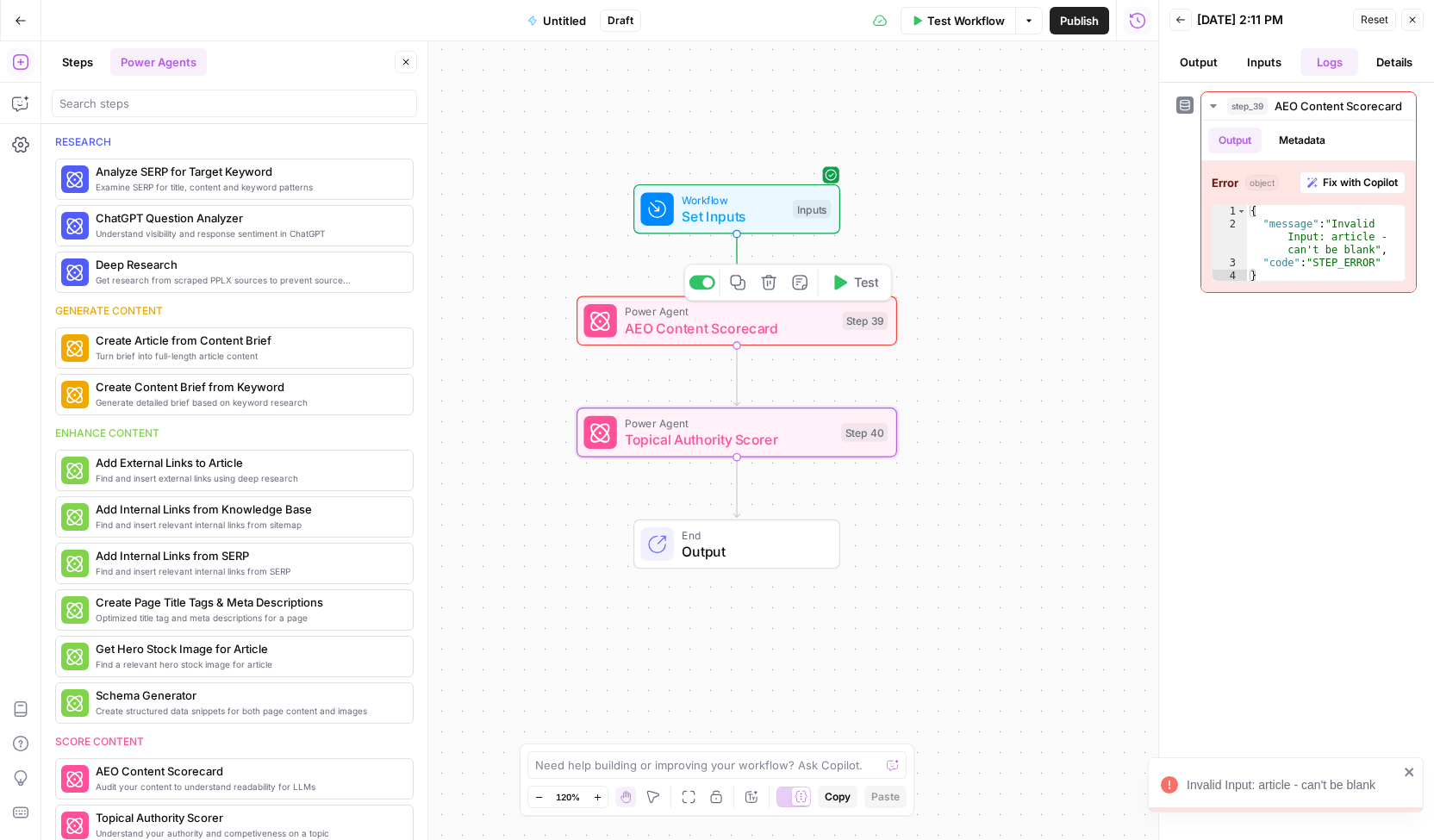
click at [825, 321] on span "AEO Content Scorecard" at bounding box center [728, 328] width 209 height 21
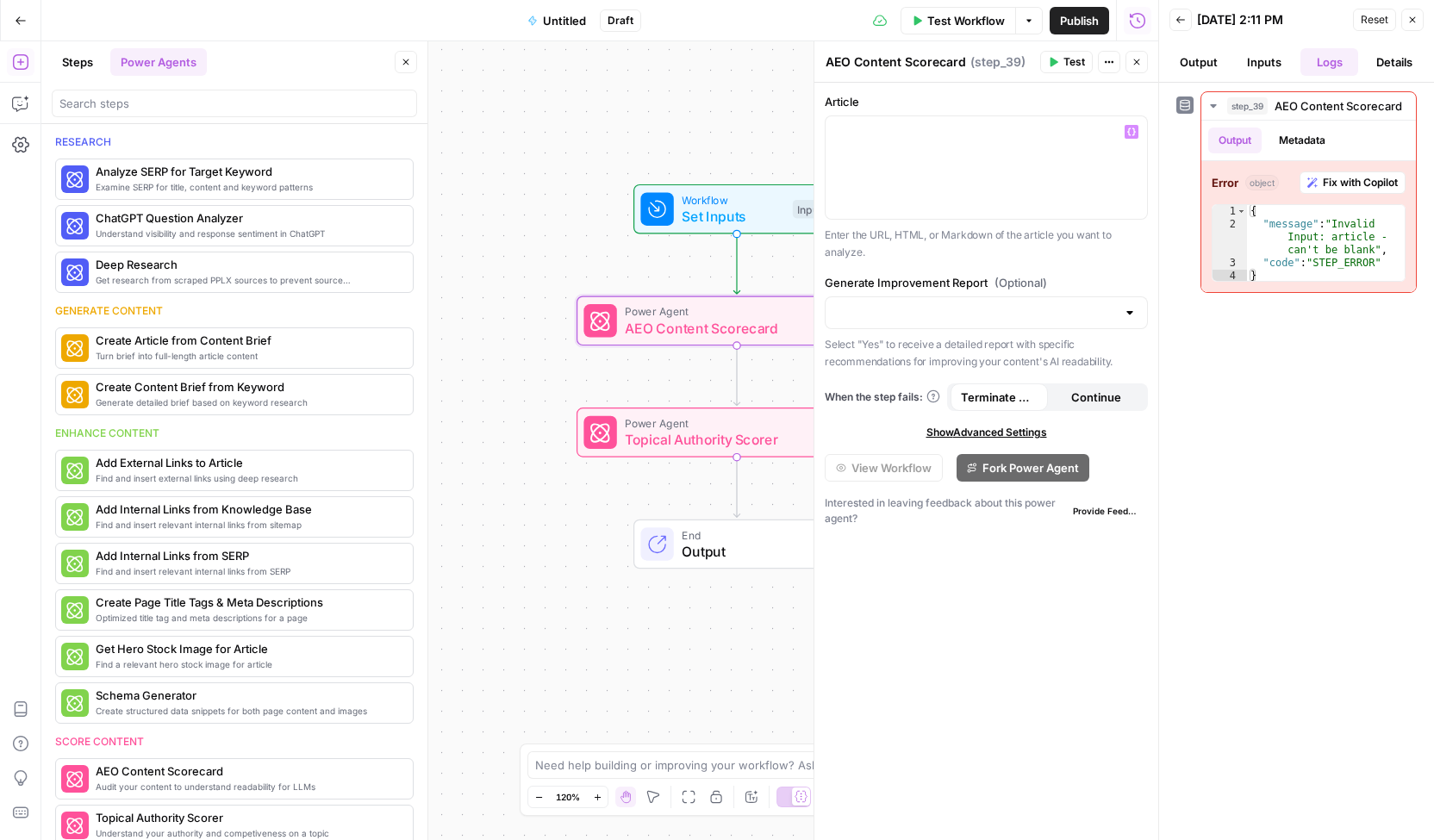
click at [624, 158] on div "Workflow Set Inputs Inputs Error Power Agent AEO Content Scorecard Step 39 Powe…" at bounding box center [599, 440] width 1117 height 798
click at [517, 165] on div "Workflow Set Inputs Inputs Error Power Agent AEO Content Scorecard Step 39 Powe…" at bounding box center [599, 440] width 1117 height 798
click at [1134, 61] on icon "button" at bounding box center [1137, 62] width 10 height 10
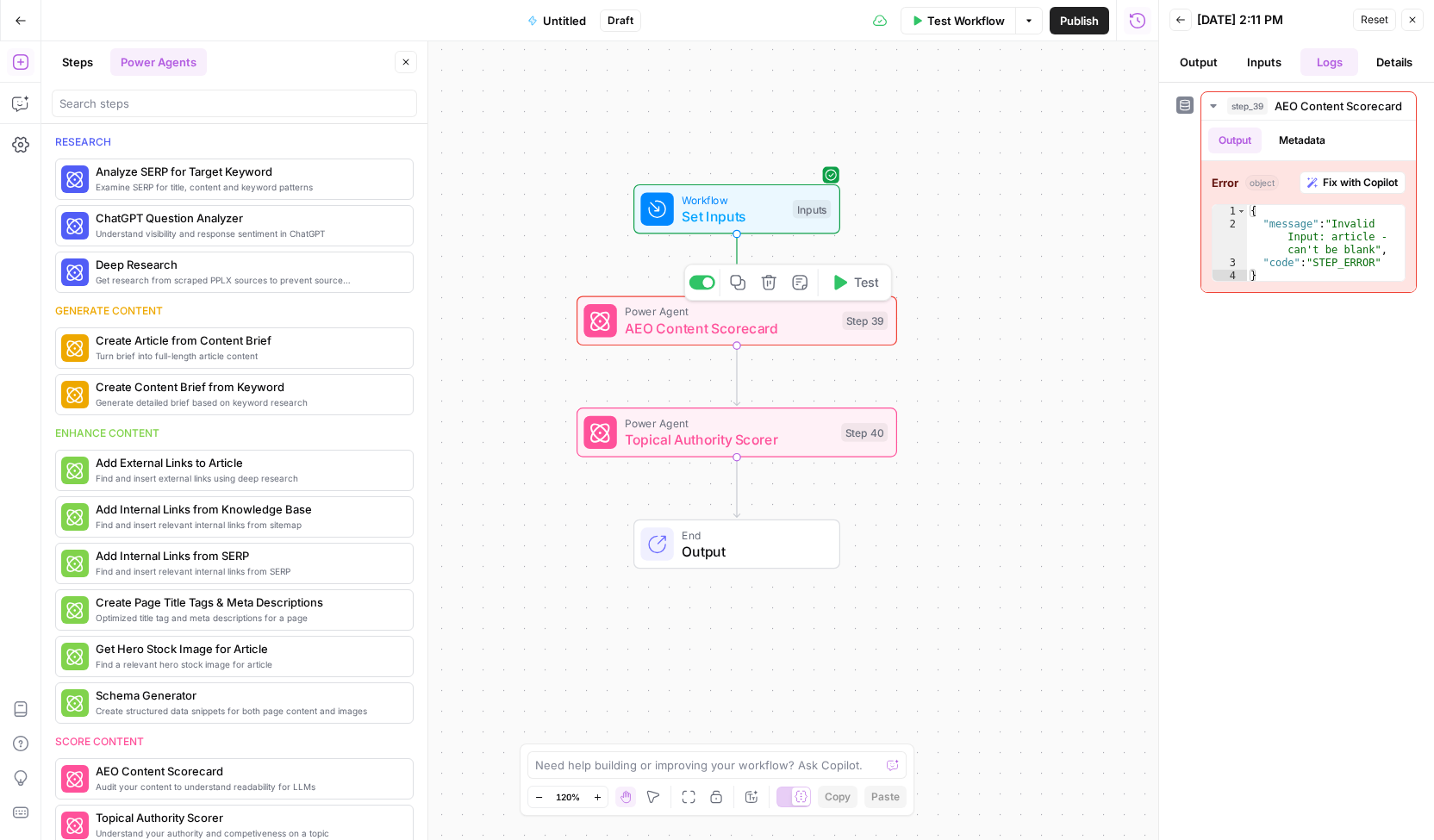
click at [770, 291] on button "Delete step" at bounding box center [768, 281] width 27 height 27
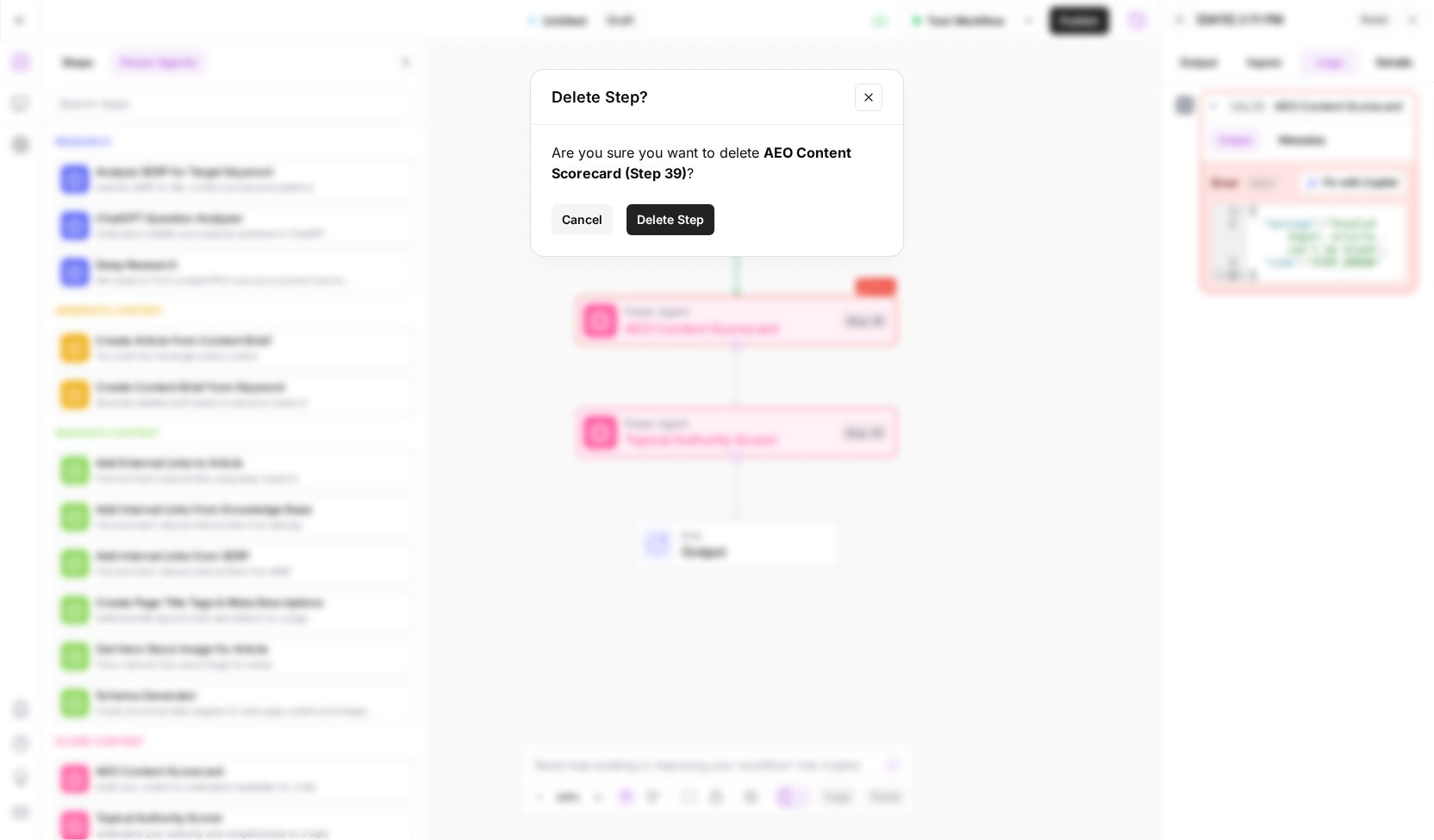
click at [680, 219] on span "Delete Step" at bounding box center [670, 219] width 67 height 17
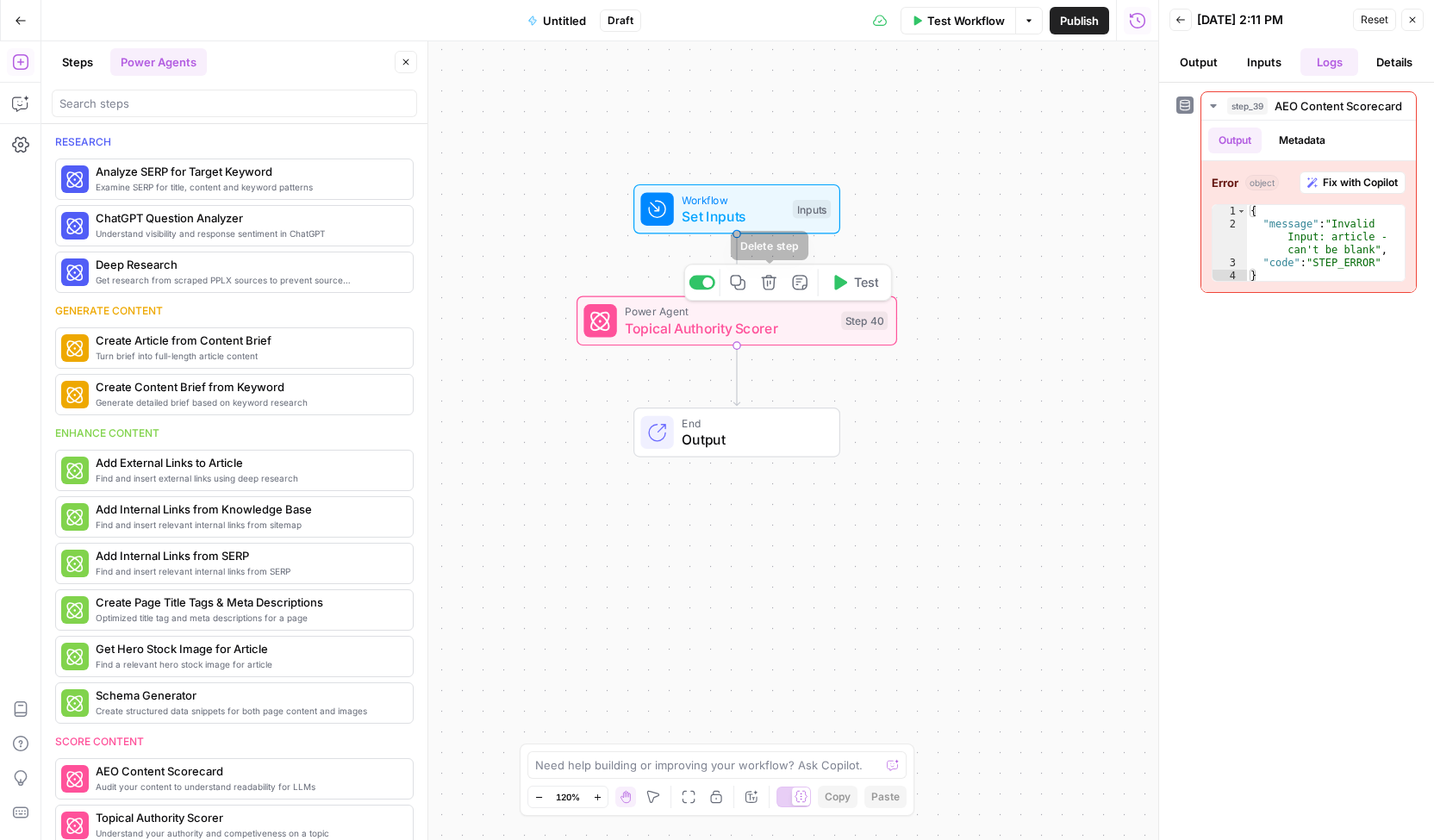
click at [768, 286] on icon "button" at bounding box center [768, 282] width 16 height 16
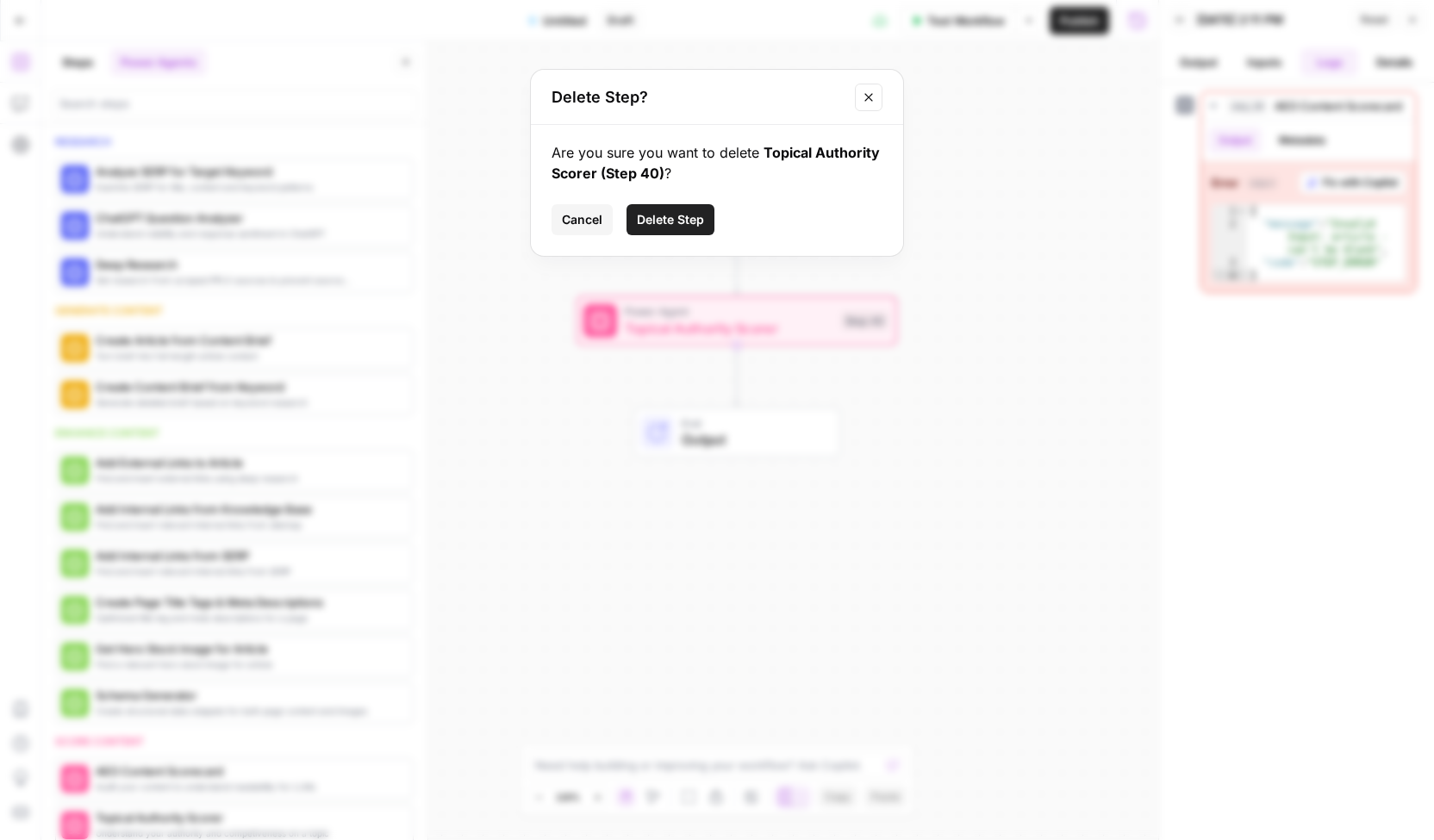
click at [669, 227] on span "Delete Step" at bounding box center [670, 219] width 67 height 17
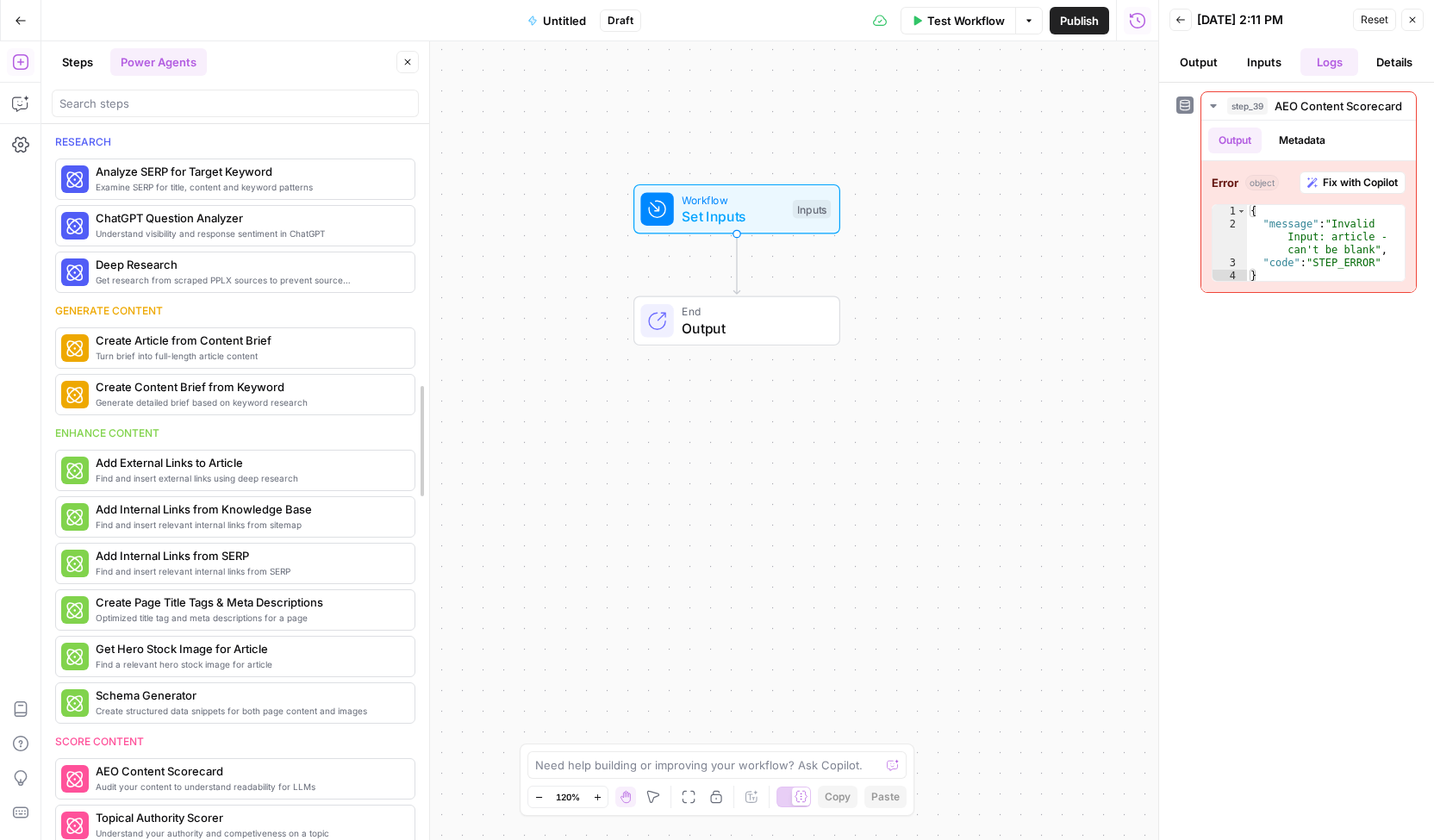
drag, startPoint x: 420, startPoint y: 447, endPoint x: 422, endPoint y: 501, distance: 54.0
click at [78, 67] on button "Steps" at bounding box center [78, 62] width 52 height 28
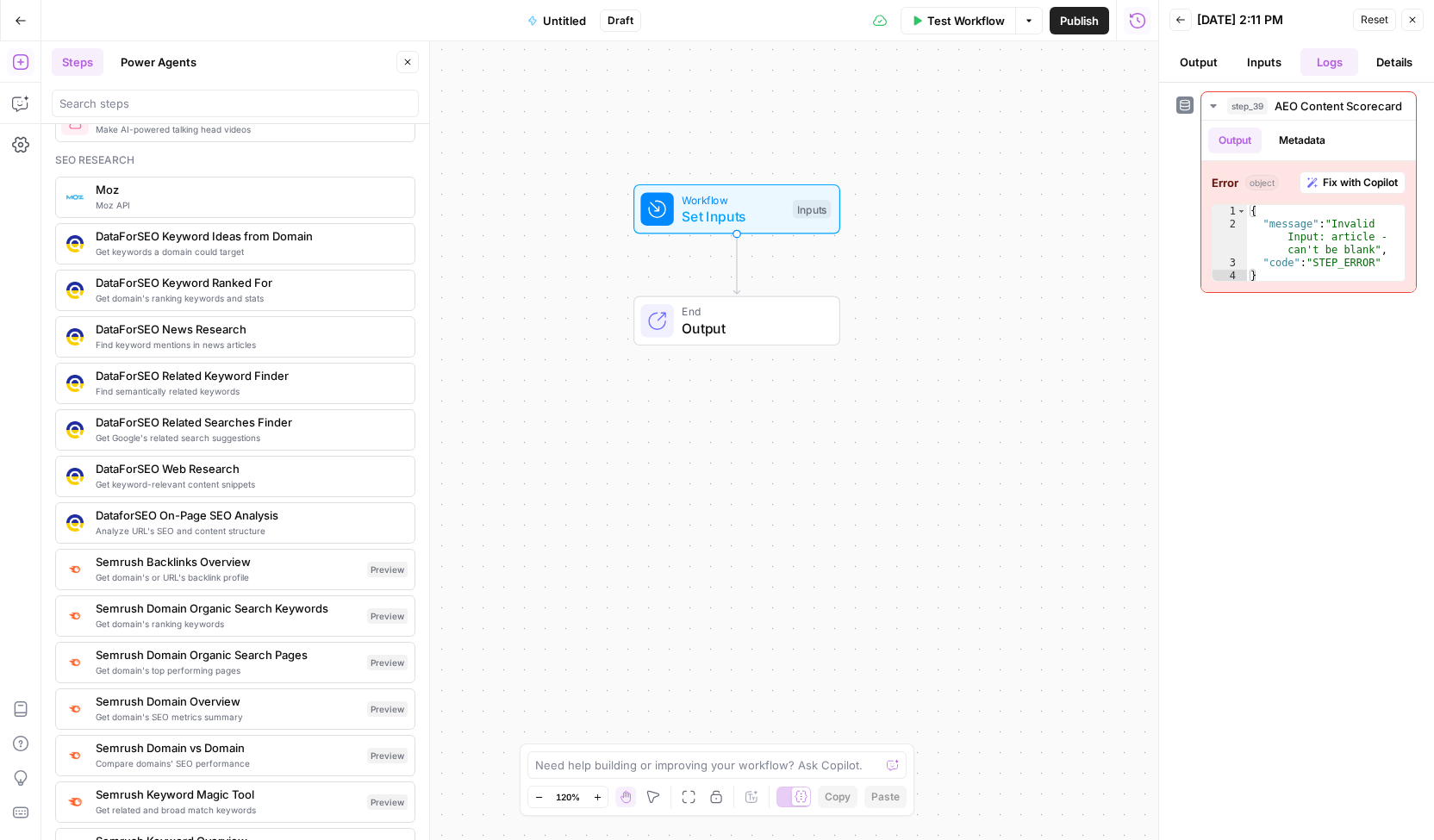
scroll to position [1541, 0]
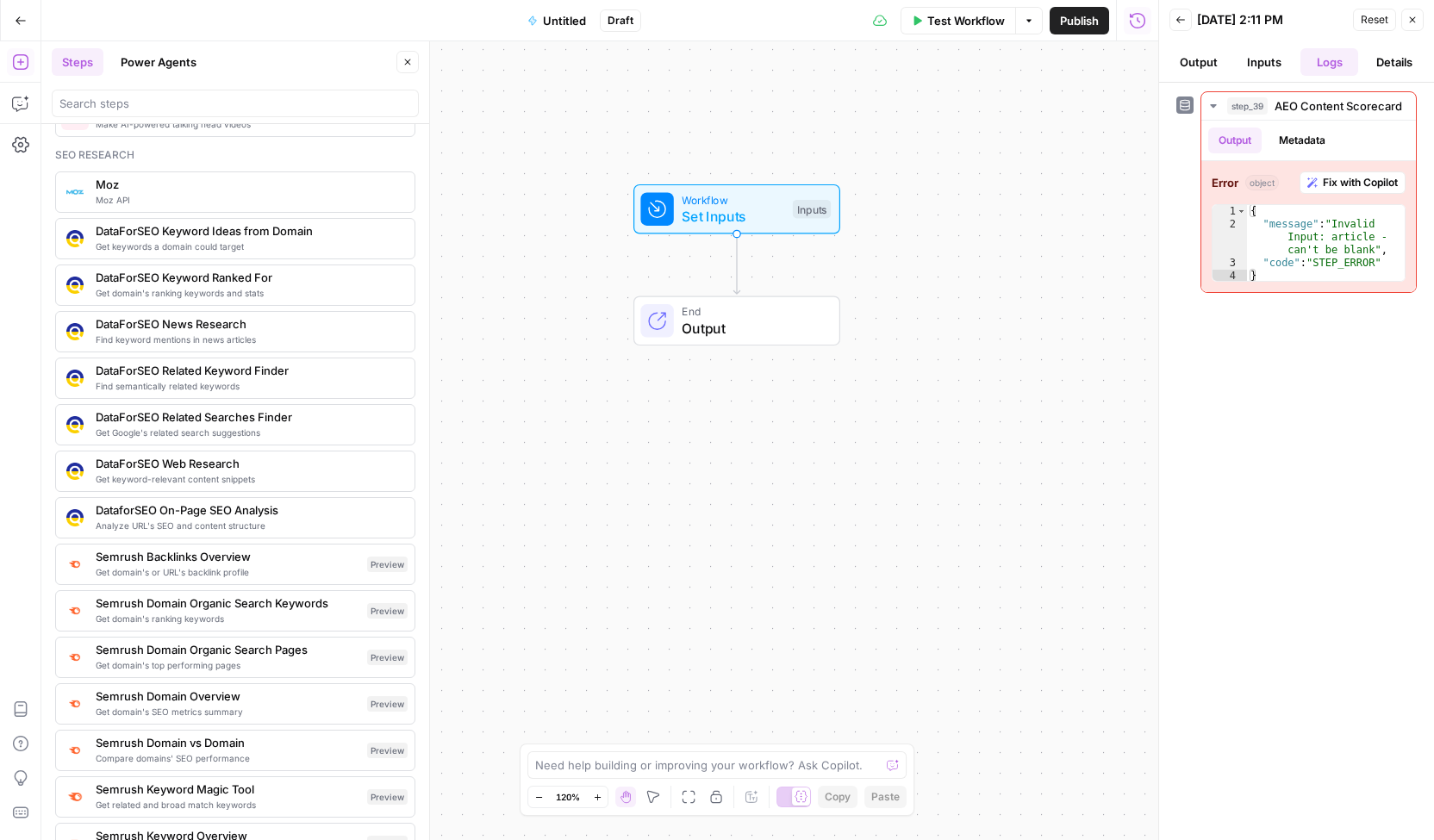
click at [214, 268] on span "DataForSEO Keyword Ranked For" at bounding box center [248, 276] width 305 height 17
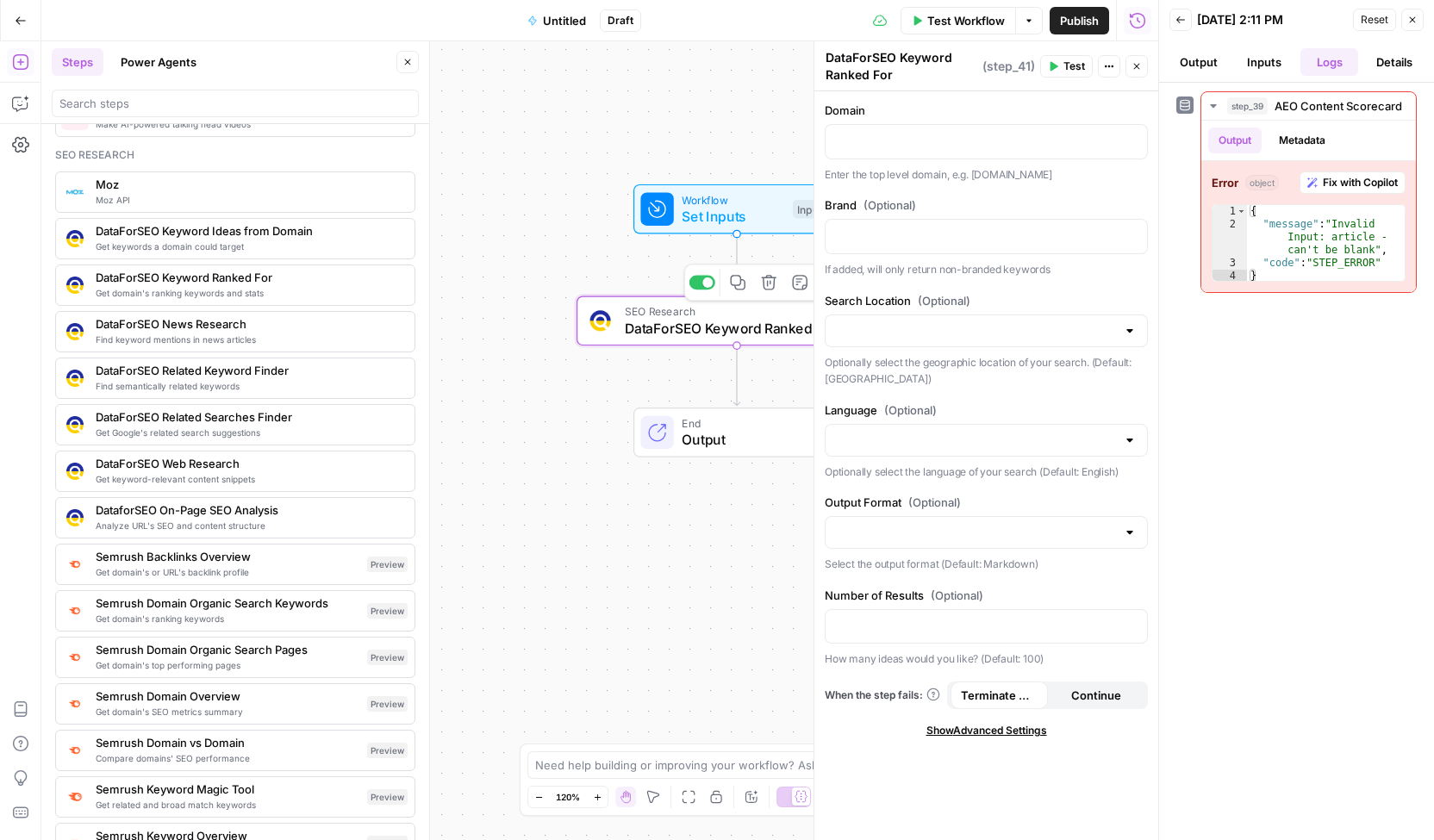
click at [719, 326] on span "DataForSEO Keyword Ranked For" at bounding box center [729, 328] width 211 height 21
click at [980, 139] on p at bounding box center [985, 140] width 300 height 17
click at [981, 236] on p at bounding box center [985, 234] width 300 height 17
click at [1071, 68] on span "Test" at bounding box center [1074, 67] width 22 height 16
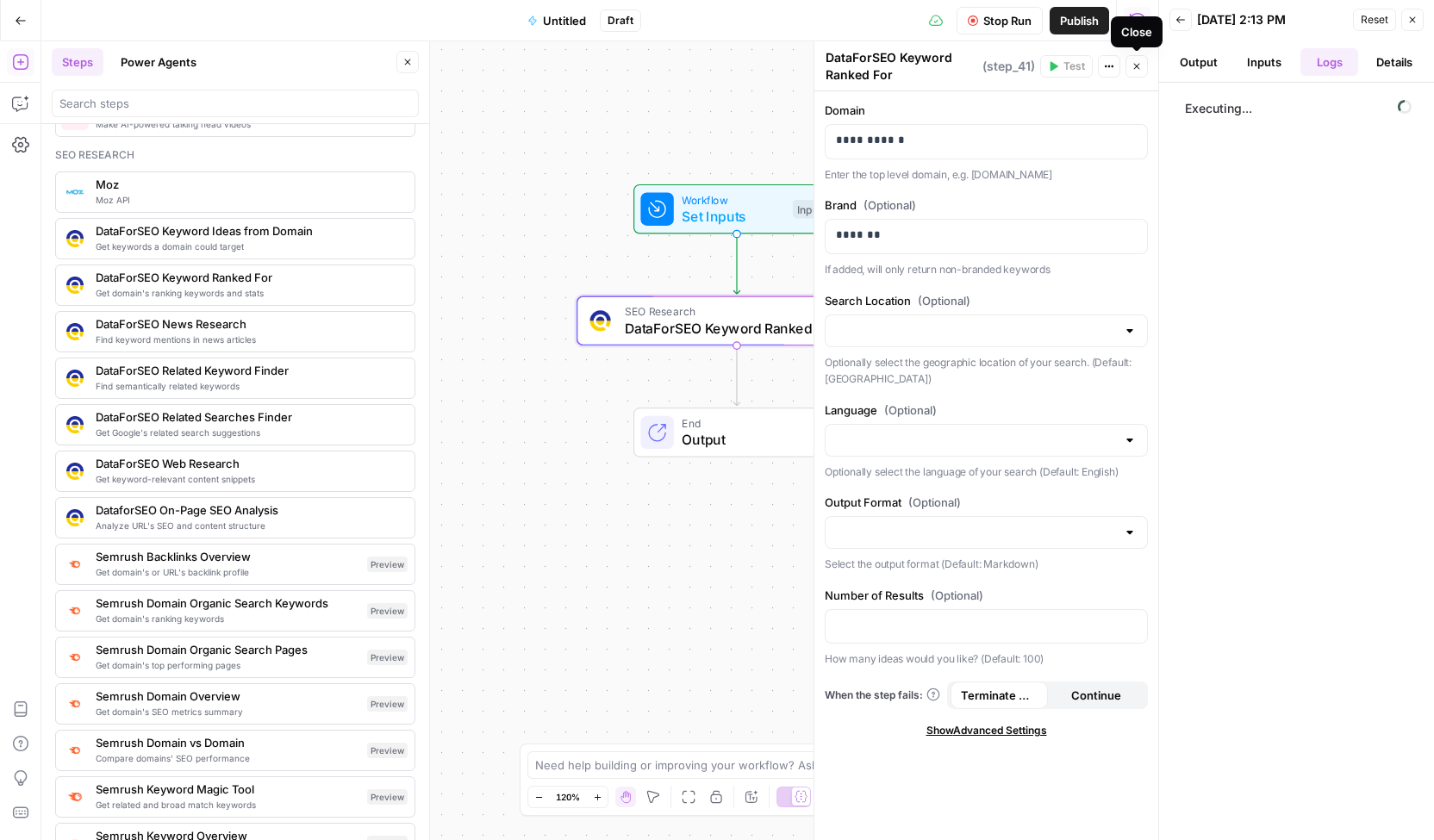
click at [1134, 68] on icon "button" at bounding box center [1137, 67] width 6 height 6
